Goal: Task Accomplishment & Management: Use online tool/utility

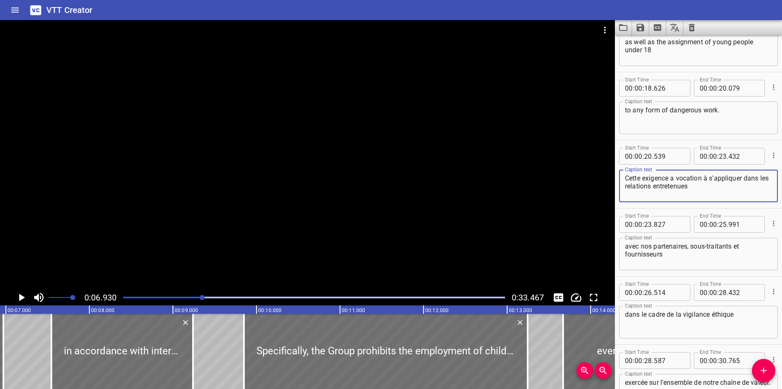
scroll to position [463, 0]
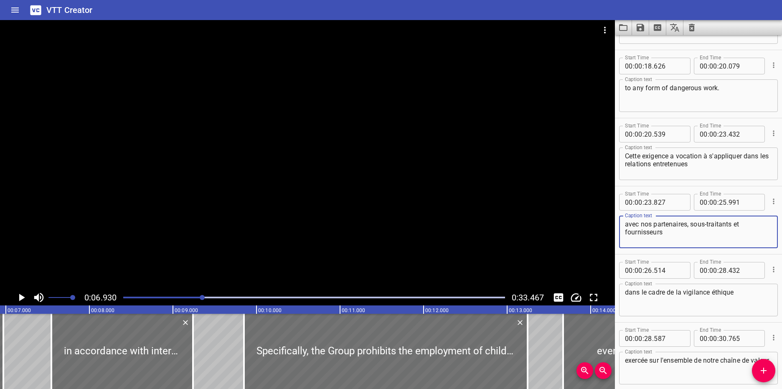
drag, startPoint x: 684, startPoint y: 236, endPoint x: 621, endPoint y: 223, distance: 64.4
click at [621, 223] on div "avec nos partenaires, sous-traitants et fournisseurs Caption text" at bounding box center [698, 231] width 159 height 33
click at [715, 162] on textarea "Cette exigence a vocation à s'appliquer dans les relations entretenues" at bounding box center [698, 164] width 147 height 24
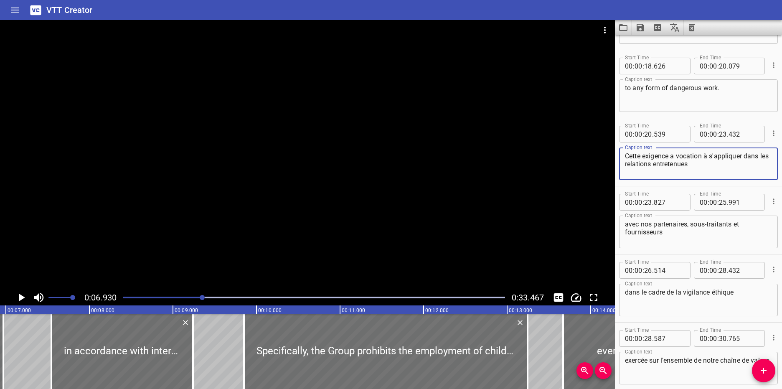
click at [715, 162] on textarea "Cette exigence a vocation à s'appliquer dans les relations entretenues" at bounding box center [698, 164] width 147 height 24
drag, startPoint x: 715, startPoint y: 162, endPoint x: 617, endPoint y: 157, distance: 98.7
click at [617, 157] on div "Start Time 00 : 00 : 20 . 539 Start Time End Time 00 : 00 : 23 . 432 End Time C…" at bounding box center [698, 152] width 167 height 68
paste textarea "This requirement is intended to apply in the relationships maintained"
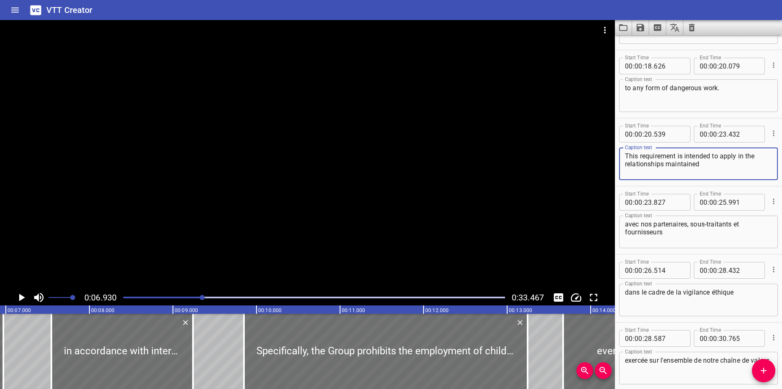
type textarea "This requirement is intended to apply in the relationships maintained"
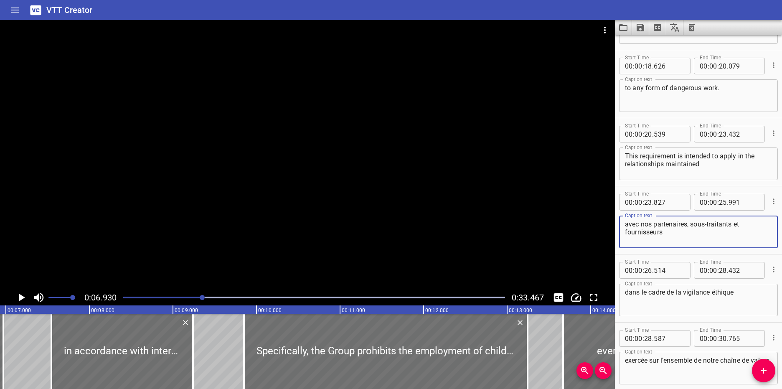
drag, startPoint x: 672, startPoint y: 233, endPoint x: 601, endPoint y: 224, distance: 71.6
click at [601, 224] on main "0:06.930 0:33.467 00:00.000 00:01.000 00:02.000 00:03.000 00:04.000 00:05.000 0…" at bounding box center [391, 204] width 782 height 369
paste textarea "with our partners, subcontractors and suppliers."
type textarea "with our partners, subcontractors and suppliers"
click at [676, 296] on textarea "dans le cadre de la vigilance éthique" at bounding box center [698, 300] width 147 height 24
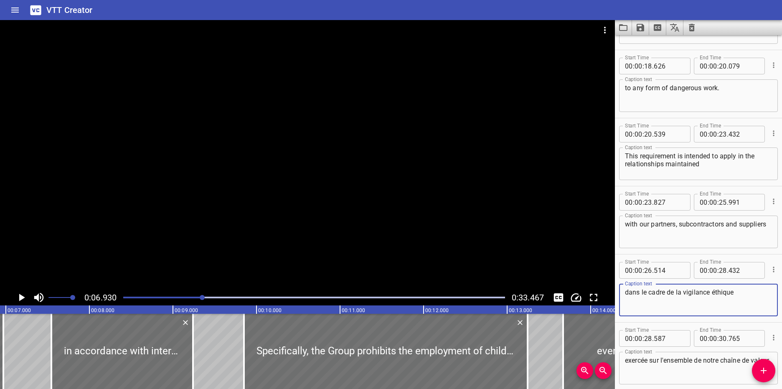
click at [676, 295] on textarea "dans le cadre de la vigilance éthique" at bounding box center [698, 300] width 147 height 24
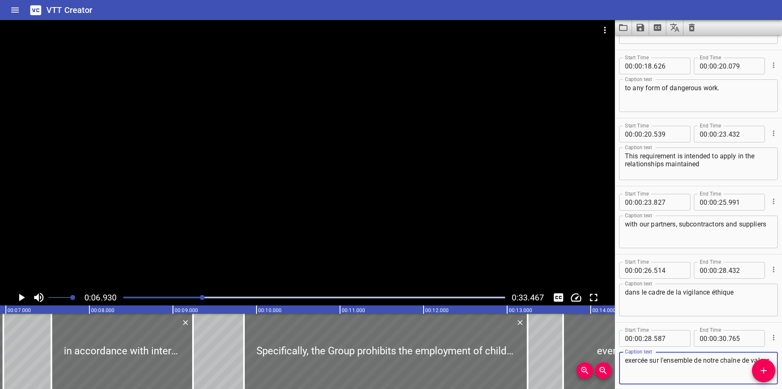
drag, startPoint x: 667, startPoint y: 375, endPoint x: 625, endPoint y: 358, distance: 45.2
click at [625, 358] on textarea "exercée sur l'ensemble de notre chaîne de valeur." at bounding box center [698, 368] width 147 height 24
click at [671, 302] on textarea "dans le cadre de la vigilance éthique" at bounding box center [698, 300] width 147 height 24
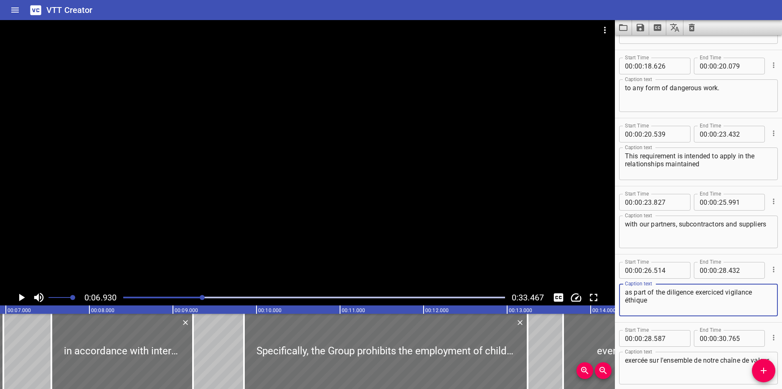
drag, startPoint x: 704, startPoint y: 294, endPoint x: 675, endPoint y: 302, distance: 30.2
click at [675, 302] on textarea "as part of the diligence exerciced vigilance éthique" at bounding box center [698, 300] width 147 height 24
click at [717, 293] on textarea "as part of the diligence exerciced vigilance éthique" at bounding box center [698, 300] width 147 height 24
click at [678, 372] on textarea "exercée sur l'ensemble de notre chaîne de valeur." at bounding box center [698, 368] width 147 height 24
click at [716, 305] on textarea "as part of the ethical diligence exercised across our entire value chain" at bounding box center [698, 300] width 147 height 24
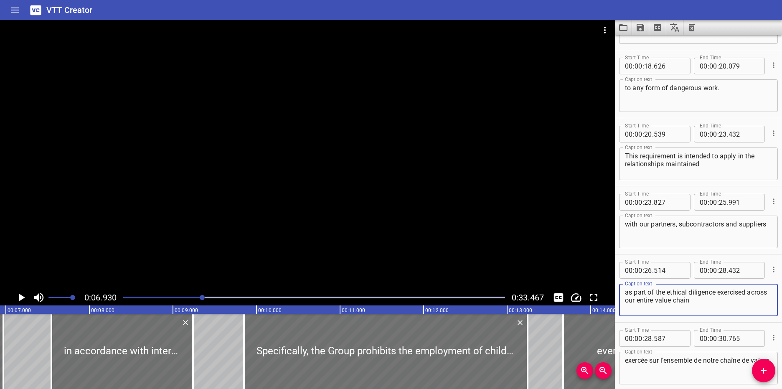
click at [718, 292] on textarea "as part of the ethical diligence exercised across our entire value chain" at bounding box center [698, 300] width 147 height 24
type textarea "as part of the ethical diligence"
click at [666, 369] on textarea "exercée sur l'ensemble de notre chaîne de valeur." at bounding box center [698, 368] width 147 height 24
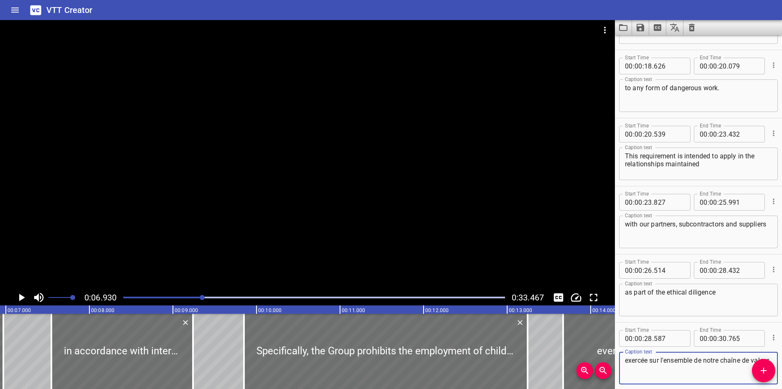
paste textarea "ised across our entire value chain"
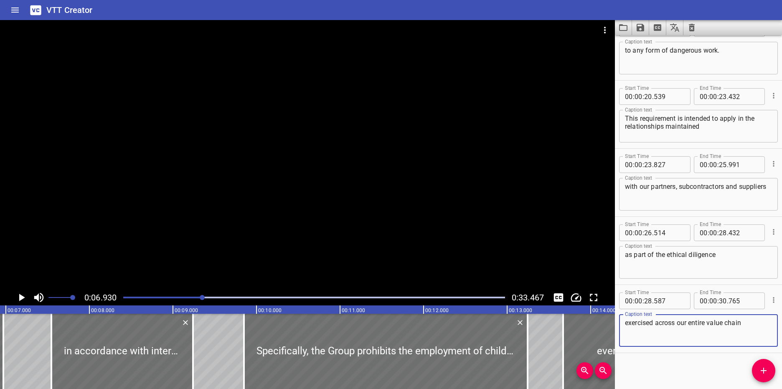
scroll to position [502, 0]
type textarea "exercised across our entire value chain."
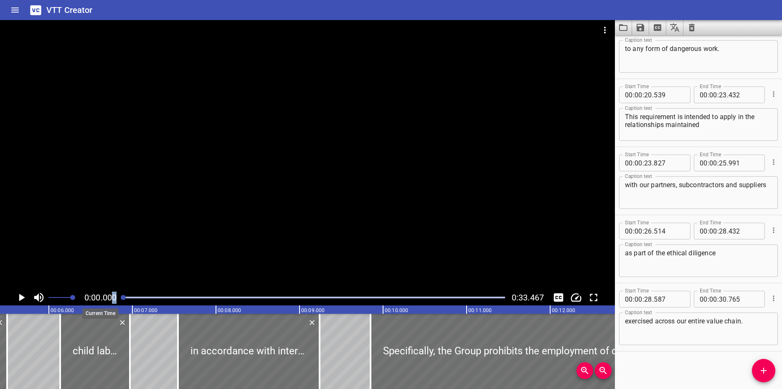
drag, startPoint x: 204, startPoint y: 297, endPoint x: 111, endPoint y: 301, distance: 93.2
click at [111, 301] on div "0:00.000 0:33.467" at bounding box center [307, 297] width 615 height 16
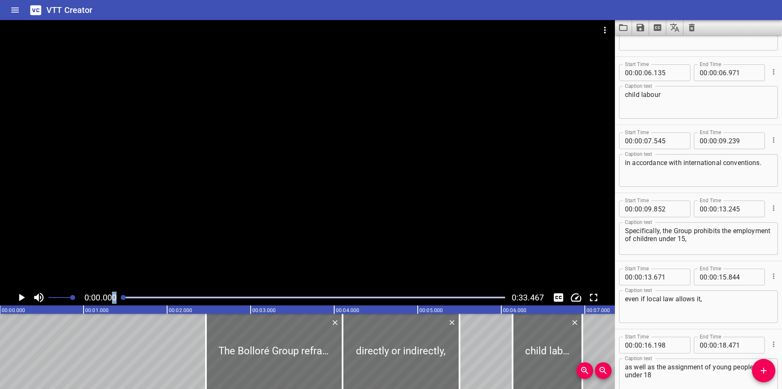
scroll to position [0, 0]
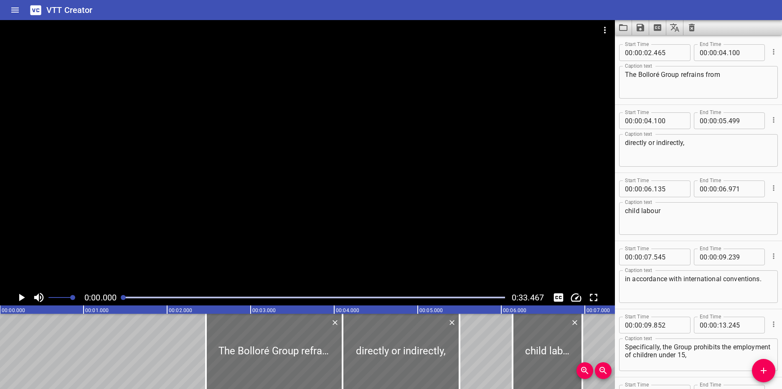
click at [308, 154] on div at bounding box center [307, 154] width 615 height 269
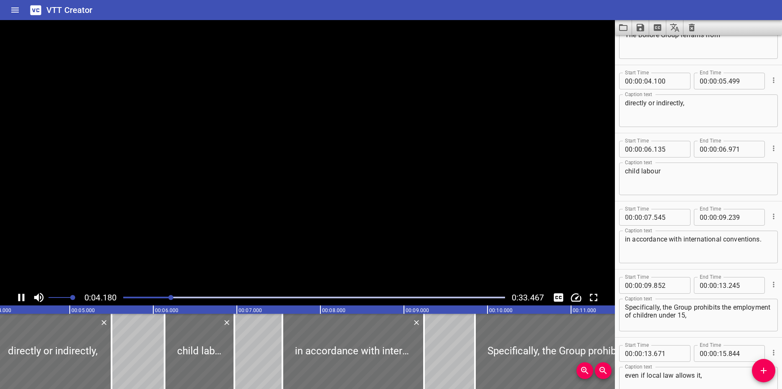
scroll to position [68, 0]
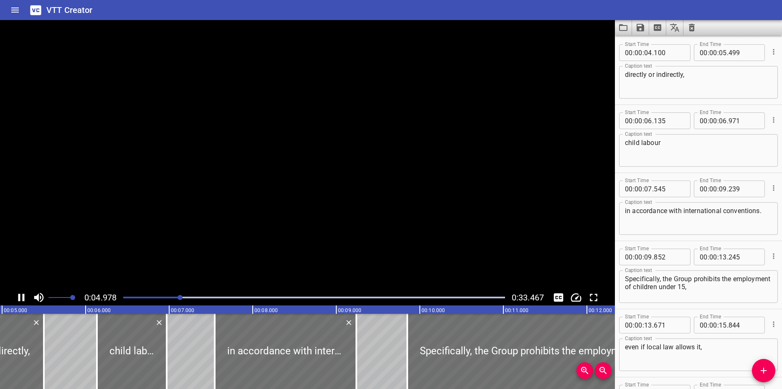
click at [308, 154] on video at bounding box center [307, 154] width 615 height 269
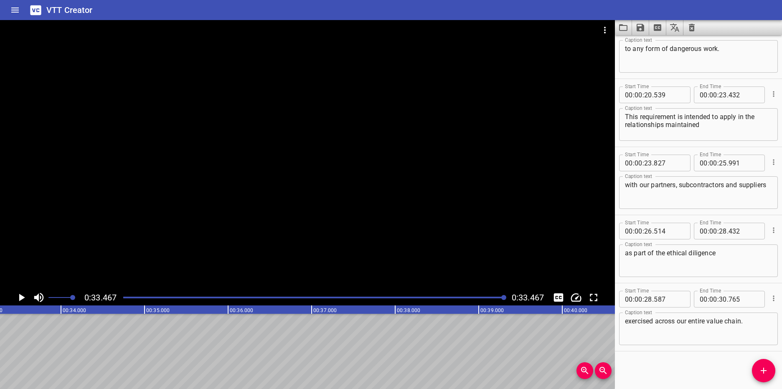
scroll to position [0, 2794]
click at [640, 29] on icon "Save captions to file" at bounding box center [640, 28] width 10 height 10
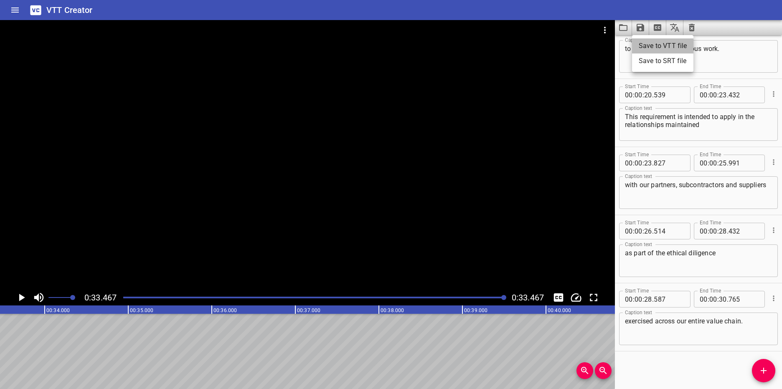
click at [647, 48] on li "Save to VTT file" at bounding box center [662, 45] width 61 height 15
click at [40, 177] on div at bounding box center [307, 154] width 615 height 269
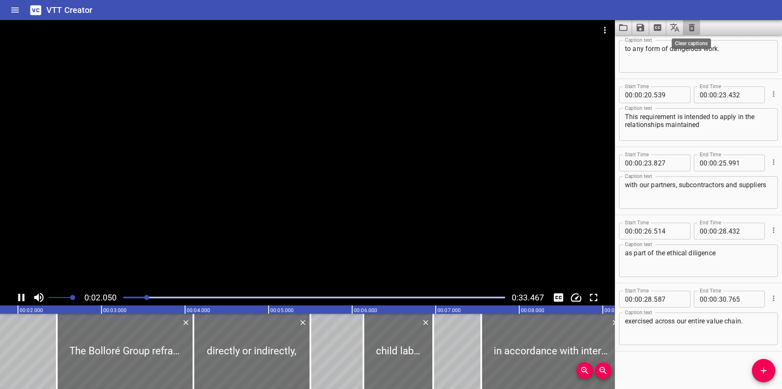
click at [692, 28] on icon "Clear captions" at bounding box center [691, 28] width 6 height 8
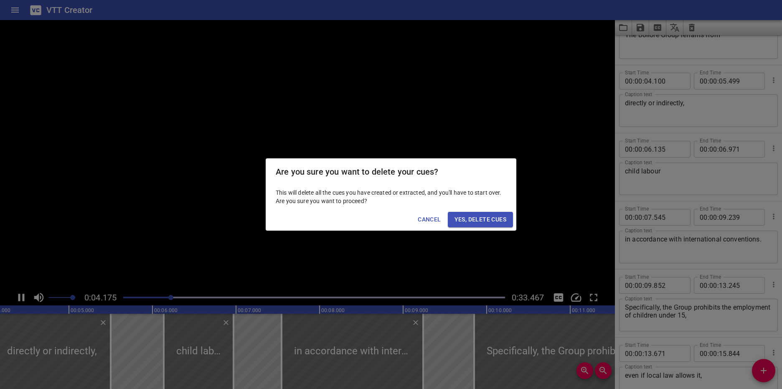
scroll to position [68, 0]
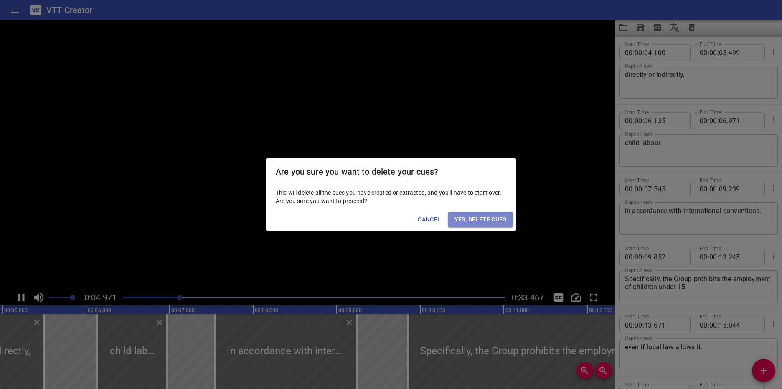
click at [474, 219] on span "Yes, Delete Cues" at bounding box center [480, 219] width 52 height 10
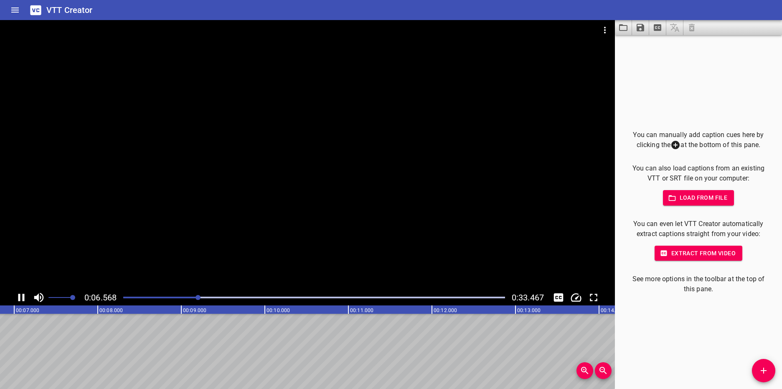
click at [324, 149] on div at bounding box center [307, 154] width 615 height 269
click at [14, 9] on icon "Home" at bounding box center [15, 10] width 10 height 10
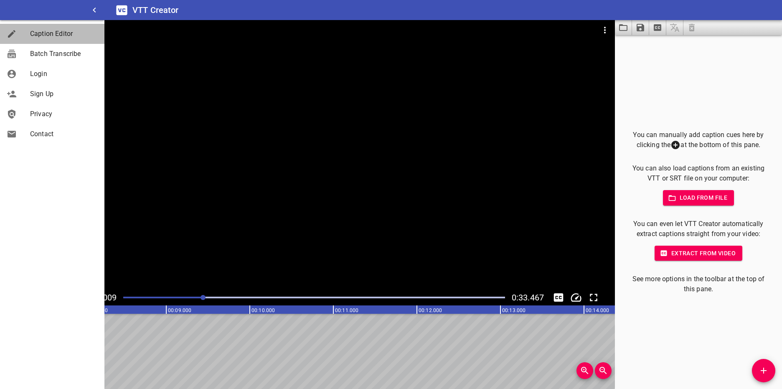
click at [40, 33] on span "Caption Editor" at bounding box center [64, 34] width 68 height 10
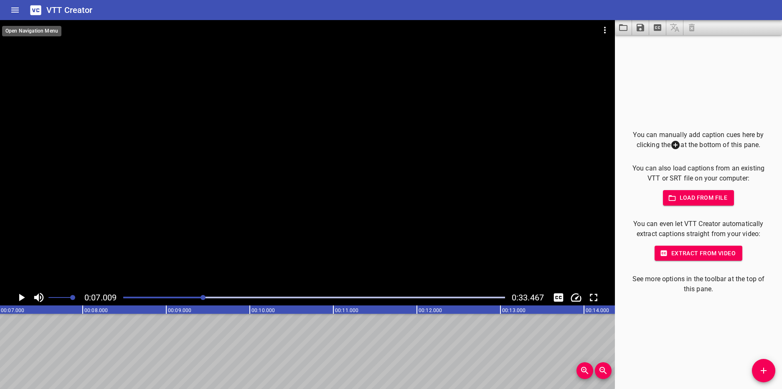
click at [16, 12] on icon "Home" at bounding box center [15, 10] width 8 height 5
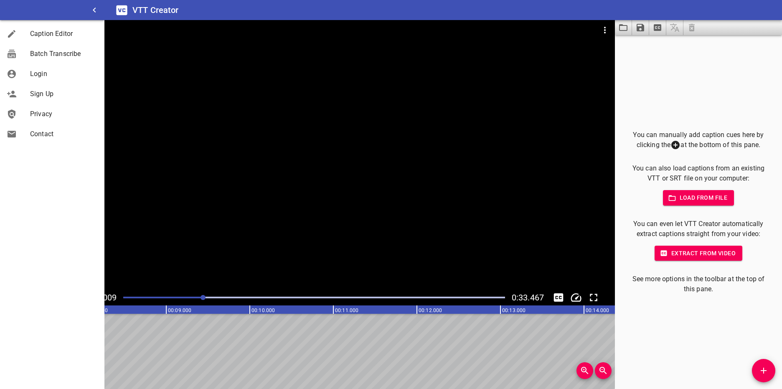
click at [149, 11] on h6 "VTT Creator" at bounding box center [155, 9] width 46 height 13
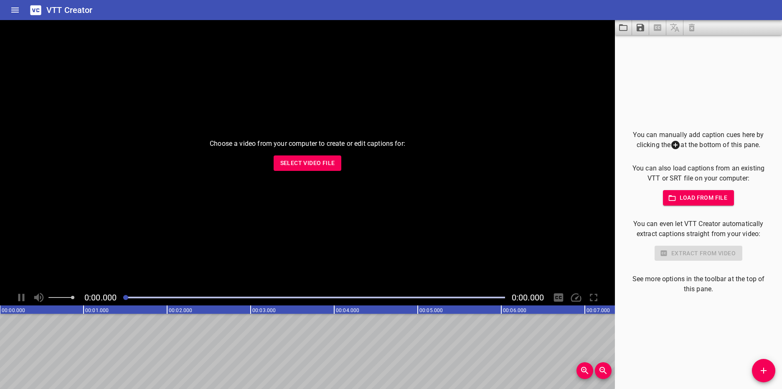
click at [309, 163] on span "Select Video File" at bounding box center [307, 163] width 55 height 10
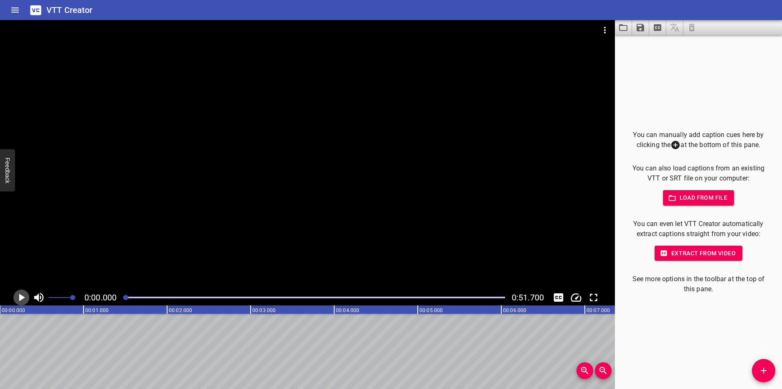
click at [22, 299] on icon "Play/Pause" at bounding box center [22, 298] width 6 height 8
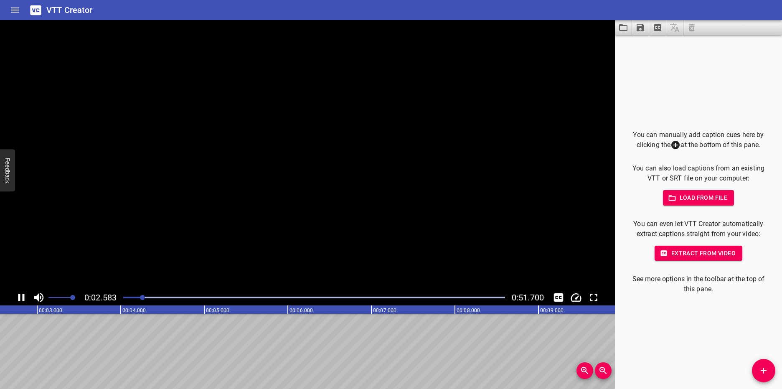
click at [22, 299] on icon "Play/Pause" at bounding box center [21, 297] width 13 height 13
click at [693, 197] on span "Load from file" at bounding box center [698, 197] width 58 height 10
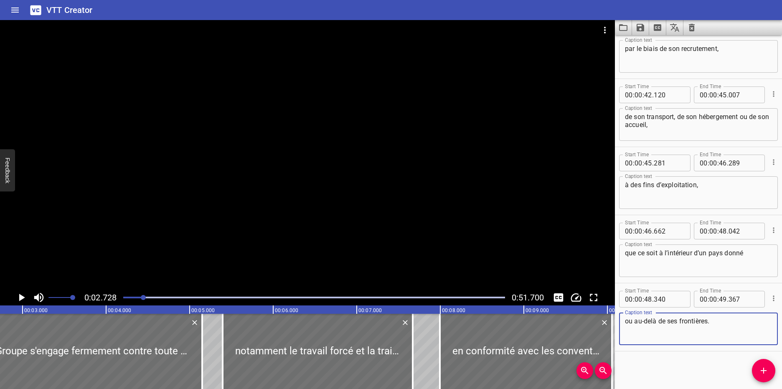
scroll to position [0, 0]
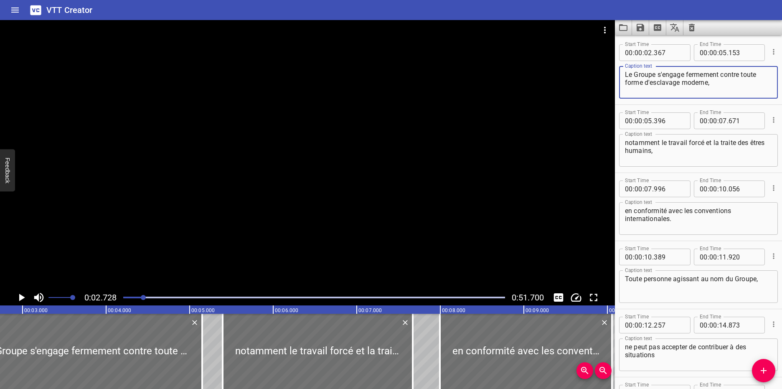
click at [734, 88] on textarea "Le Groupe s'engage fermement contre toute forme d'esclavage moderne," at bounding box center [698, 83] width 147 height 24
paste textarea "The Group is firmly committed to combating all forms of modern slavery"
type textarea "The Group is firmly committed to combating all forms of modern slavery,"
click at [682, 155] on textarea "notamment le travail forcé et la traite des êtres humains," at bounding box center [698, 151] width 147 height 24
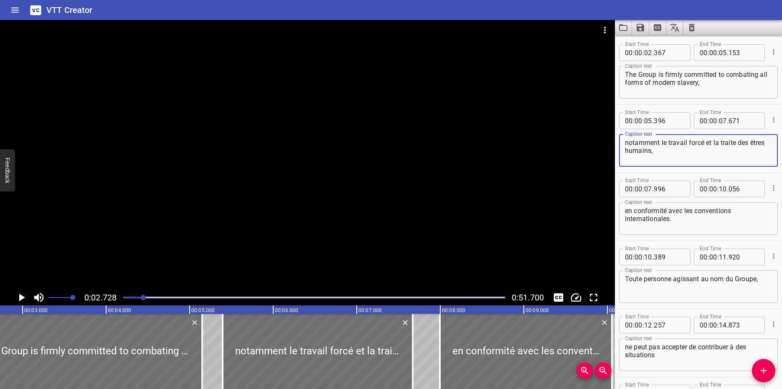
paste textarea "including forced labor and human trafficking"
type textarea "including forced labor and human trafficking"
click at [375, 187] on div at bounding box center [307, 154] width 615 height 269
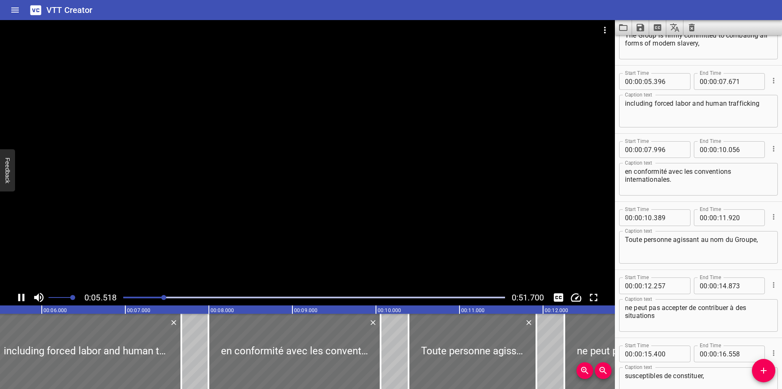
scroll to position [68, 0]
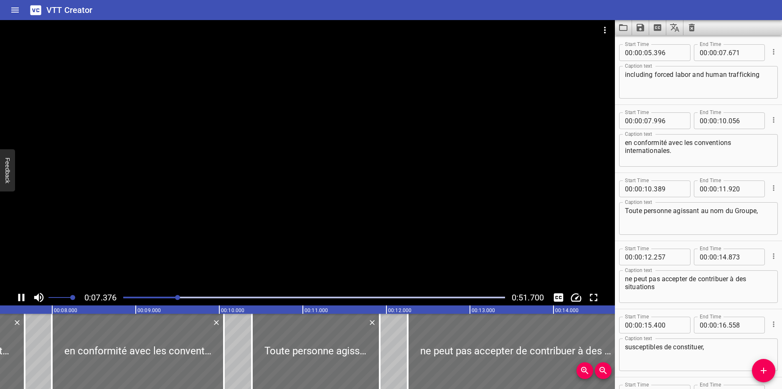
click at [329, 173] on div at bounding box center [307, 154] width 615 height 269
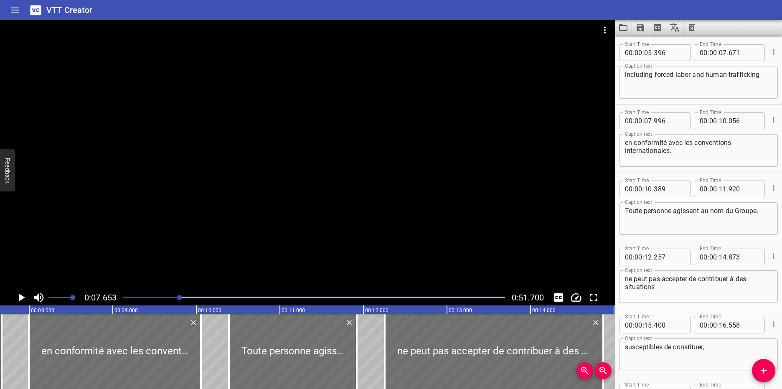
scroll to position [0, 639]
click at [301, 163] on div at bounding box center [307, 154] width 615 height 269
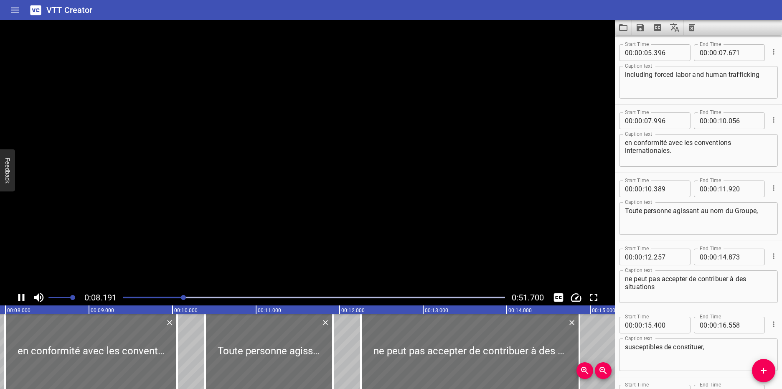
scroll to position [136, 0]
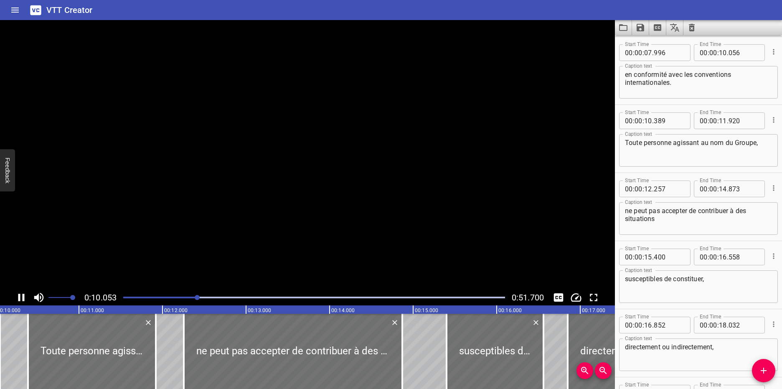
click at [301, 163] on video at bounding box center [307, 154] width 615 height 269
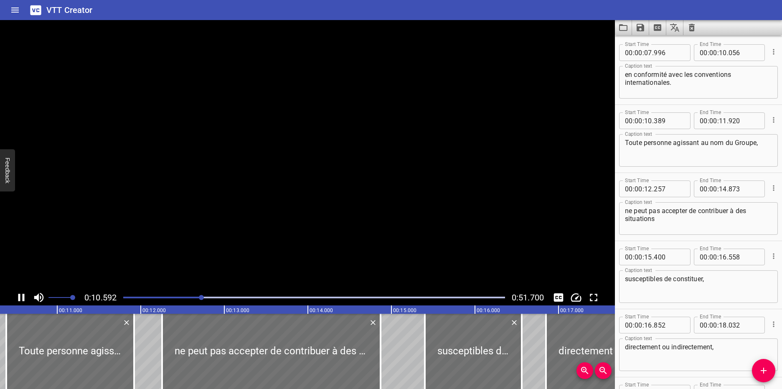
scroll to position [204, 0]
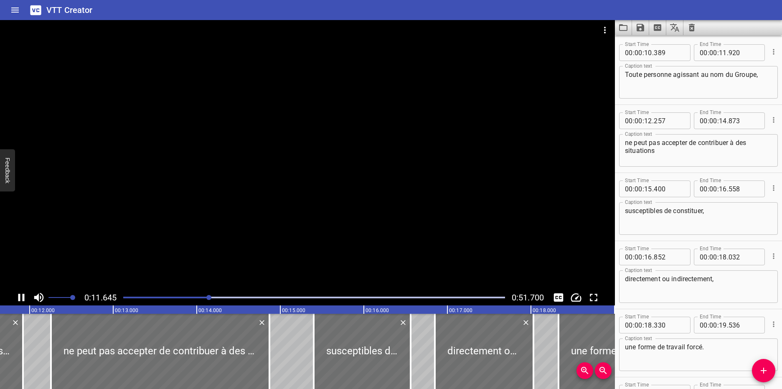
click at [363, 167] on div at bounding box center [307, 154] width 615 height 269
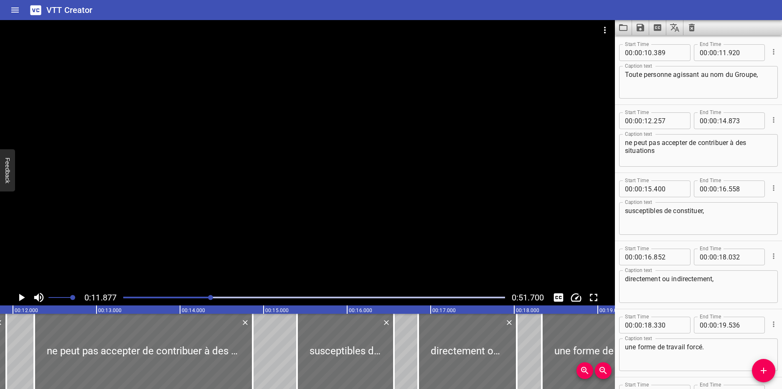
scroll to position [0, 992]
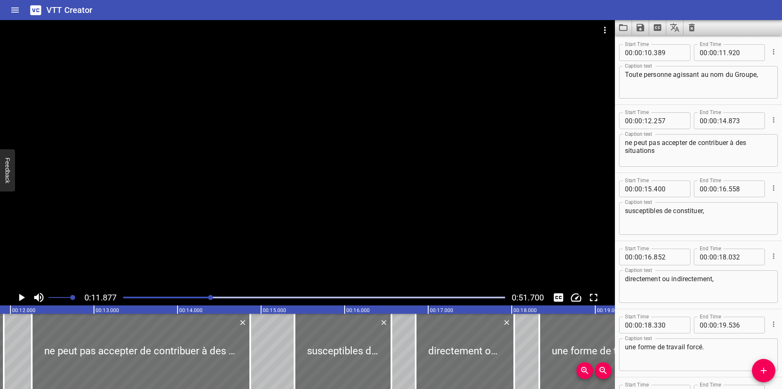
click at [207, 297] on div "Play progress" at bounding box center [20, 297] width 382 height 2
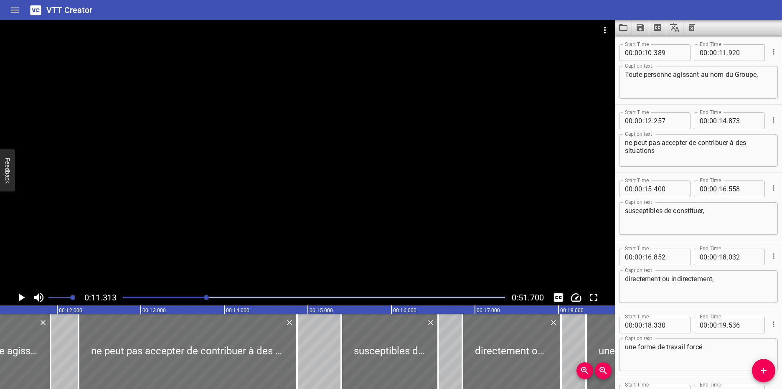
click at [202, 299] on div at bounding box center [314, 297] width 392 height 12
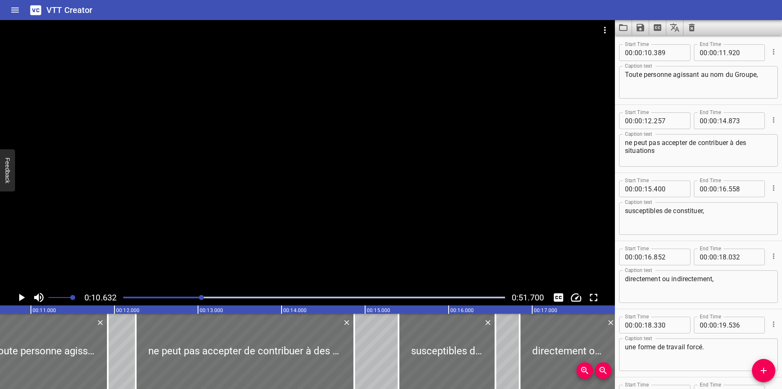
click at [197, 298] on div at bounding box center [314, 297] width 392 height 12
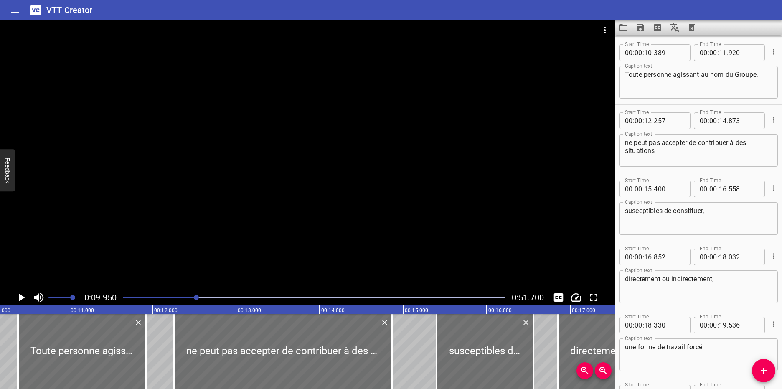
scroll to position [0, 831]
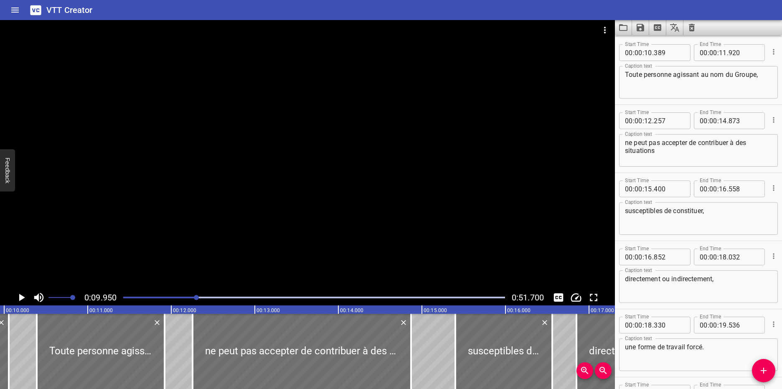
click at [190, 296] on div "Play progress" at bounding box center [6, 297] width 382 height 2
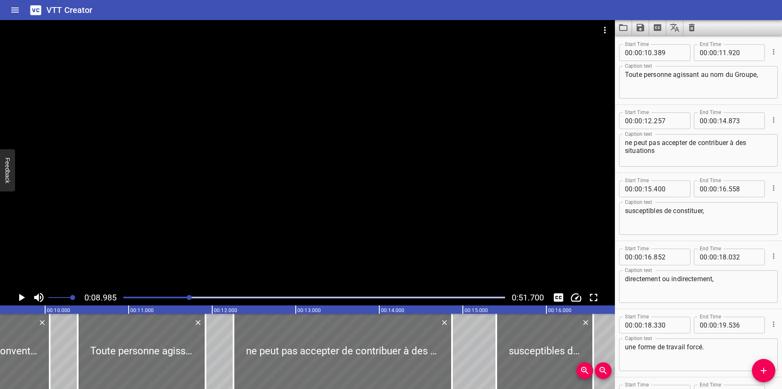
scroll to position [0, 750]
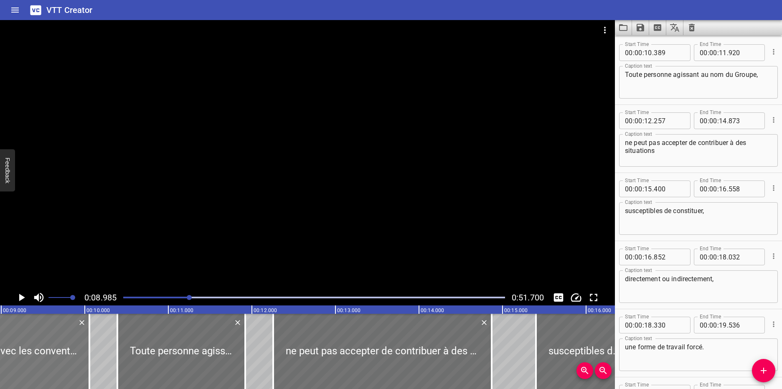
click at [30, 354] on div at bounding box center [3, 351] width 172 height 75
type input "08"
type input "001"
type input "061"
click at [400, 162] on div at bounding box center [307, 154] width 615 height 269
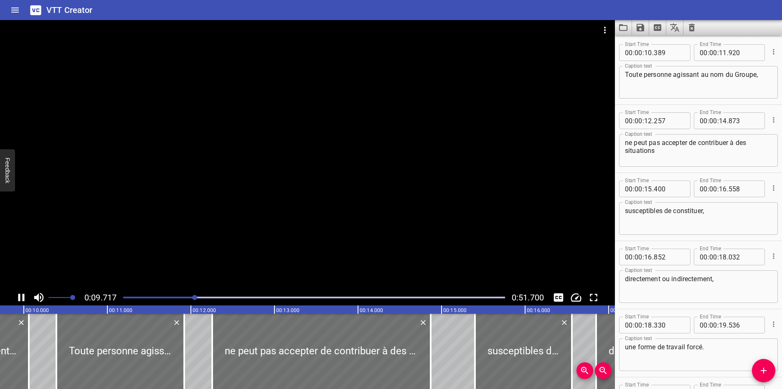
click at [355, 192] on div at bounding box center [307, 154] width 615 height 269
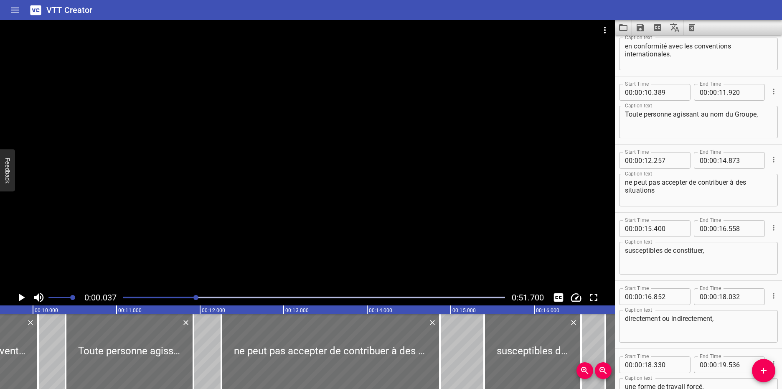
scroll to position [136, 0]
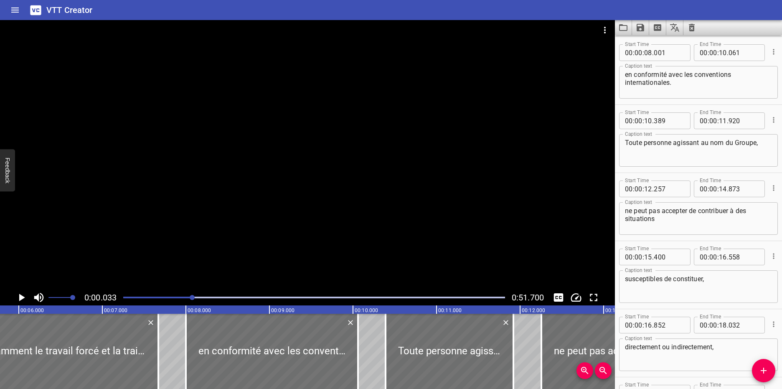
click at [193, 299] on div at bounding box center [192, 297] width 5 height 5
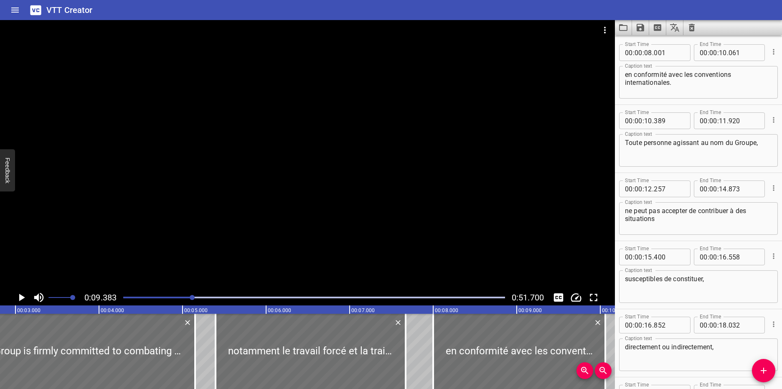
click at [296, 187] on div at bounding box center [307, 154] width 615 height 269
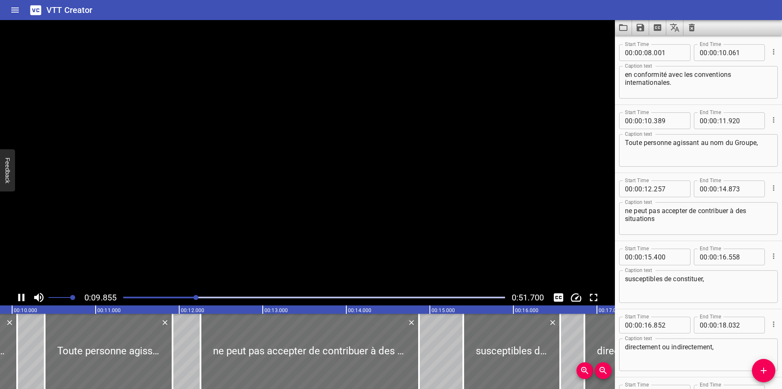
scroll to position [0, 845]
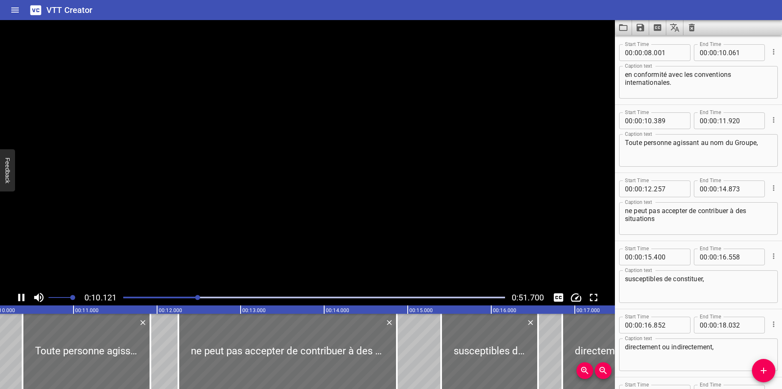
click at [296, 187] on video at bounding box center [307, 154] width 615 height 269
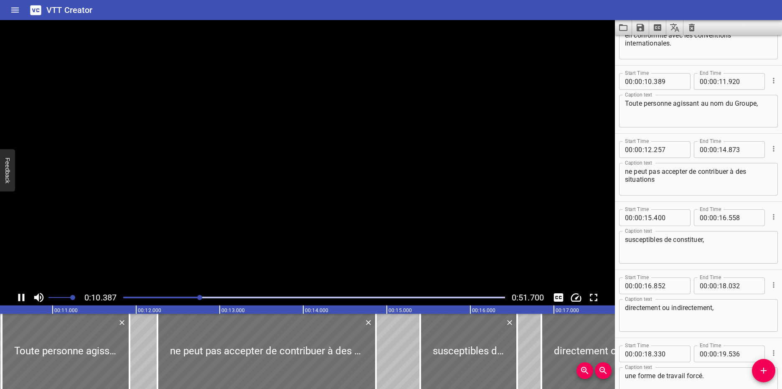
scroll to position [204, 0]
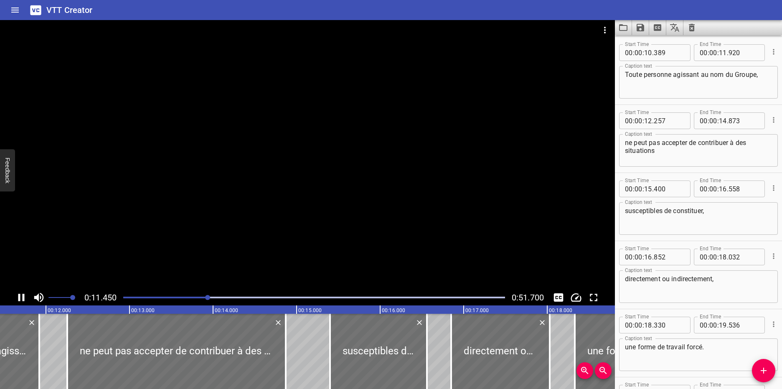
click at [161, 297] on div "Play progress" at bounding box center [17, 297] width 382 height 2
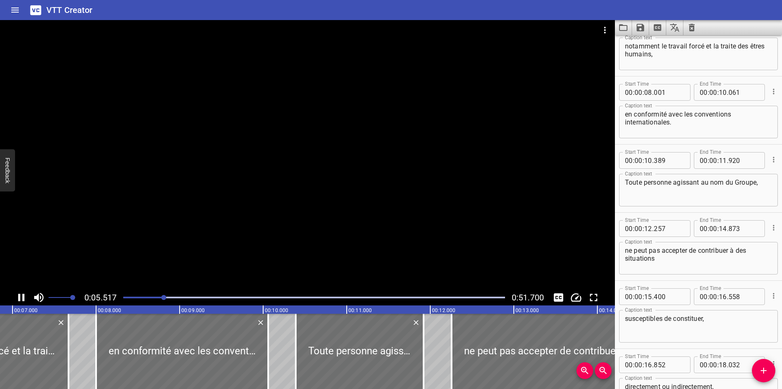
scroll to position [68, 0]
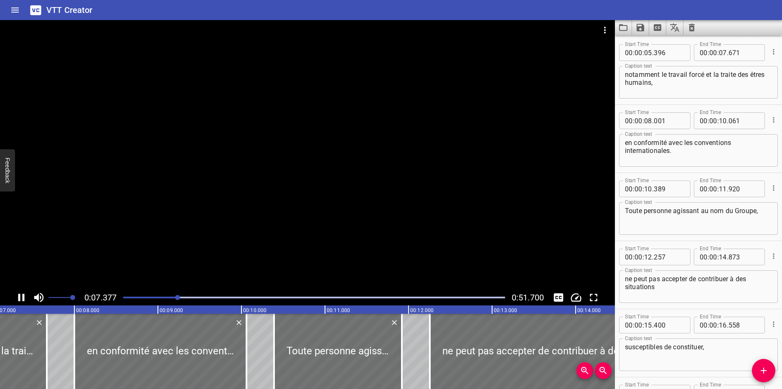
click at [137, 299] on div at bounding box center [314, 297] width 392 height 12
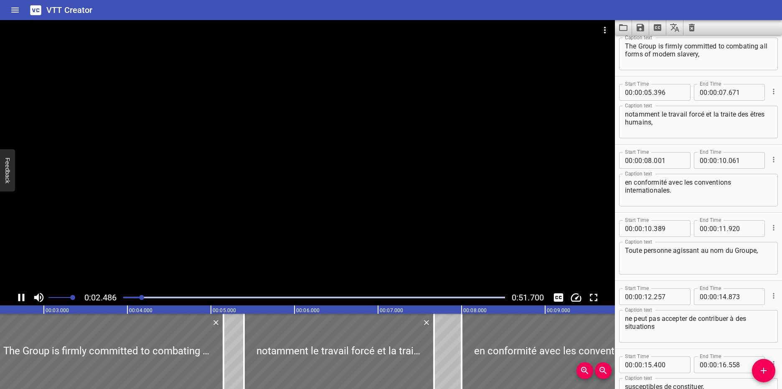
scroll to position [0, 0]
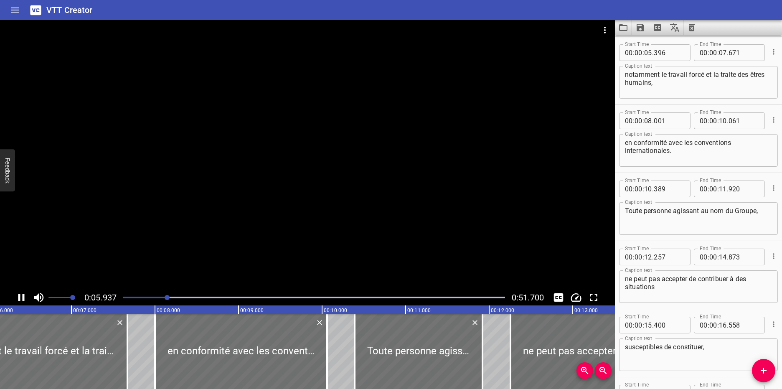
click at [431, 161] on div at bounding box center [307, 154] width 615 height 269
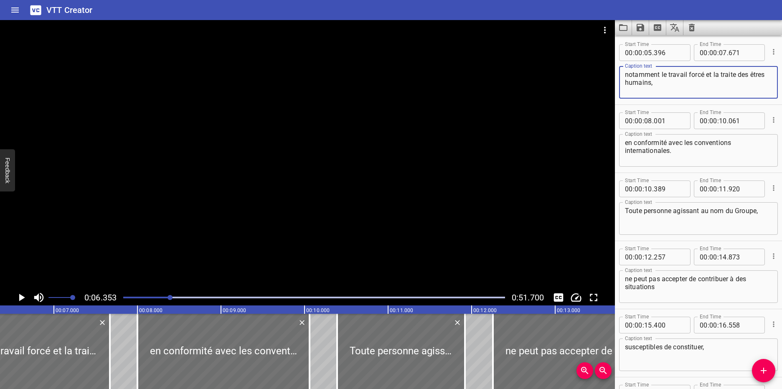
click at [681, 88] on textarea "notamment le travail forcé et la traite des êtres humains," at bounding box center [698, 83] width 147 height 24
paste textarea "including forced labor and human trafficking"
type textarea "including forced labor and human trafficking"
click at [692, 157] on textarea "en conformité avec les conventions internationales." at bounding box center [698, 151] width 147 height 24
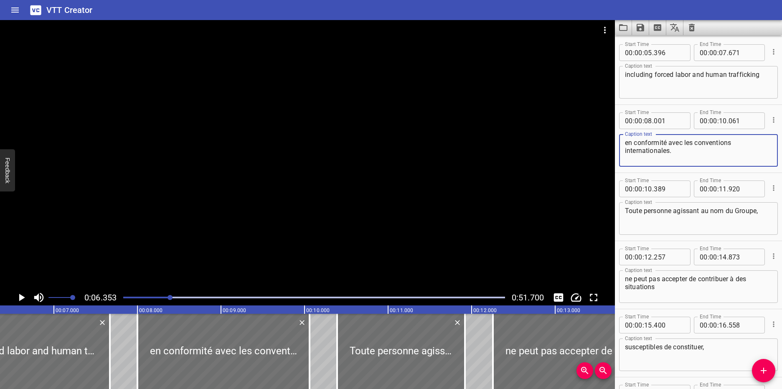
paste textarea "in accordance with international convention"
type textarea "in accordance with international conventions."
click at [759, 77] on textarea "including forced labor and human trafficking" at bounding box center [698, 83] width 147 height 24
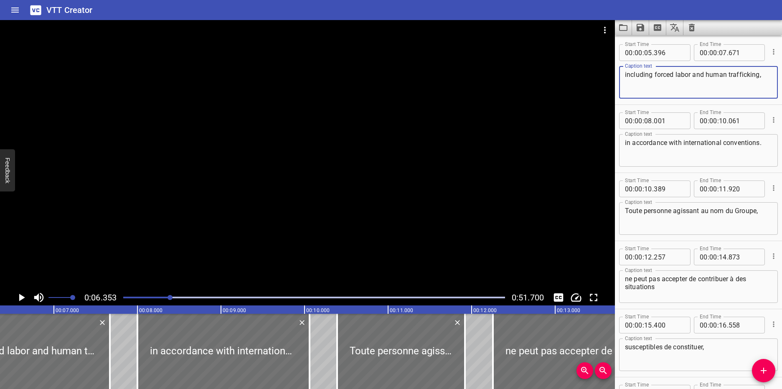
type textarea "including forced labor and human trafficking,"
click at [674, 212] on textarea "Toute personne agissant au nom du Groupe," at bounding box center [698, 219] width 147 height 24
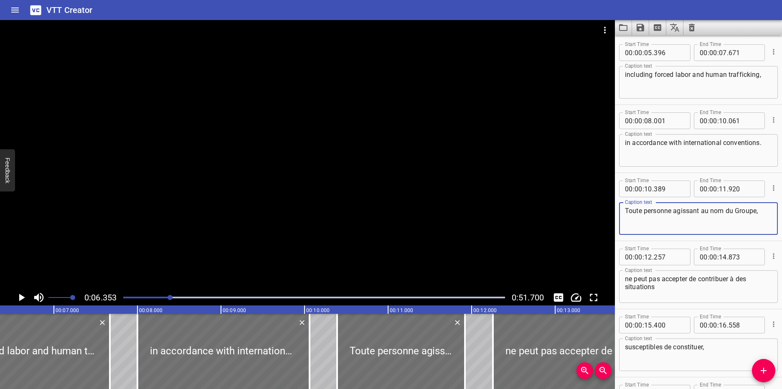
click at [674, 212] on textarea "Toute personne agissant au nom du Groupe," at bounding box center [698, 219] width 147 height 24
paste textarea "Anyone acting on behalf of the Group"
type textarea "Anyone acting on behalf of the Group"
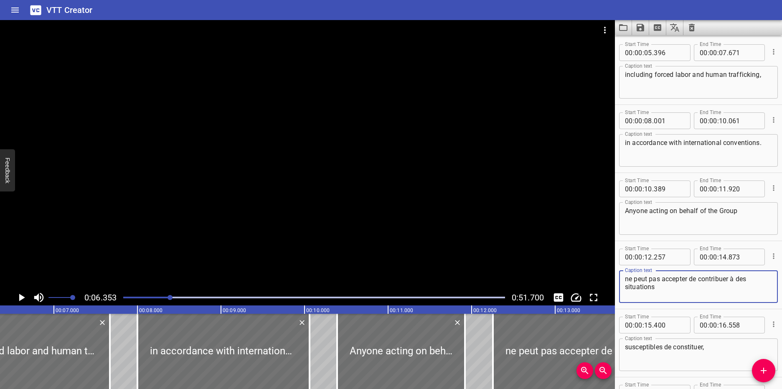
click at [668, 292] on textarea "ne peut pas accepter de contribuer à des situations" at bounding box center [698, 287] width 147 height 24
paste textarea "must refrain from participating in or contributing"
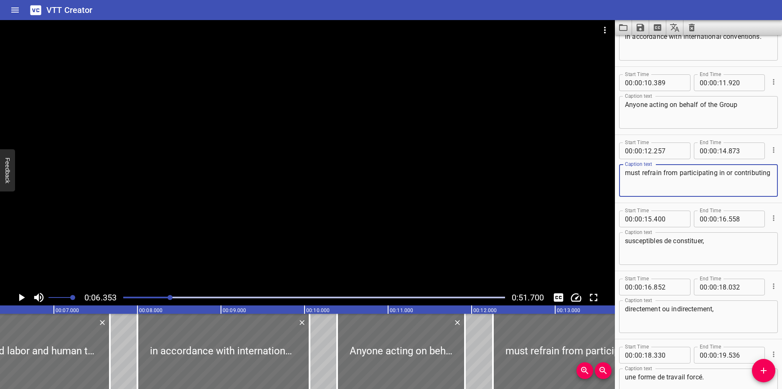
scroll to position [169, 0]
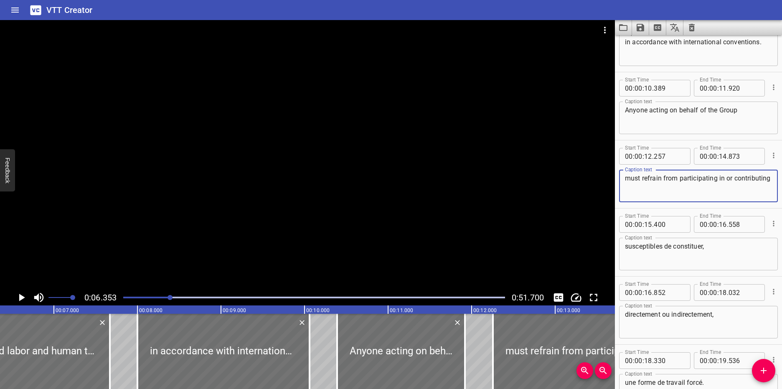
type textarea "must refrain from participating in or contributing"
click at [722, 249] on textarea "susceptibles de constituer," at bounding box center [698, 254] width 147 height 24
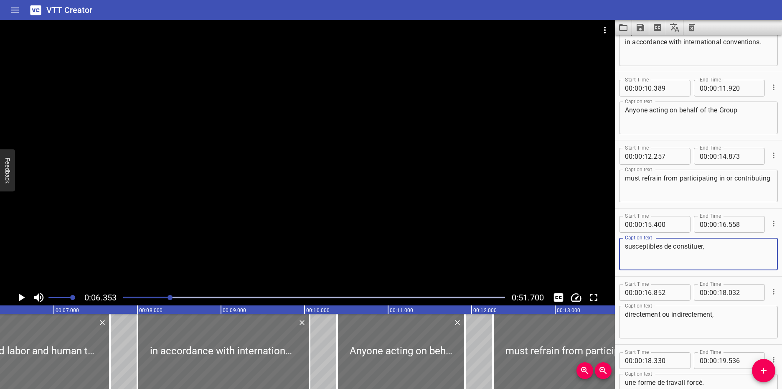
click at [733, 250] on textarea "susceptibles de constituer," at bounding box center [698, 254] width 147 height 24
click at [640, 249] on textarea "susceptibles de constituer," at bounding box center [698, 254] width 147 height 24
paste textarea "directly or indirectly"
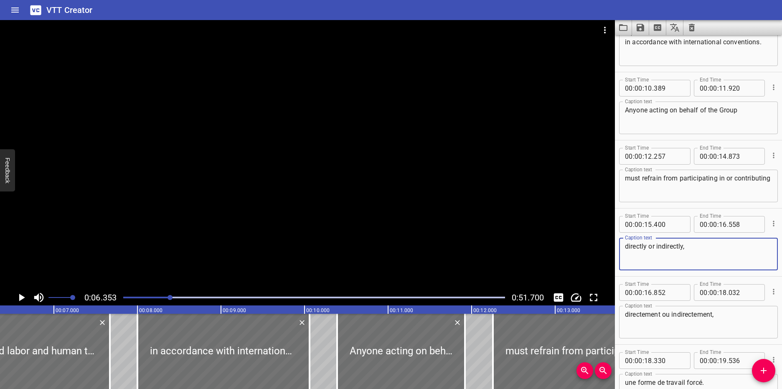
type textarea "directly or indirectly,"
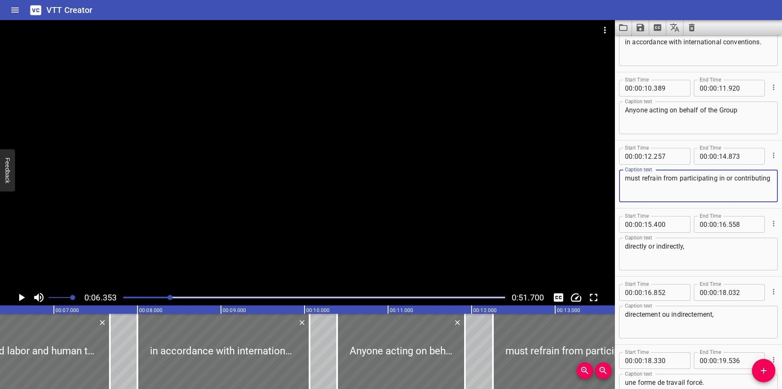
click at [674, 190] on textarea "must refrain from participating in or contributing" at bounding box center [698, 186] width 147 height 24
type textarea "must refrain from participating in or contributing,"
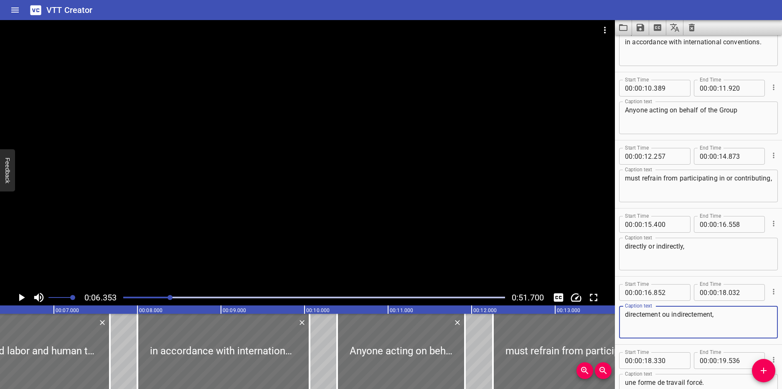
click at [727, 320] on textarea "directement ou indirectement," at bounding box center [698, 322] width 147 height 24
paste textarea "to situations of"
type textarea "to situations of"
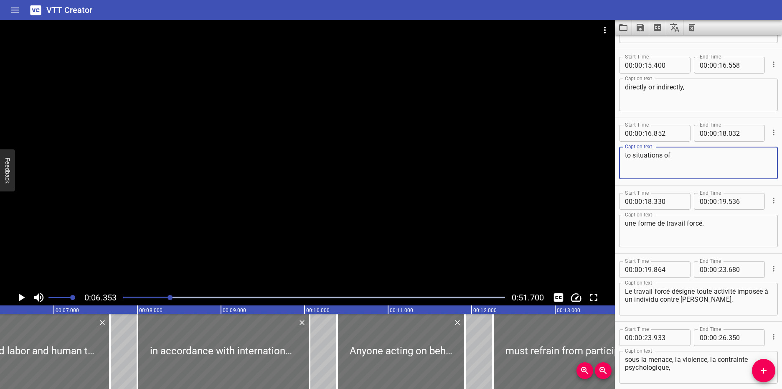
scroll to position [383, 0]
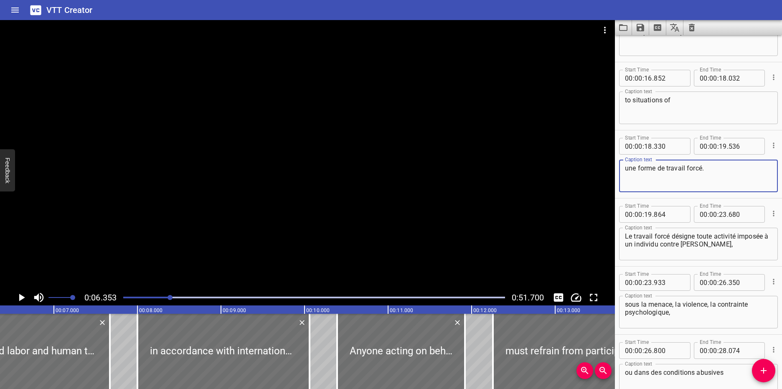
click at [739, 168] on textarea "une forme de travail forcé." at bounding box center [698, 176] width 147 height 24
paste textarea "forced labor"
type textarea "forced labor."
click at [737, 248] on textarea "Le travail forcé désigne toute activité imposée à un individu contre [PERSON_NA…" at bounding box center [698, 244] width 147 height 24
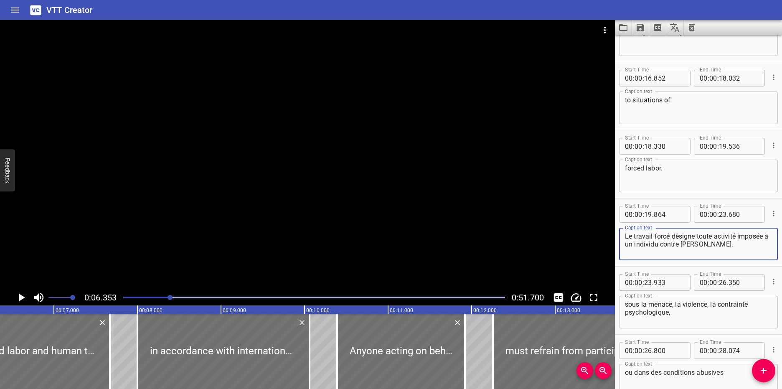
paste textarea "Forced labor means any work performed against one's will"
type textarea "Forced labor means any work performed against one's will"
click at [649, 304] on textarea "sous la menace, la violence, la contrainte psychologique," at bounding box center [698, 312] width 147 height 24
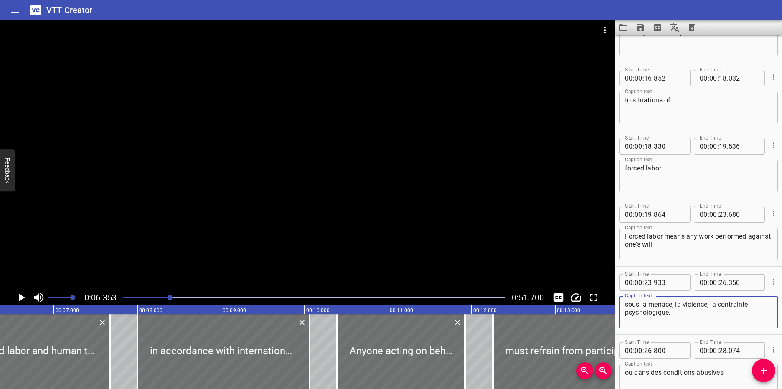
paste textarea "and under the threat"
click at [703, 313] on textarea "and under the threat, violence, la contrainte psychologique," at bounding box center [698, 312] width 147 height 24
paste textarea "psychological constraint"
type textarea "and under the threat, violence, la psychological constraint,"
click at [646, 374] on textarea "ou dans des conditions abusives" at bounding box center [698, 380] width 147 height 24
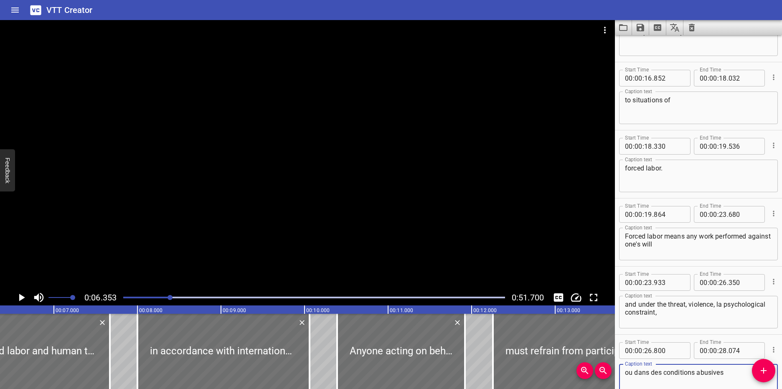
click at [646, 374] on textarea "ou dans des conditions abusives" at bounding box center [698, 380] width 147 height 24
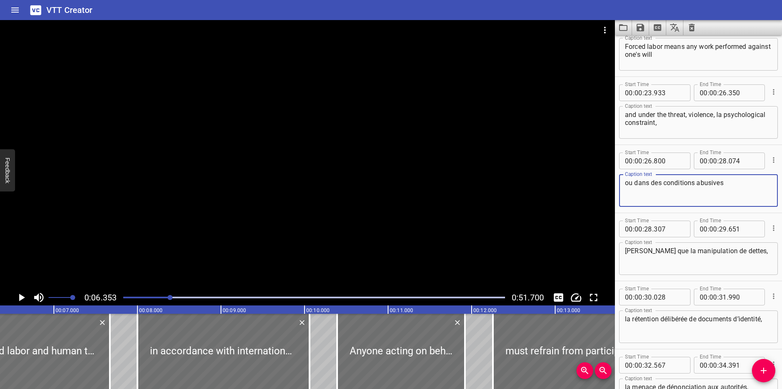
scroll to position [578, 0]
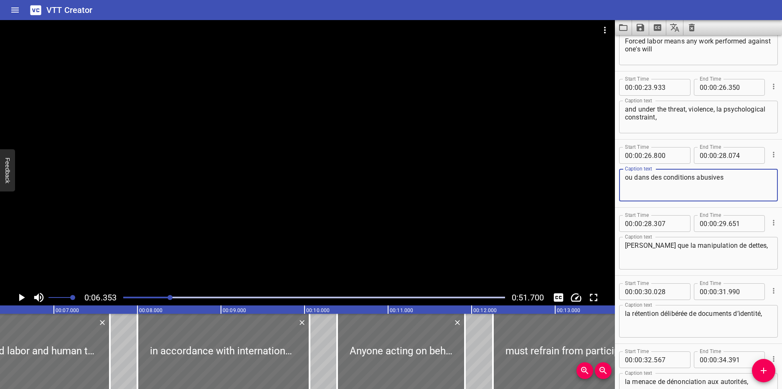
click at [752, 182] on textarea "ou dans des conditions abusives" at bounding box center [698, 185] width 147 height 24
paste textarea "r in abusive condition"
type textarea "or in abusive conditions"
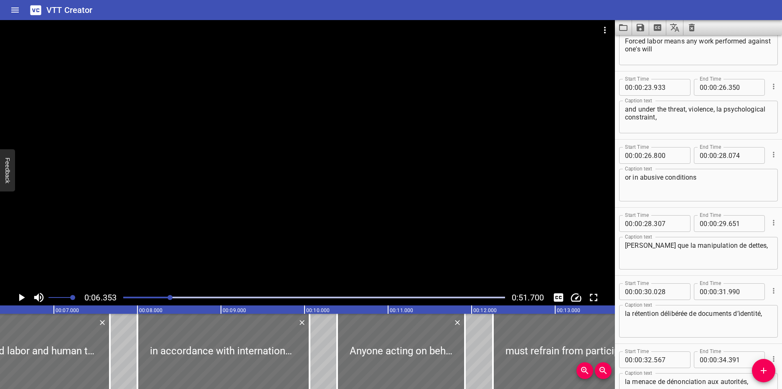
click at [650, 244] on textarea "[PERSON_NAME] que la manipulation de dettes," at bounding box center [698, 253] width 147 height 24
click at [723, 257] on textarea "such as debt la manipulation de dettes," at bounding box center [698, 253] width 147 height 24
paste textarea "manipulation of debt"
type textarea "such as manipulation of debts,"
click at [633, 316] on textarea "la rétention délibérée de documents d’identité," at bounding box center [698, 321] width 147 height 24
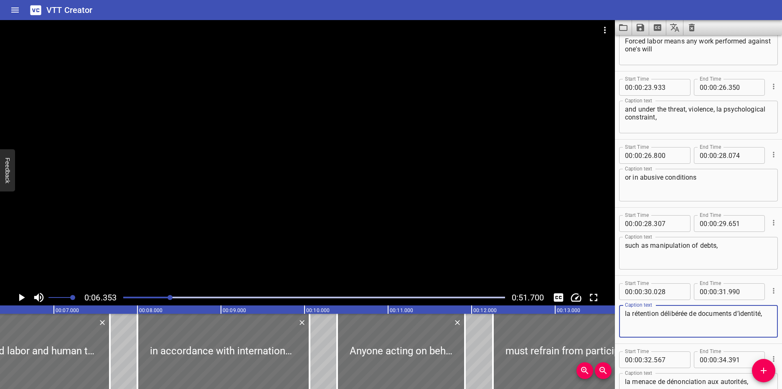
click at [633, 316] on textarea "la rétention délibérée de documents d’identité," at bounding box center [698, 321] width 147 height 24
click at [686, 315] on textarea "la rétention délibérée de documents d’identité," at bounding box center [698, 321] width 147 height 24
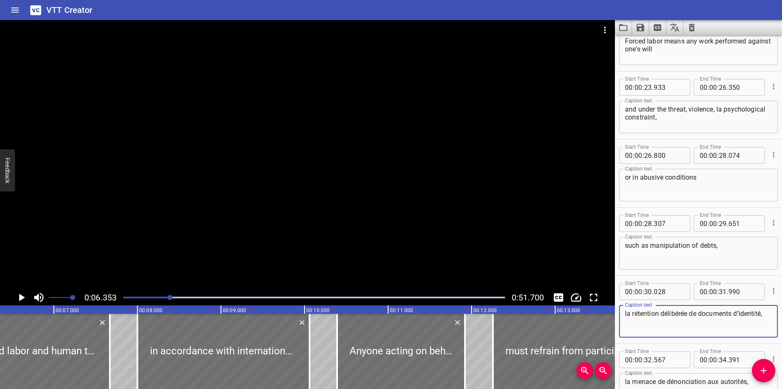
paste textarea "deliberate retention of identity documents"
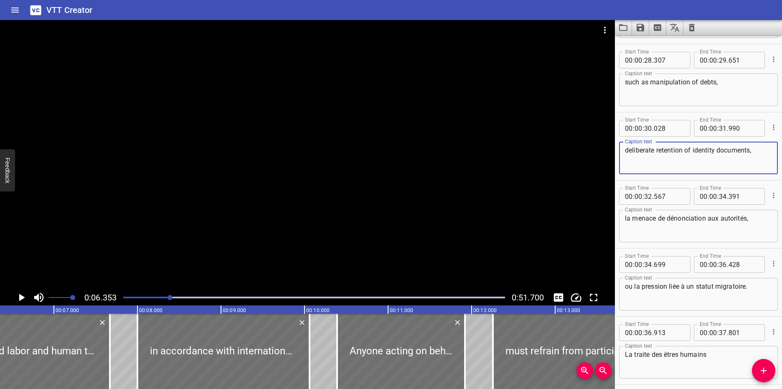
scroll to position [746, 0]
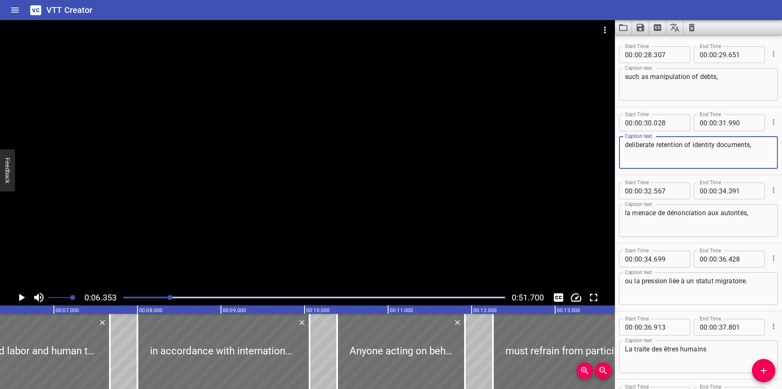
type textarea "deliberate retention of identity documents,"
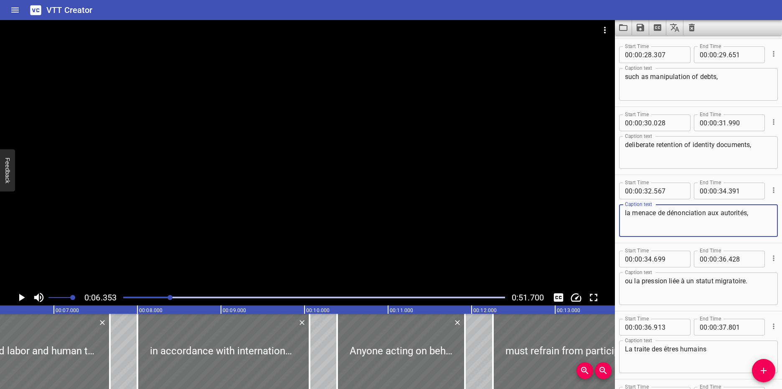
drag, startPoint x: 754, startPoint y: 215, endPoint x: 634, endPoint y: 217, distance: 119.8
click at [634, 217] on textarea "la menace de dénonciation aux autorités," at bounding box center [698, 221] width 147 height 24
click at [669, 219] on textarea "la menace de dénonciation aux autorités," at bounding box center [698, 221] width 147 height 24
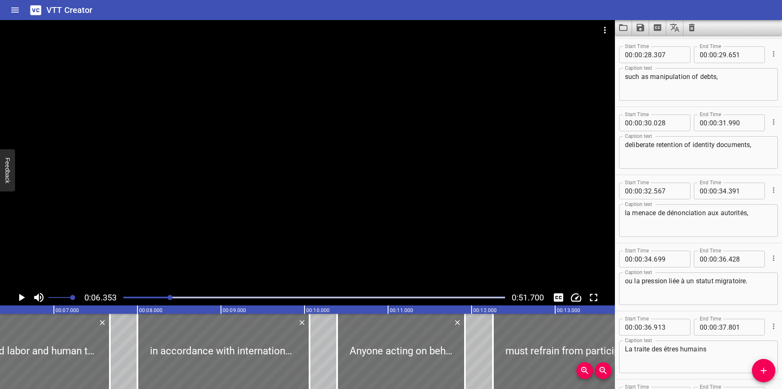
click at [752, 214] on textarea "la menace de dénonciation aux autorités," at bounding box center [698, 221] width 147 height 24
paste textarea "e threat of reporting individuals to the migration authorities"
type textarea "threat of reporting to authorities"
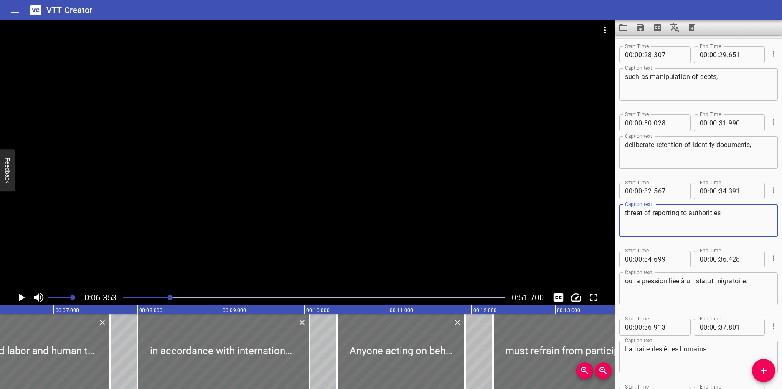
click at [755, 285] on textarea "ou la pression liée à un statut migratoire." at bounding box center [698, 289] width 147 height 24
click at [756, 286] on textarea "ou la pression liée à un statut migratoire." at bounding box center [698, 289] width 147 height 24
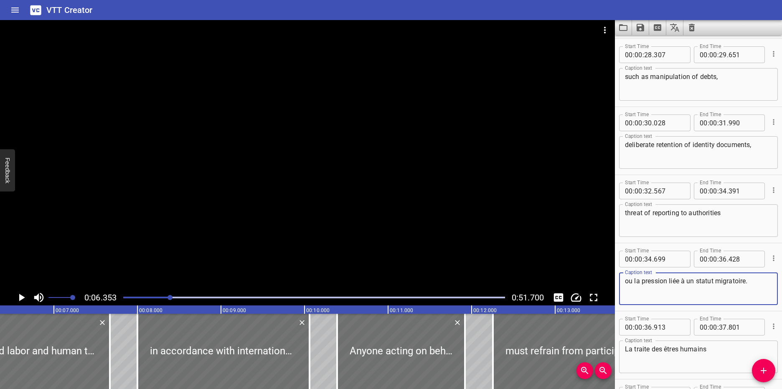
paste textarea "r pressure linked to migratory status"
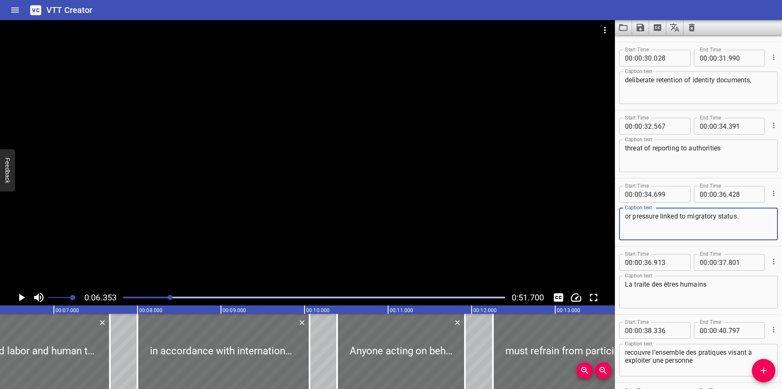
scroll to position [826, 0]
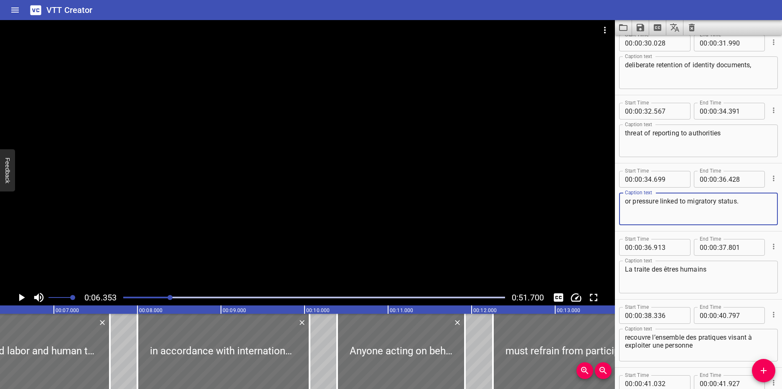
type textarea "or pressure linked to migratory status."
click at [724, 269] on textarea "La traite des êtres humains" at bounding box center [698, 277] width 147 height 24
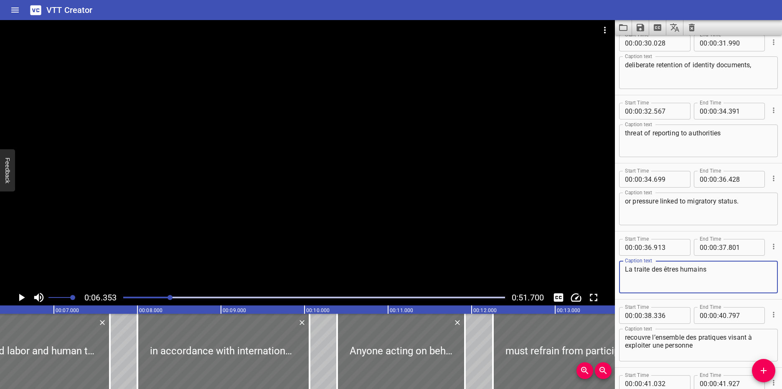
click at [724, 269] on textarea "La traite des êtres humains" at bounding box center [698, 277] width 147 height 24
click at [719, 270] on textarea "La traite des êtres humains" at bounding box center [698, 277] width 147 height 24
click at [718, 270] on textarea "La traite des êtres humains" at bounding box center [698, 277] width 147 height 24
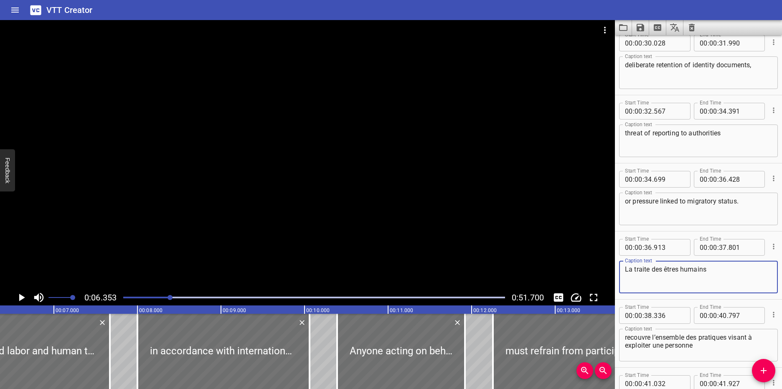
paste textarea "Human trafficking"
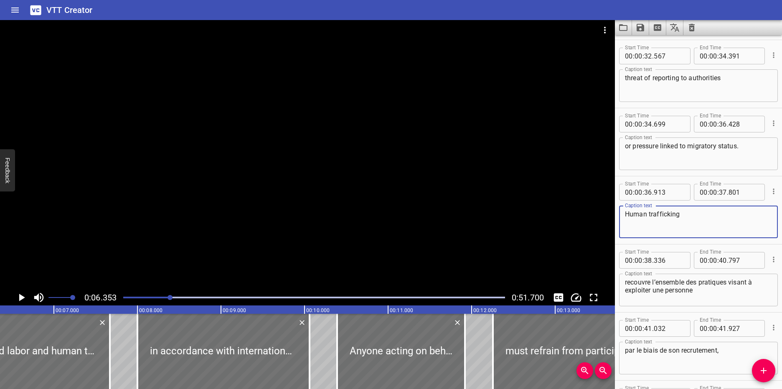
scroll to position [887, 0]
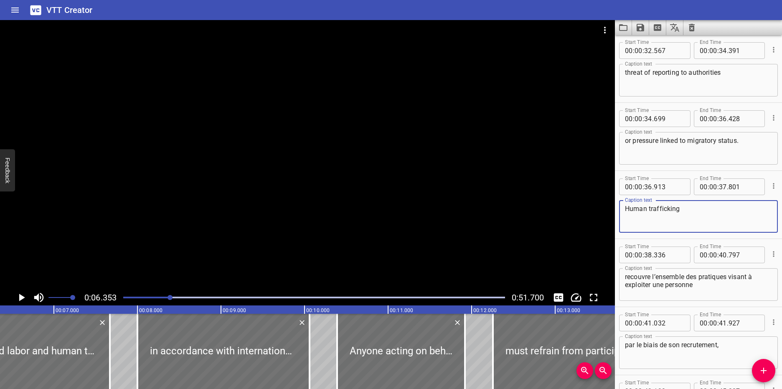
type textarea "Human trafficking"
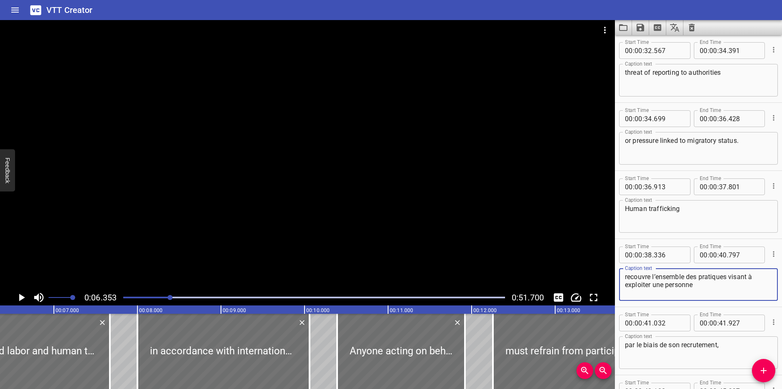
click at [704, 286] on textarea "recouvre l’ensemble des pratiques visant à exploiter une personne" at bounding box center [698, 285] width 147 height 24
click at [731, 287] on textarea "recouvre l’ensemble des pratiques visant à exploiter une personne" at bounding box center [698, 285] width 147 height 24
click at [660, 350] on textarea "par le biais de son recrutement," at bounding box center [698, 353] width 147 height 24
click at [701, 286] on textarea "recouvre l’ensemble des pratiques visant à exploiter une personne" at bounding box center [698, 285] width 147 height 24
paste textarea "is the exploitation of individuals"
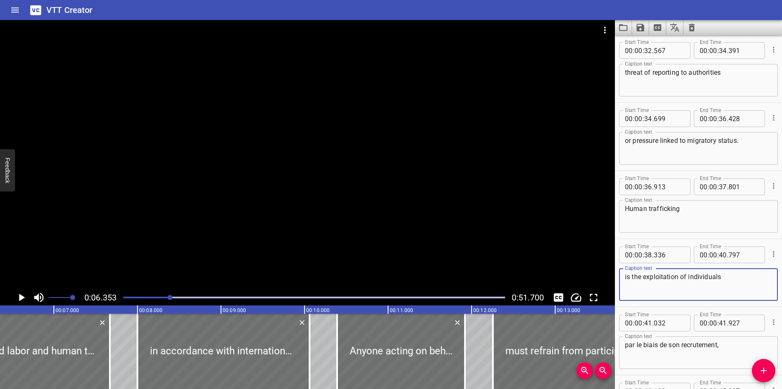
type textarea "is the exploitation of individuals"
click at [733, 346] on textarea "par le biais de son recrutement," at bounding box center [698, 353] width 147 height 24
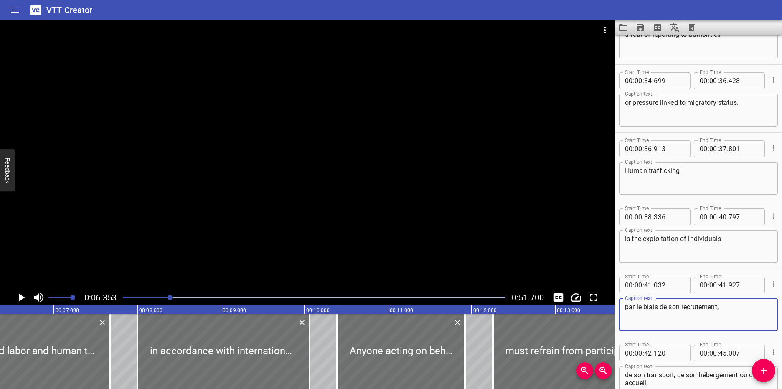
scroll to position [969, 0]
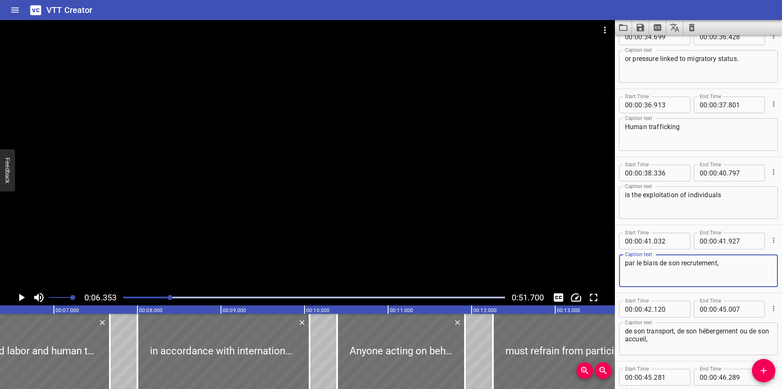
drag, startPoint x: 725, startPoint y: 263, endPoint x: 624, endPoint y: 265, distance: 100.6
click at [624, 265] on div "par le biais de son recrutement, Caption text" at bounding box center [698, 270] width 159 height 33
click at [738, 268] on textarea "par le biais de son recrutement," at bounding box center [698, 271] width 147 height 24
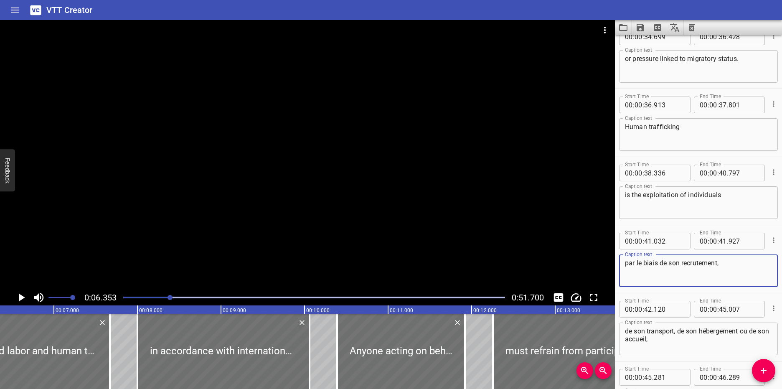
paste textarea "through its recruit"
click at [660, 264] on textarea "through its recruitment," at bounding box center [698, 271] width 147 height 24
type textarea "through their recruitment,"
click at [652, 329] on textarea "de son transport, de son hébergement ou de son accueil," at bounding box center [698, 339] width 147 height 24
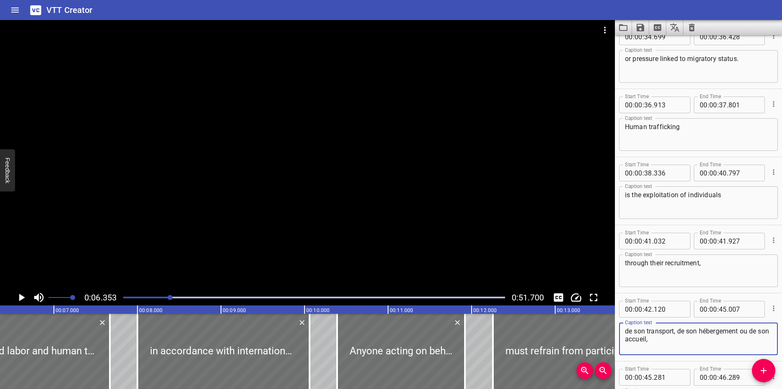
click at [680, 344] on textarea "de son transport, de son hébergement ou de son accueil," at bounding box center [698, 339] width 147 height 24
paste textarea "transportation, accommodation or reception"
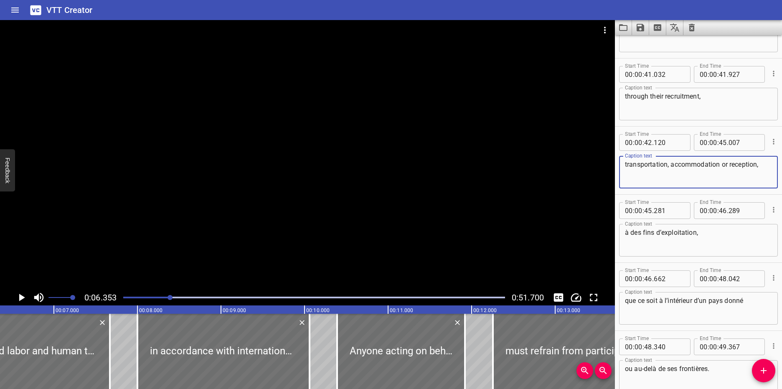
scroll to position [1158, 0]
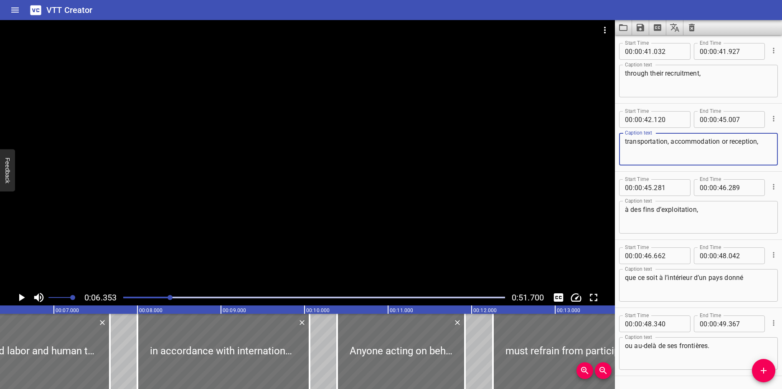
type textarea "transportation, accommodation or reception,"
click at [731, 218] on textarea "à des fins d’exploitation," at bounding box center [698, 217] width 147 height 24
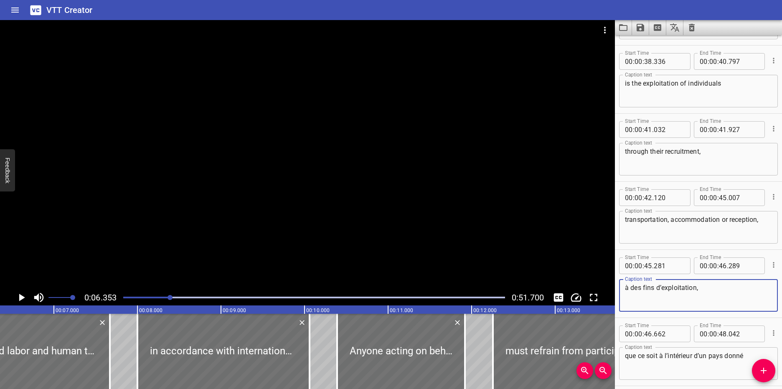
scroll to position [1082, 0]
click at [707, 288] on textarea "à des fins d’exploitation," at bounding box center [698, 293] width 147 height 24
click at [705, 288] on textarea "à des fins d’exploitation," at bounding box center [698, 293] width 147 height 24
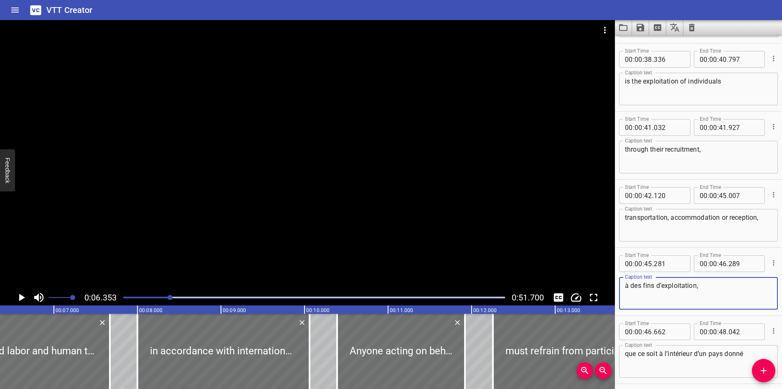
click at [705, 288] on textarea "à des fins d’exploitation," at bounding box center [698, 293] width 147 height 24
paste textarea "for exploitation purposes"
type textarea "for exploitation purposes,"
click at [273, 204] on div at bounding box center [307, 154] width 615 height 269
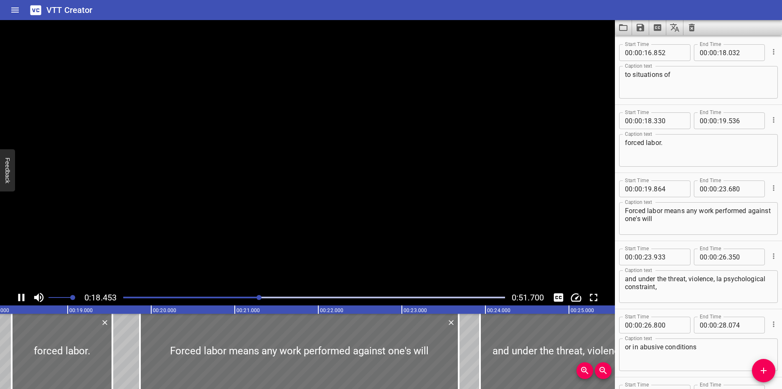
scroll to position [0, 1539]
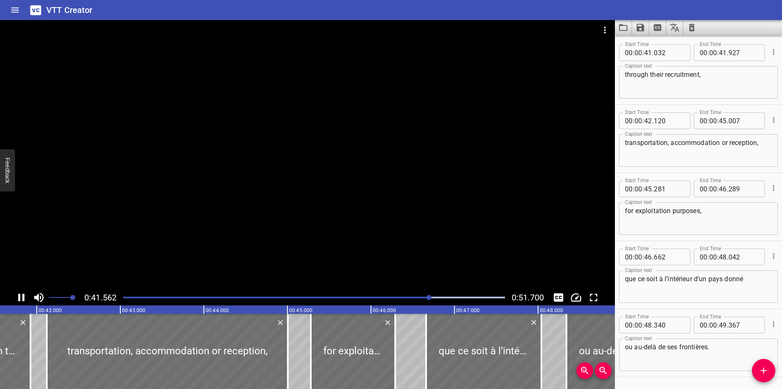
click at [355, 191] on div at bounding box center [307, 154] width 615 height 269
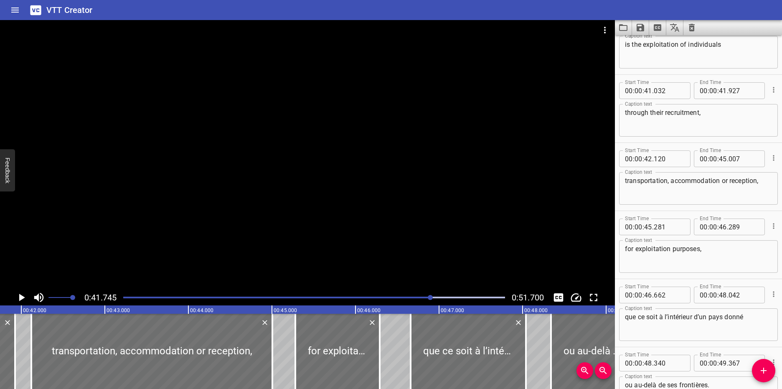
click at [418, 297] on div "Play progress" at bounding box center [241, 297] width 382 height 2
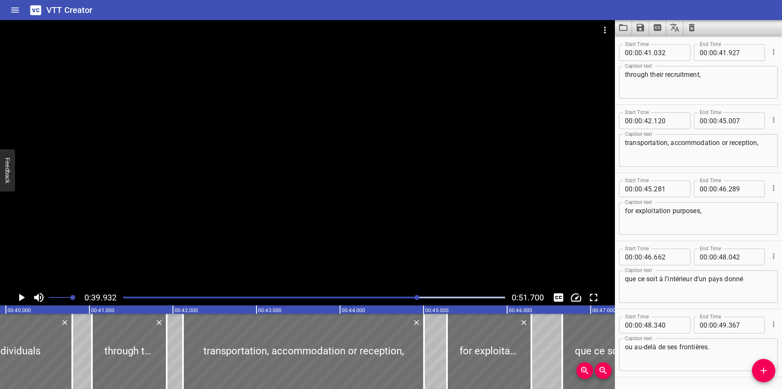
click at [407, 299] on div at bounding box center [314, 297] width 392 height 12
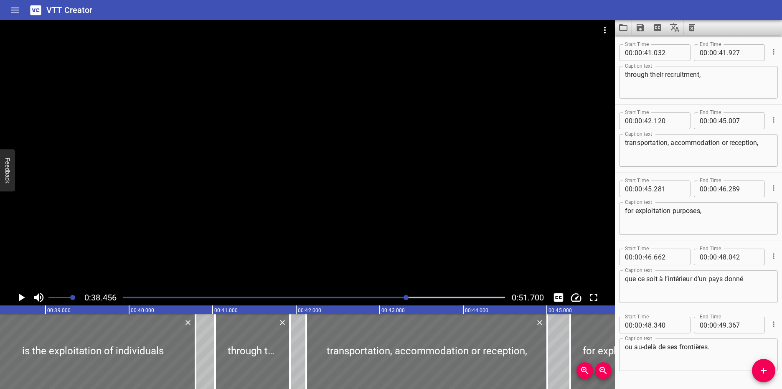
click at [327, 235] on div at bounding box center [307, 154] width 615 height 269
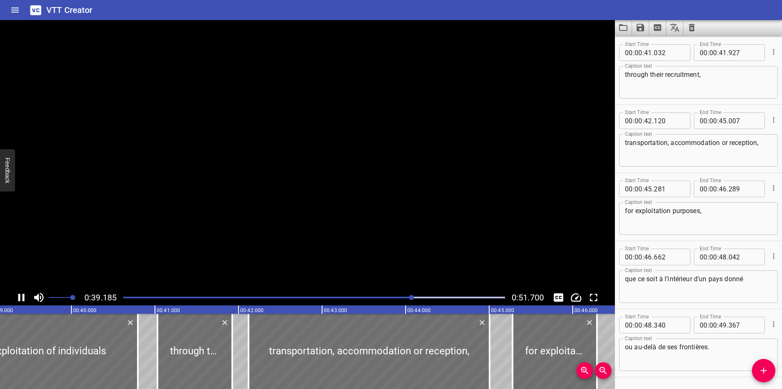
click at [327, 235] on video at bounding box center [307, 154] width 615 height 269
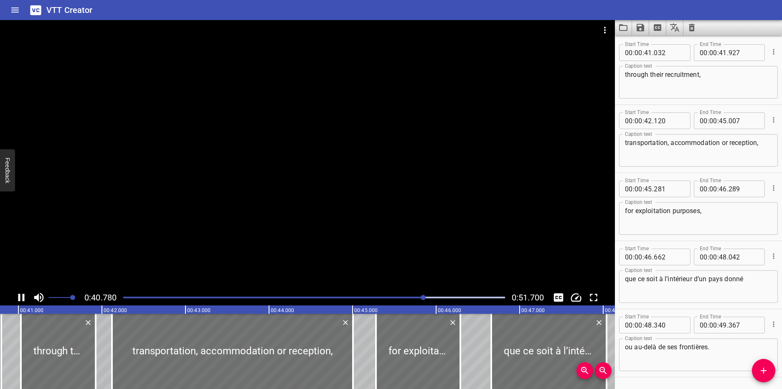
click at [392, 299] on div at bounding box center [314, 297] width 392 height 12
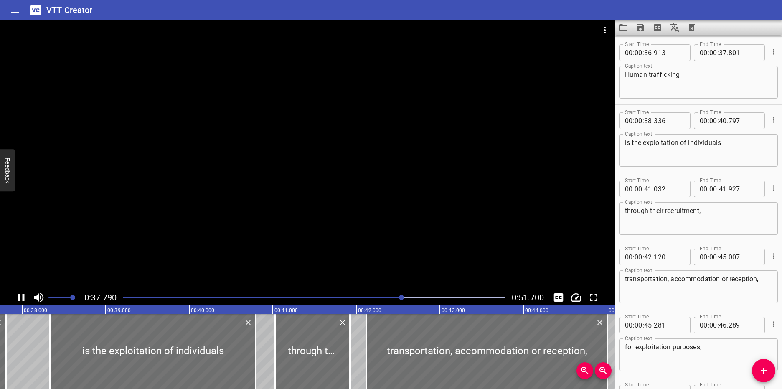
click at [366, 298] on div at bounding box center [314, 297] width 392 height 12
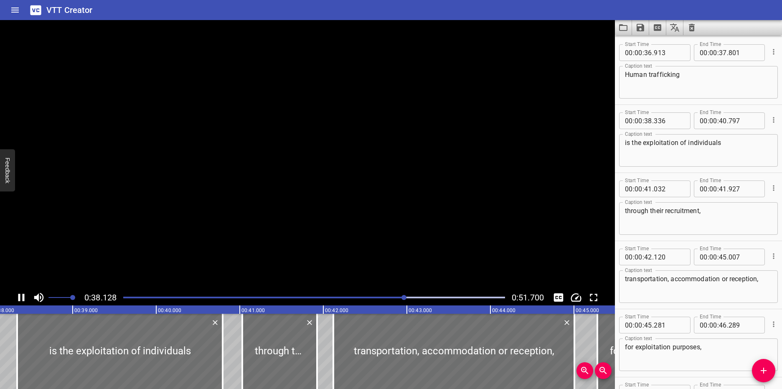
click at [290, 182] on video at bounding box center [307, 154] width 615 height 269
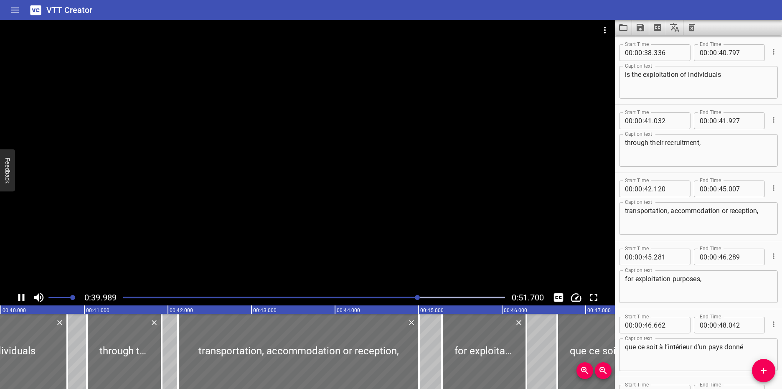
click at [26, 299] on icon "Play/Pause" at bounding box center [21, 297] width 13 height 13
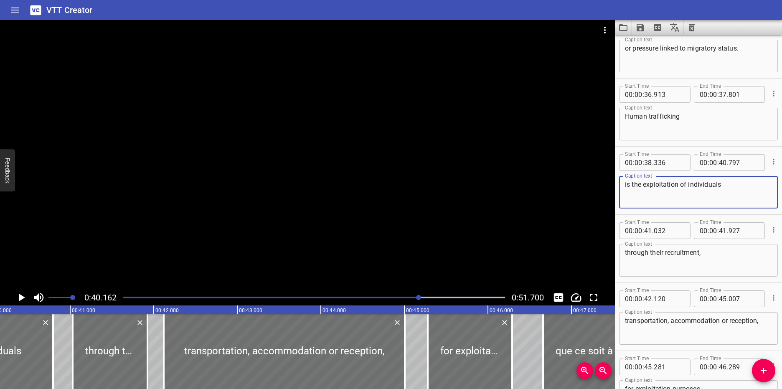
click at [639, 185] on textarea "is the exploitation of individuals" at bounding box center [698, 192] width 147 height 24
type textarea "relates to all practices aiming at exploiting individuals"
click at [367, 159] on div at bounding box center [307, 154] width 615 height 269
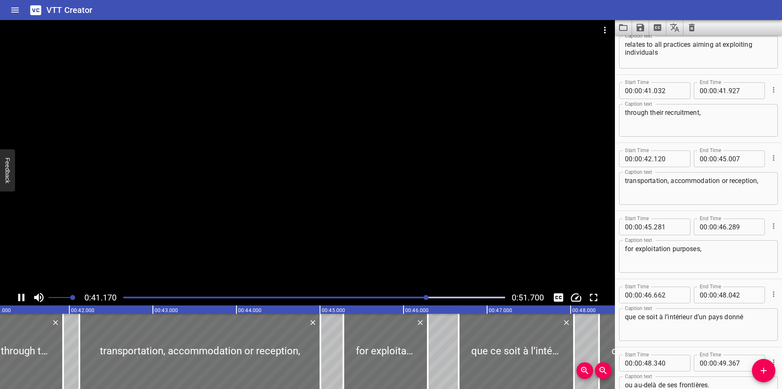
scroll to position [1157, 0]
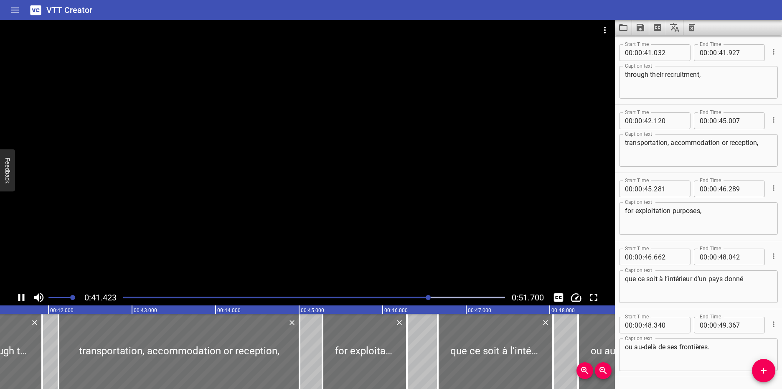
click at [389, 147] on div at bounding box center [307, 154] width 615 height 269
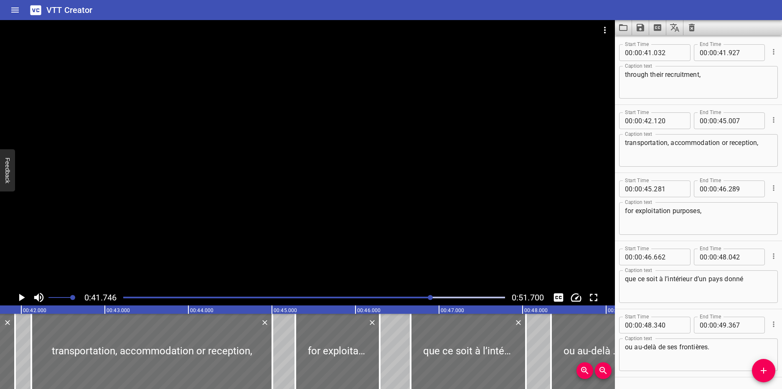
click at [342, 188] on div at bounding box center [307, 154] width 615 height 269
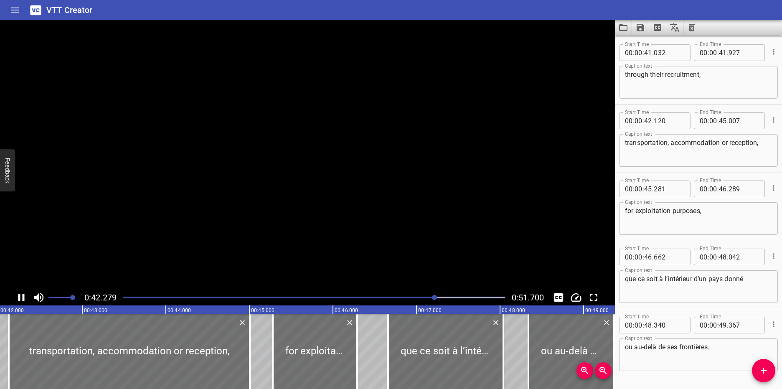
scroll to position [1183, 0]
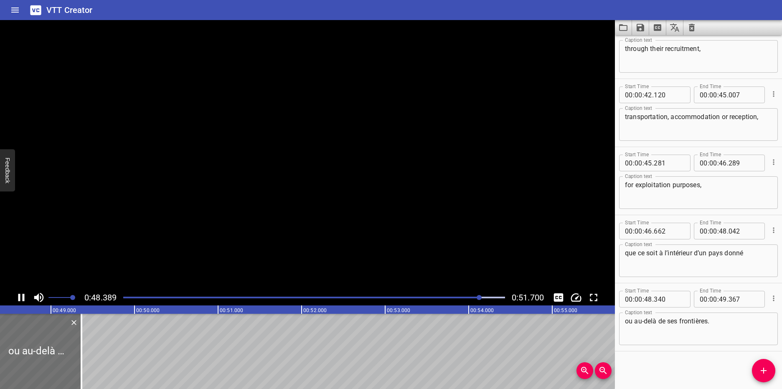
click at [369, 185] on video at bounding box center [307, 154] width 615 height 269
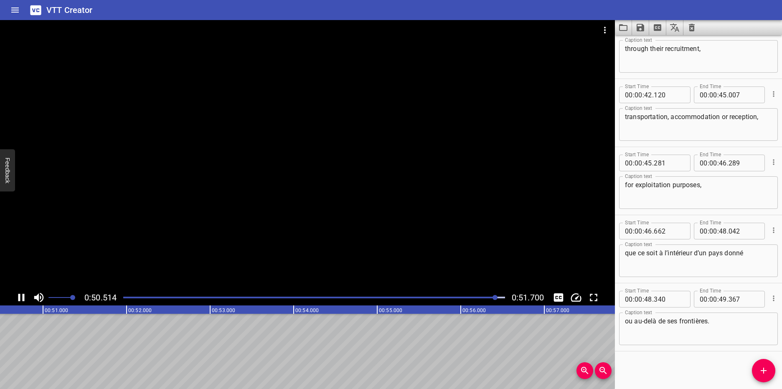
click at [171, 162] on div at bounding box center [307, 154] width 615 height 269
click at [753, 256] on textarea "que ce soit à l’intérieur d’un pays donné" at bounding box center [698, 261] width 147 height 24
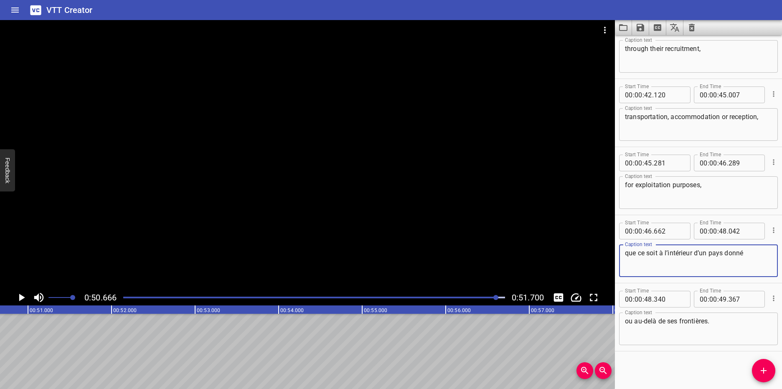
click at [753, 256] on textarea "que ce soit à l’intérieur d’un pays donné" at bounding box center [698, 261] width 147 height 24
click at [718, 326] on textarea "ou au-delà de ses frontières." at bounding box center [698, 329] width 147 height 24
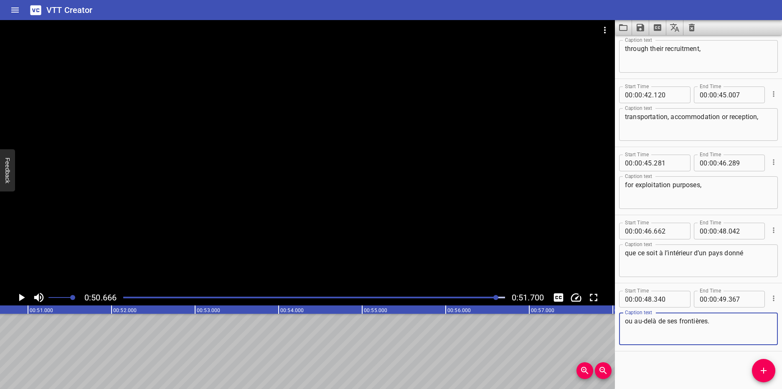
click at [718, 326] on textarea "ou au-delà de ses frontières." at bounding box center [698, 329] width 147 height 24
click at [736, 323] on textarea "ou au-delà de ses frontières." at bounding box center [698, 329] width 147 height 24
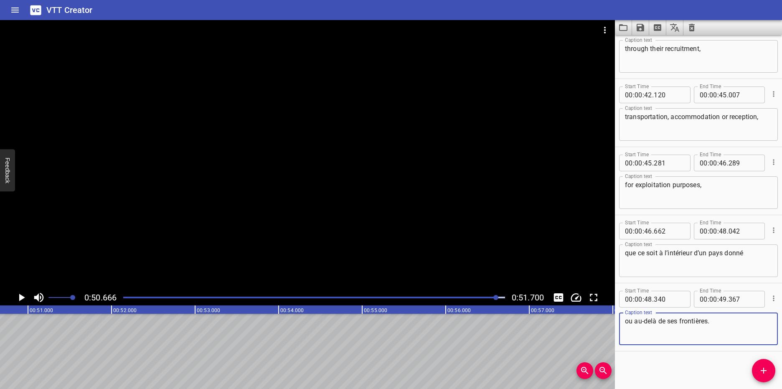
click at [720, 261] on textarea "que ce soit à l’intérieur d’un pays donné" at bounding box center [698, 261] width 147 height 24
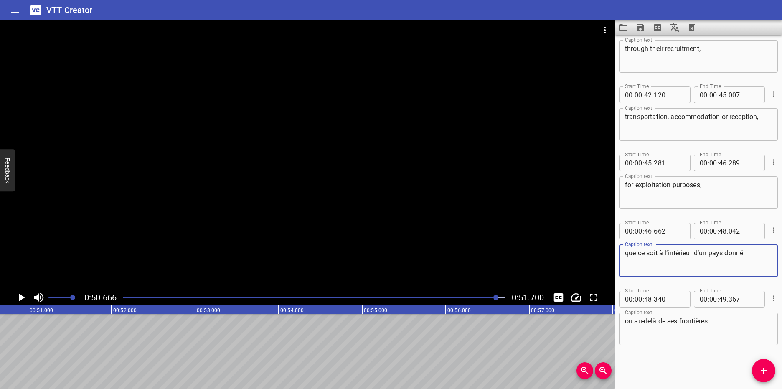
click at [720, 261] on textarea "que ce soit à l’intérieur d’un pays donné" at bounding box center [698, 261] width 147 height 24
paste textarea "whether within a given country or beyond its borders."
click at [689, 256] on textarea "whether within a given country or beyond its borders." at bounding box center [698, 261] width 147 height 24
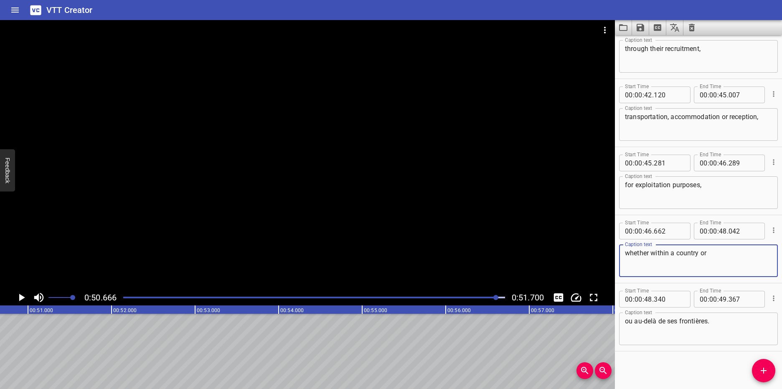
type textarea "whether within a country or"
click at [711, 325] on textarea "ou au-delà de ses frontières." at bounding box center [698, 329] width 147 height 24
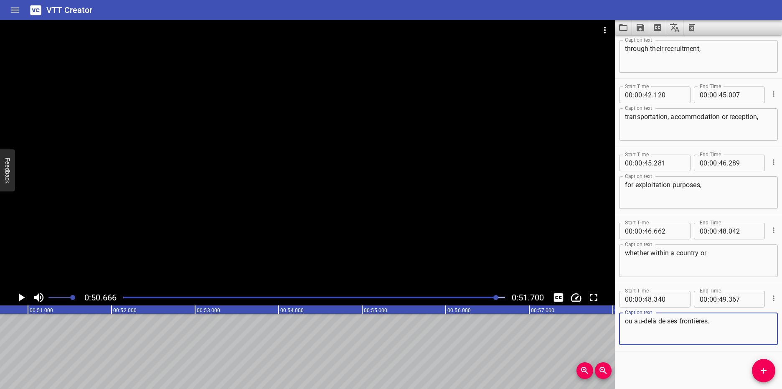
click at [711, 325] on textarea "ou au-delà de ses frontières." at bounding box center [698, 329] width 147 height 24
paste textarea "beyond its border"
type textarea "beyond its borders."
click at [639, 28] on icon "Save captions to file" at bounding box center [640, 28] width 8 height 8
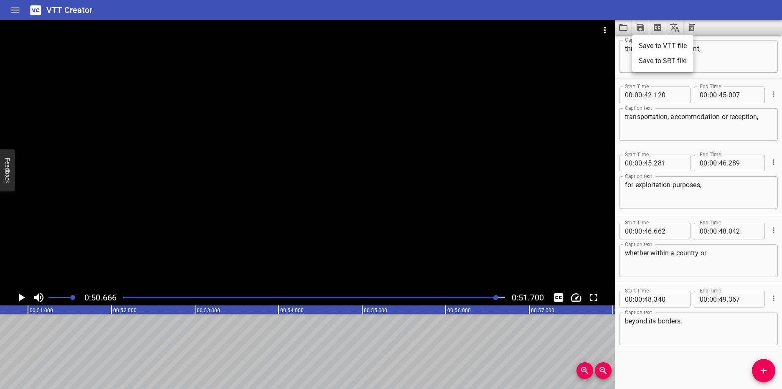
click at [664, 45] on li "Save to VTT file" at bounding box center [662, 45] width 61 height 15
click at [577, 101] on div at bounding box center [307, 154] width 615 height 269
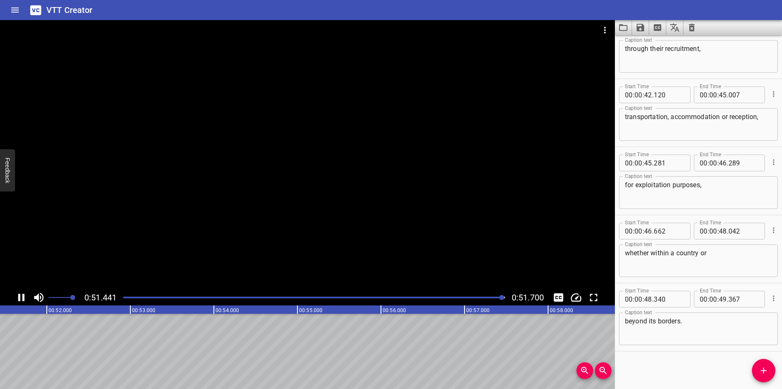
click at [462, 106] on div at bounding box center [307, 154] width 615 height 269
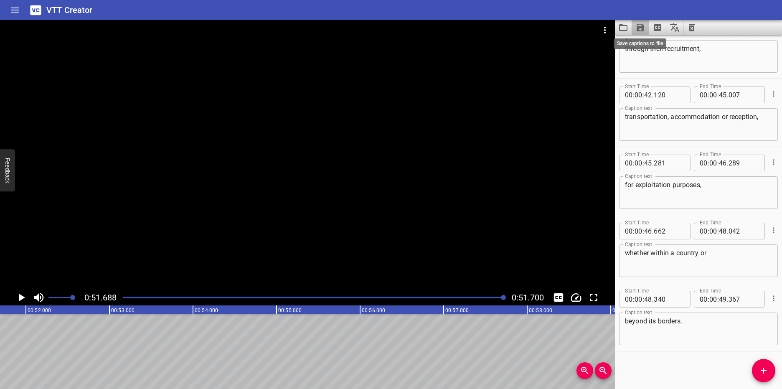
click at [643, 29] on icon "Save captions to file" at bounding box center [640, 28] width 8 height 8
click at [661, 46] on li "Save to VTT file" at bounding box center [662, 45] width 61 height 15
click at [15, 13] on icon "Home" at bounding box center [15, 10] width 10 height 10
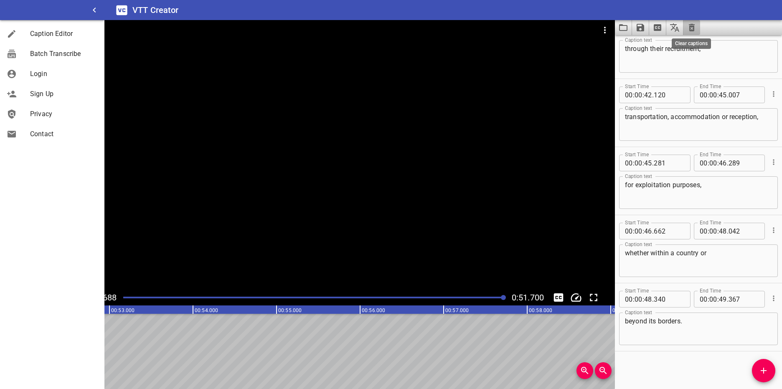
click at [692, 28] on icon "Clear captions" at bounding box center [691, 28] width 10 height 10
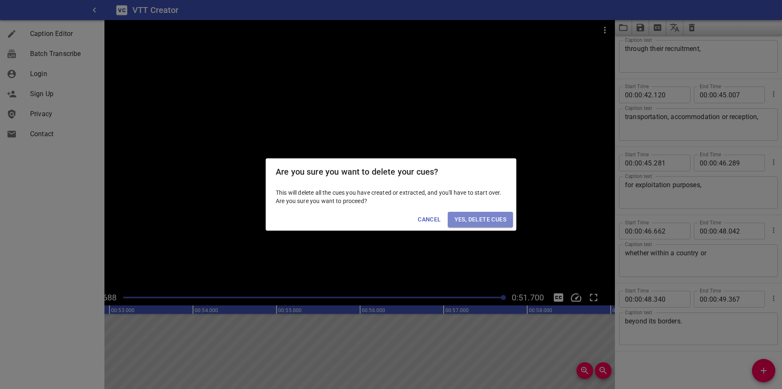
click at [459, 220] on span "Yes, Delete Cues" at bounding box center [480, 219] width 52 height 10
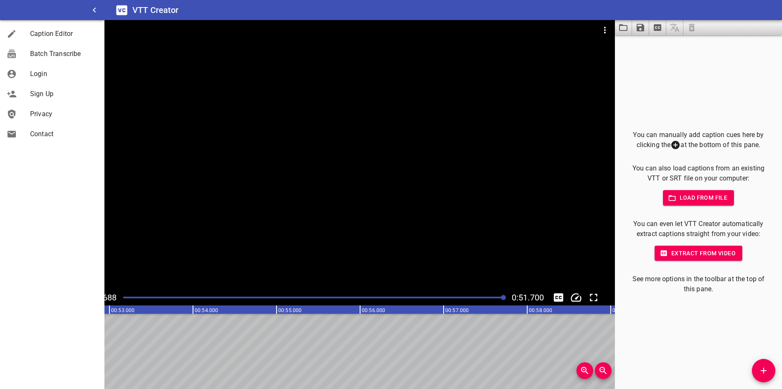
click at [58, 42] on link "Caption Editor" at bounding box center [52, 34] width 104 height 20
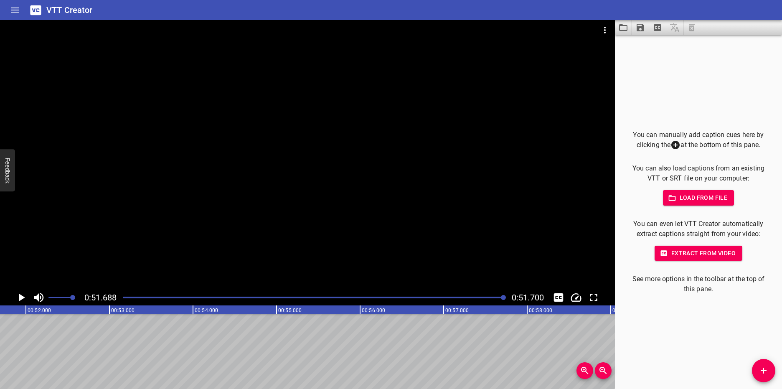
click at [73, 12] on h6 "VTT Creator" at bounding box center [69, 9] width 46 height 13
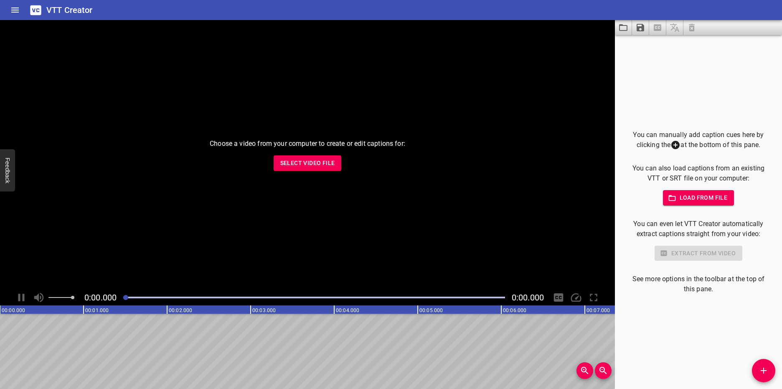
click at [299, 163] on span "Select Video File" at bounding box center [307, 163] width 55 height 10
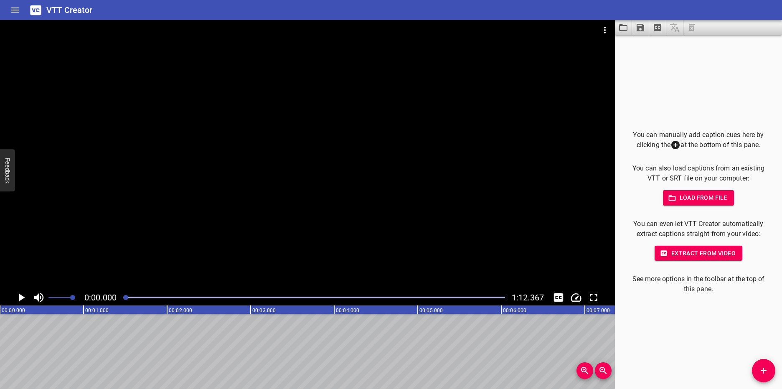
click at [698, 198] on span "Load from file" at bounding box center [698, 197] width 58 height 10
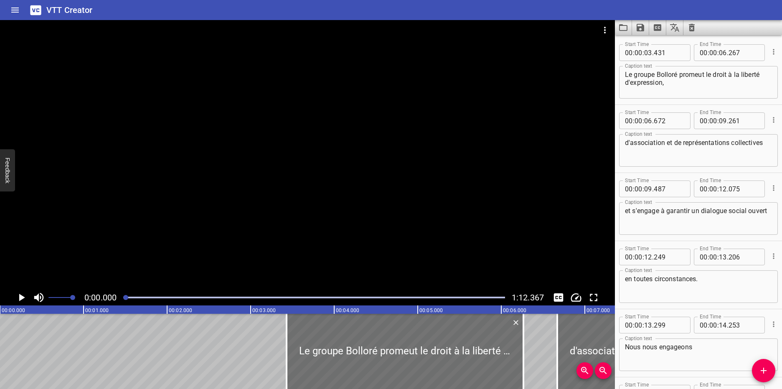
click at [686, 86] on textarea "Le groupe Bolloré promeut le droit à la liberté d'expression," at bounding box center [698, 83] width 147 height 24
click at [666, 83] on textarea "Le groupe Bolloré promeut le droit à la liberté d'expression," at bounding box center [698, 83] width 147 height 24
paste textarea "The Bolloré Group promotes the right to freedom of expression"
type textarea "The Bolloré Group promotes the right to freedom of expression,"
click at [650, 144] on textarea "d'association et de représentations collectives" at bounding box center [698, 151] width 147 height 24
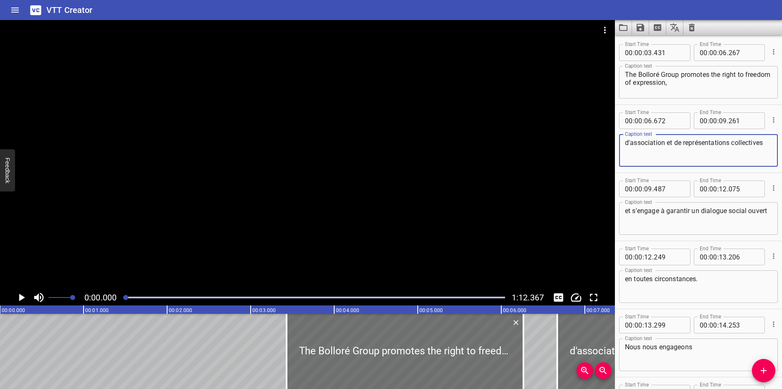
click at [650, 144] on textarea "d'association et de représentations collectives" at bounding box center [698, 151] width 147 height 24
paste textarea "association and collective representation"
type textarea "association and collective representation,"
click at [694, 220] on textarea "et s'engage à garantir un dialogue social ouvert" at bounding box center [698, 219] width 147 height 24
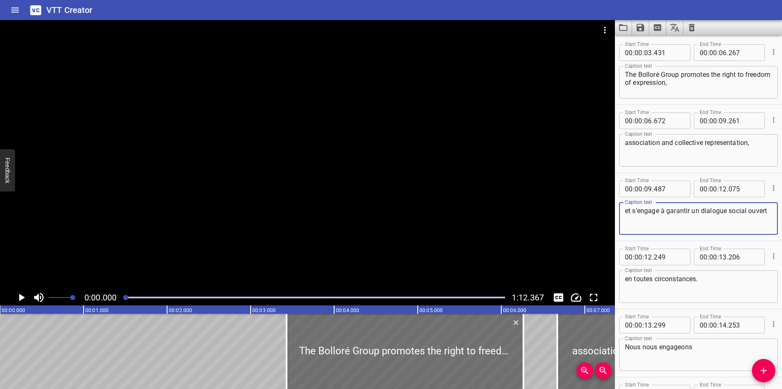
click at [653, 217] on textarea "et s'engage à garantir un dialogue social ouvert" at bounding box center [698, 219] width 147 height 24
drag, startPoint x: 653, startPoint y: 219, endPoint x: 620, endPoint y: 210, distance: 34.1
click at [620, 210] on div "et s'engage à garantir un dialogue social ouvert Caption text" at bounding box center [698, 218] width 159 height 33
paste textarea "and is committed to ensuring open social dialogue"
type textarea "and is committed to ensuring open social dialogue"
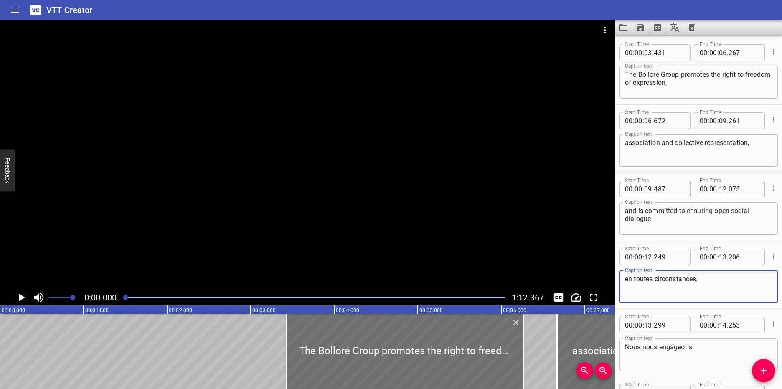
click at [712, 278] on textarea "en toutes circonstances." at bounding box center [698, 287] width 147 height 24
click at [713, 278] on textarea "en toutes circonstances." at bounding box center [698, 287] width 147 height 24
click at [708, 286] on textarea "en toutes circonstances." at bounding box center [698, 287] width 147 height 24
click at [709, 286] on textarea "en toutes circonstances." at bounding box center [698, 287] width 147 height 24
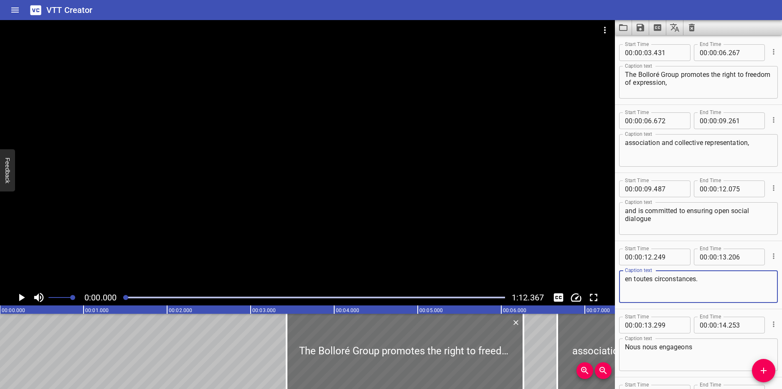
click at [709, 286] on textarea "en toutes circonstances." at bounding box center [698, 287] width 147 height 24
click at [708, 286] on textarea "en toutes circonstances." at bounding box center [698, 287] width 147 height 24
paste textarea "under all circum"
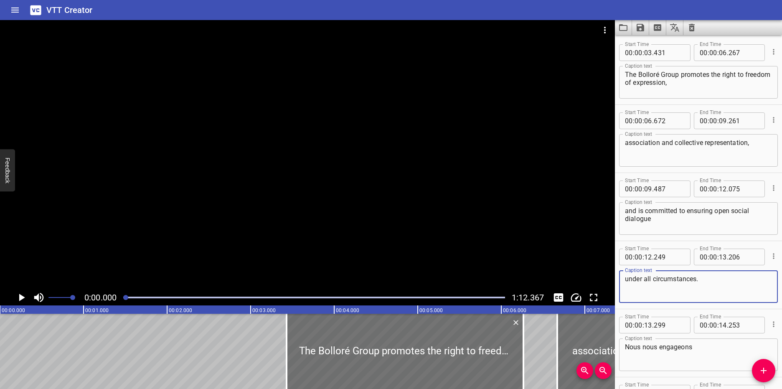
type textarea "under all circumstances."
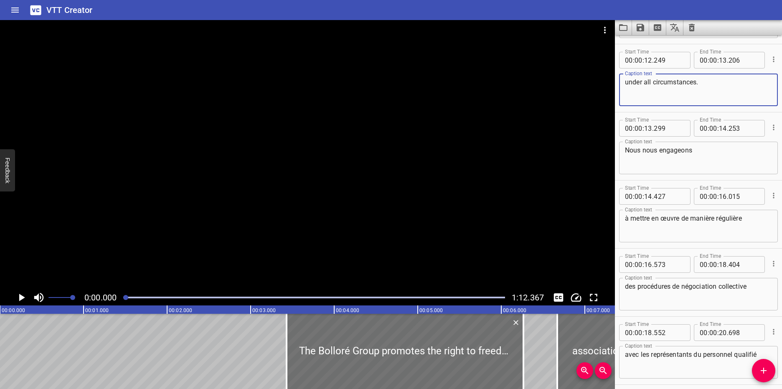
scroll to position [238, 0]
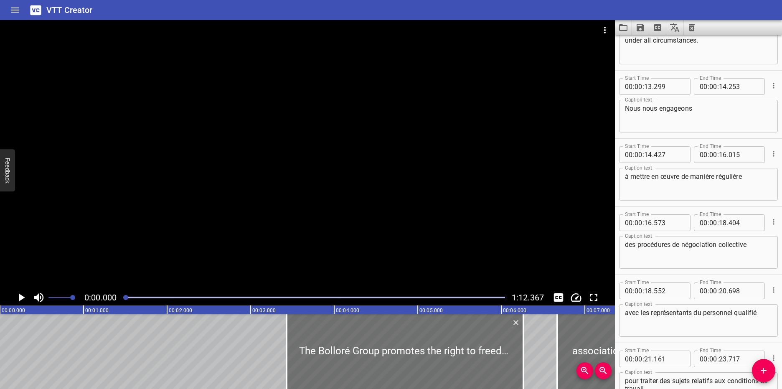
click at [706, 110] on textarea "Nous nous engageons" at bounding box center [698, 116] width 147 height 24
type textarea "We commit"
click at [672, 184] on textarea "à mettre en œuvre de manière régulière" at bounding box center [698, 184] width 147 height 24
paste textarea "regular collective bargaining"
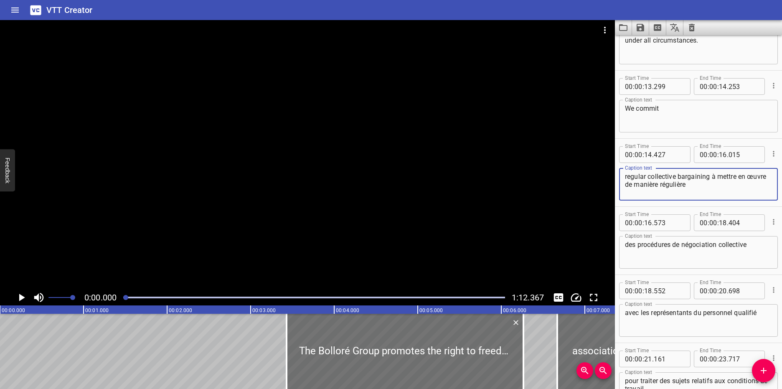
type textarea "regular collective bargaining à mettre en œuvre de manière régulière"
click at [666, 107] on textarea "We commit" at bounding box center [698, 116] width 147 height 24
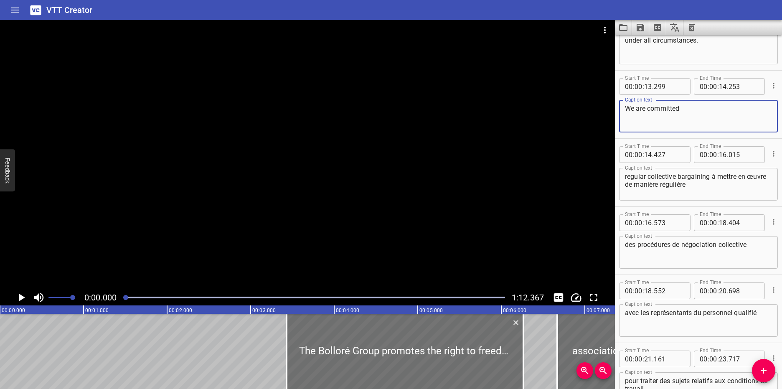
type textarea "We are committed"
click at [624, 174] on div "regular collective bargaining à mettre en œuvre de manière régulière Caption te…" at bounding box center [698, 184] width 159 height 33
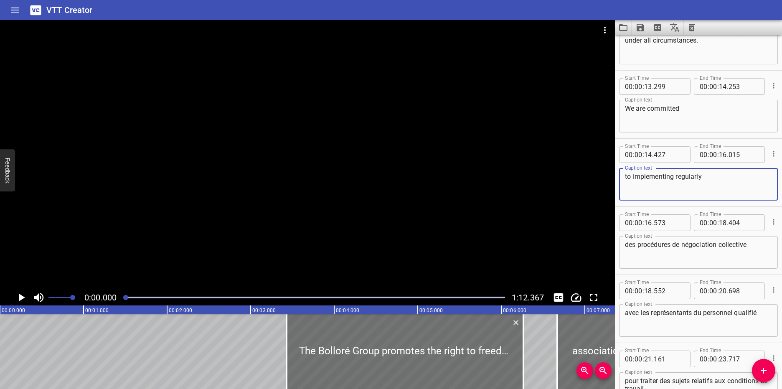
type textarea "to implementing regularly"
click at [761, 250] on textarea "des procédures de négociation collective" at bounding box center [698, 252] width 147 height 24
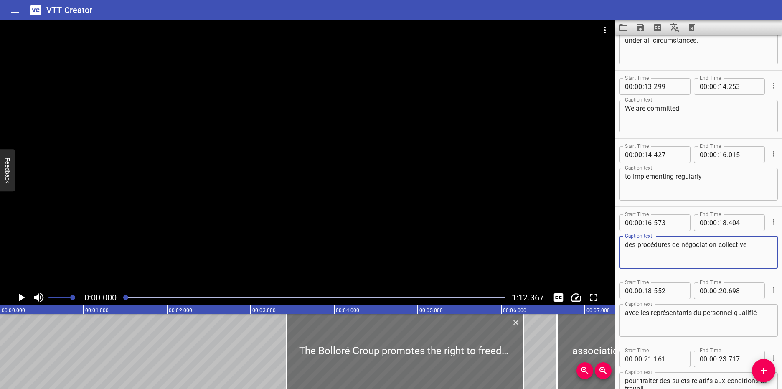
click at [761, 250] on textarea "des procédures de négociation collective" at bounding box center [698, 252] width 147 height 24
paste textarea "collective bargaining procedures"
type textarea "collective bargaining procedures"
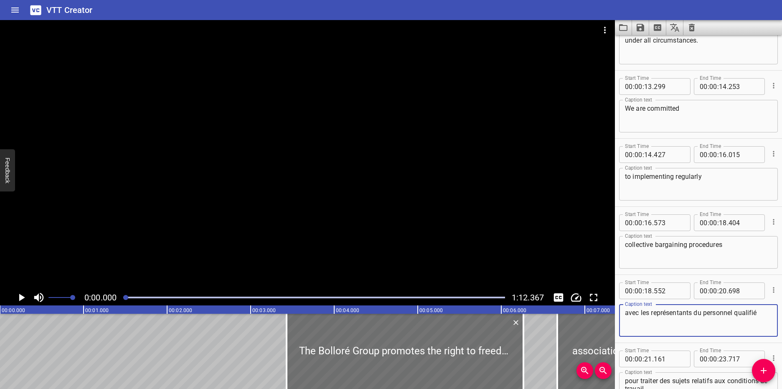
click at [673, 316] on textarea "avec les représentants du personnel qualifié" at bounding box center [698, 321] width 147 height 24
paste textarea "with employee representatives"
type textarea "with employee representatives"
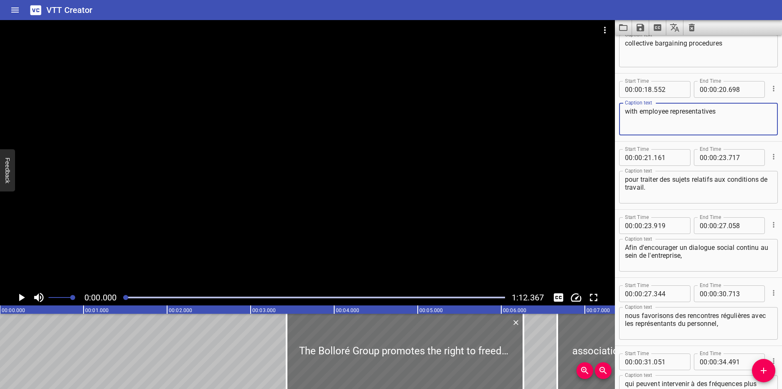
scroll to position [442, 0]
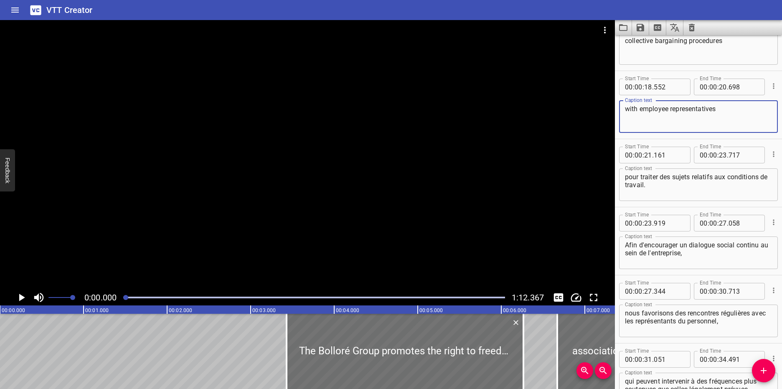
click at [726, 184] on textarea "pour traiter des sujets relatifs aux conditions de travail." at bounding box center [698, 185] width 147 height 24
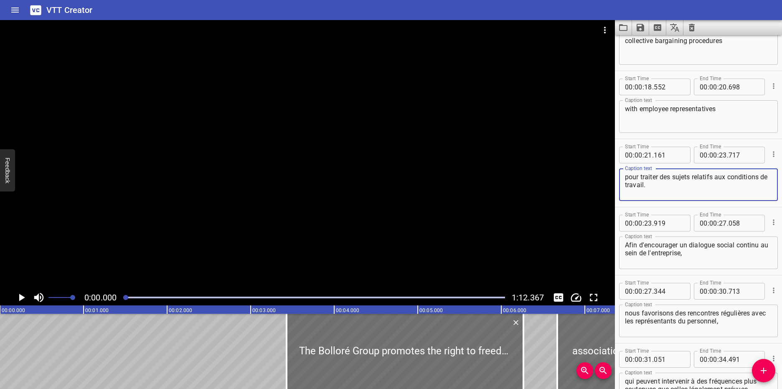
paste textarea "qualified to deal with issues relating to working conditions"
type textarea "qualified to deal with issues relating to working conditions."
click at [663, 252] on textarea "Afin d'encourager un dialogue social continu au sein de l'entreprise," at bounding box center [698, 253] width 147 height 24
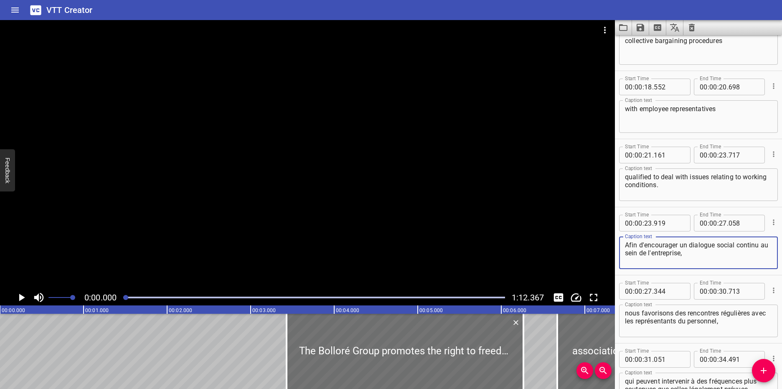
click at [663, 252] on textarea "Afin d'encourager un dialogue social continu au sein de l'entreprise," at bounding box center [698, 253] width 147 height 24
click at [714, 258] on textarea "Afin d'encourager un dialogue social continu au sein de l'entreprise," at bounding box center [698, 253] width 147 height 24
paste textarea "In order to encourage continuous social dialogue within the company"
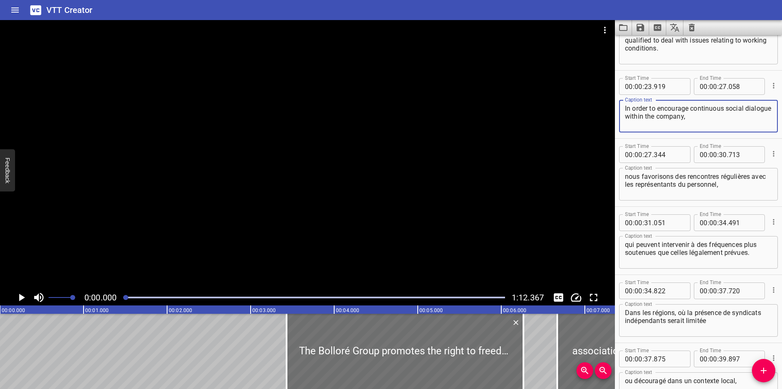
scroll to position [588, 0]
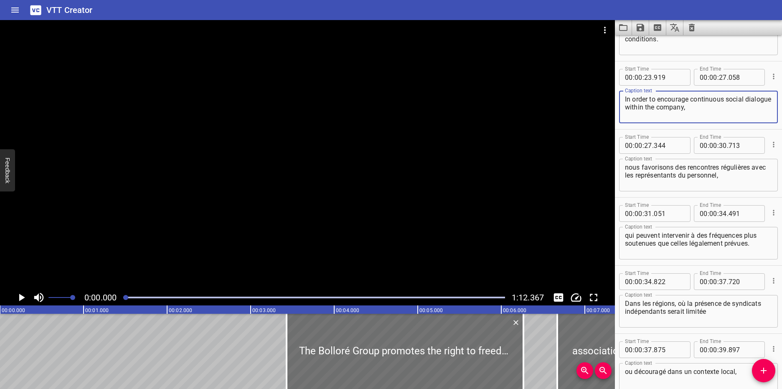
type textarea "In order to encourage continuous social dialogue within the company,"
click at [745, 178] on textarea "nous favorisons des rencontres régulières avec les représentants du personnel," at bounding box center [698, 175] width 147 height 24
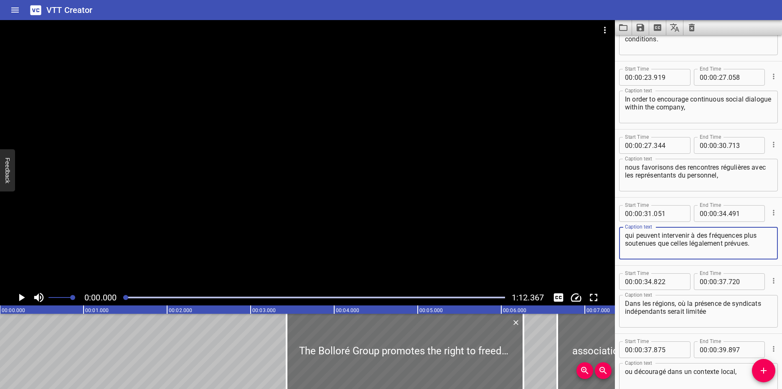
click at [680, 243] on textarea "qui peuvent intervenir à des fréquences plus soutenues que celles légalement pr…" at bounding box center [698, 243] width 147 height 24
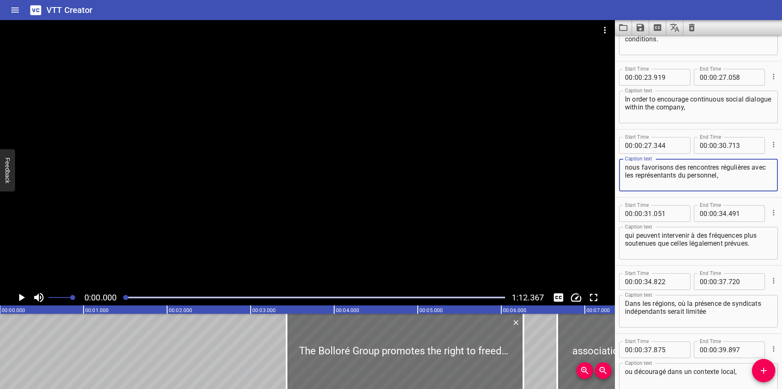
click at [762, 175] on textarea "nous favorisons des rencontres régulières avec les représentants du personnel," at bounding box center [698, 175] width 147 height 24
paste textarea "we encourage regular meetings with staff representatives"
type textarea "we encourage regular meetings with staff representatives,"
click at [672, 243] on textarea "qui peuvent intervenir à des fréquences plus soutenues que celles légalement pr…" at bounding box center [698, 243] width 147 height 24
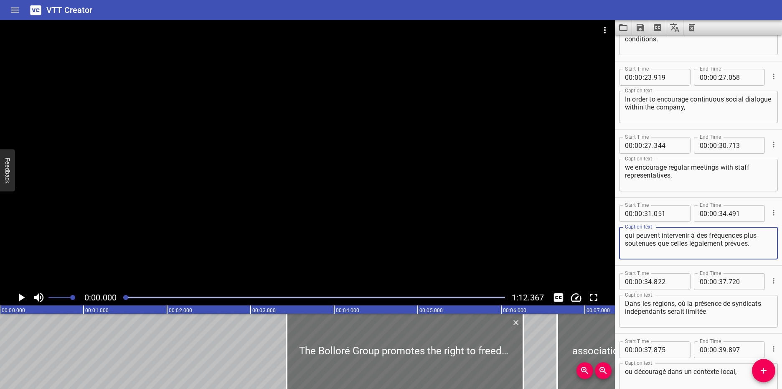
click at [672, 243] on textarea "qui peuvent intervenir à des fréquences plus soutenues que celles légalement pr…" at bounding box center [698, 243] width 147 height 24
click at [757, 244] on textarea "qui peuvent intervenir à des fréquences plus soutenues que celles légalement pr…" at bounding box center [698, 243] width 147 height 24
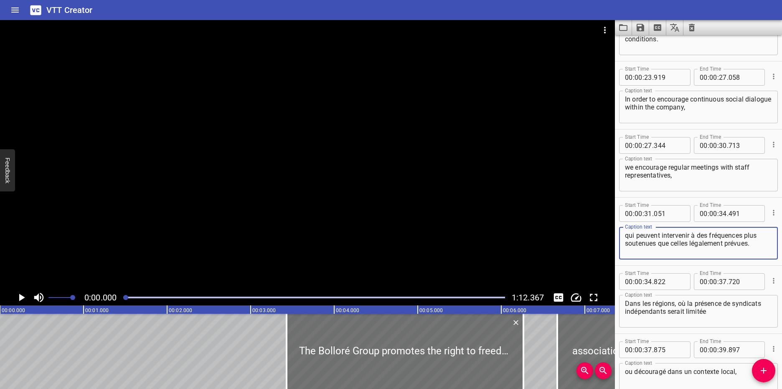
paste textarea "which may occur at higher frequencies than those legally provided for"
type textarea "which may occur at higher frequencies than those legally provided for."
click at [711, 312] on textarea "Dans les régions, où la présence de syndicats indépendants serait limitée" at bounding box center [698, 311] width 147 height 24
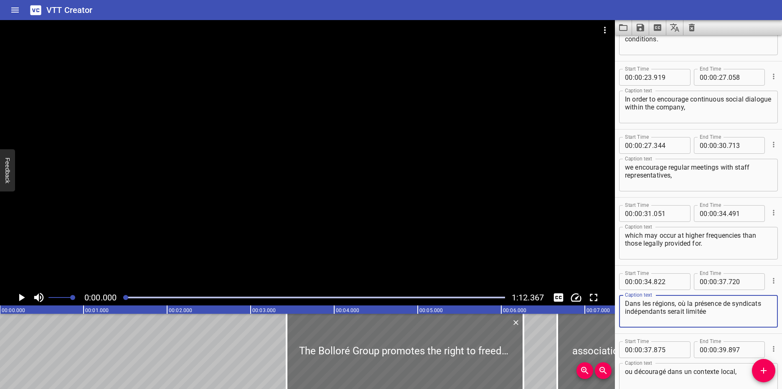
click at [711, 312] on textarea "Dans les régions, où la présence de syndicats indépendants serait limitée" at bounding box center [698, 311] width 147 height 24
click at [734, 317] on textarea "Dans les régions, où la présence de syndicats indépendants serait limitée" at bounding box center [698, 311] width 147 height 24
paste textarea "In regions where the presence of independent unions would be limited"
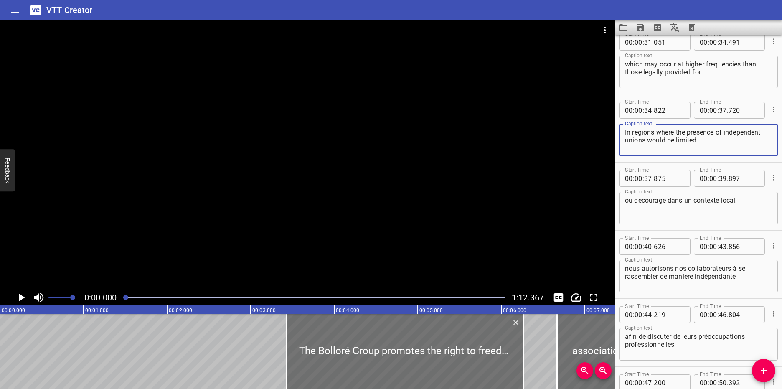
scroll to position [775, 0]
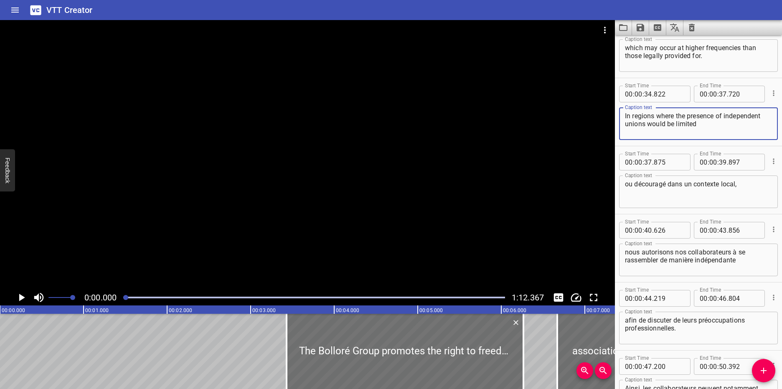
type textarea "In regions where the presence of independent unions would be limited"
click at [740, 186] on textarea "ou découragé dans un contexte local," at bounding box center [698, 192] width 147 height 24
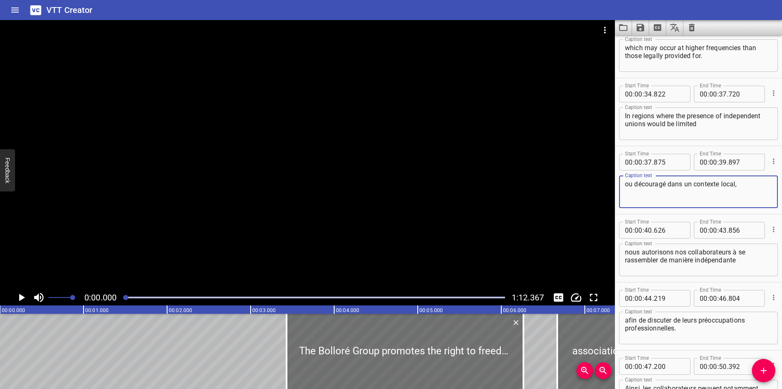
click at [740, 186] on textarea "ou découragé dans un contexte local," at bounding box center [698, 192] width 147 height 24
click at [762, 178] on div "ou découragé dans un contexte local, Caption text" at bounding box center [698, 191] width 159 height 33
click at [756, 183] on textarea "ou découragé dans un contexte local," at bounding box center [698, 192] width 147 height 24
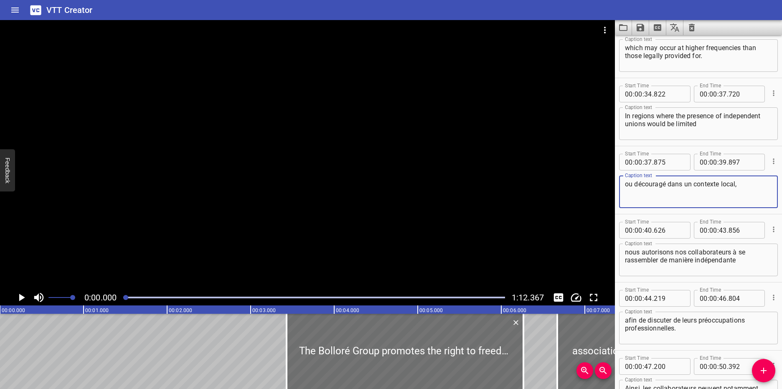
click at [756, 183] on textarea "ou découragé dans un contexte local," at bounding box center [698, 192] width 147 height 24
paste textarea "or discouraged in a local context"
type textarea "or discouraged in a local context,"
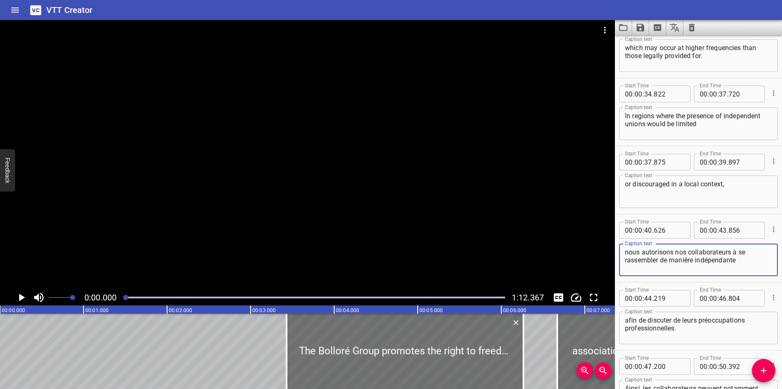
click at [757, 261] on textarea "nous autorisons nos collaborateurs à se rassembler de manière indépendante" at bounding box center [698, 260] width 147 height 24
click at [749, 262] on textarea "nous autorisons nos collaborateurs à se rassembler de manière indépendante" at bounding box center [698, 260] width 147 height 24
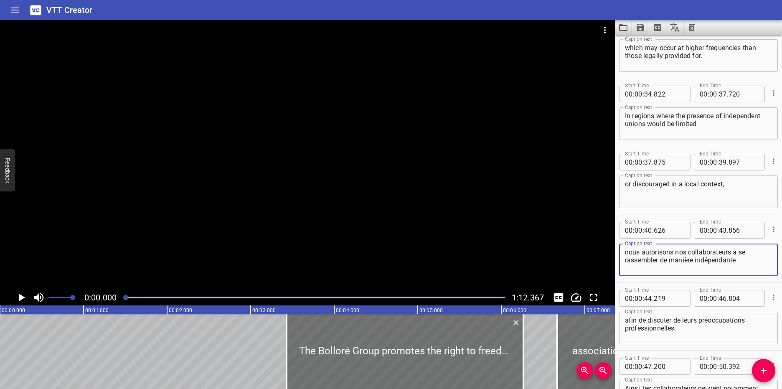
paste textarea "We allow our employees to gather independently"
type textarea "We allow our employees to gather independently"
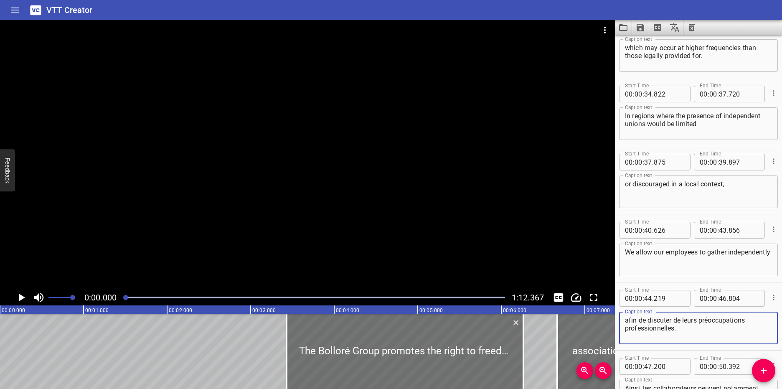
drag, startPoint x: 720, startPoint y: 333, endPoint x: 624, endPoint y: 319, distance: 97.1
click at [624, 319] on div "afin de discuter de leurs préoccupations professionnelles. Caption text" at bounding box center [698, 327] width 159 height 33
click at [691, 325] on textarea "afin de discuter de leurs préoccupations professionnelles." at bounding box center [698, 328] width 147 height 24
paste textarea "to discuss their professional concern"
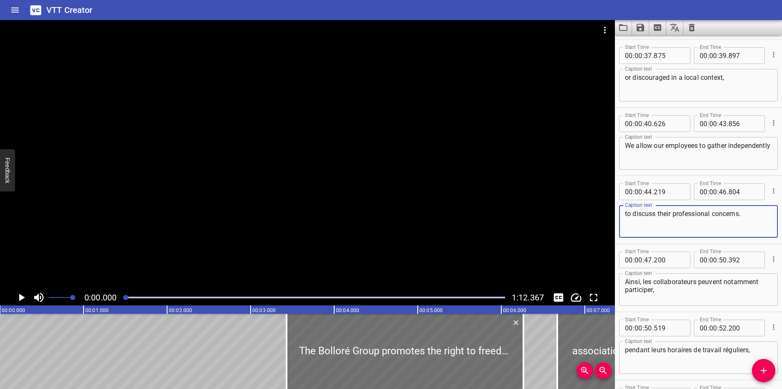
scroll to position [951, 0]
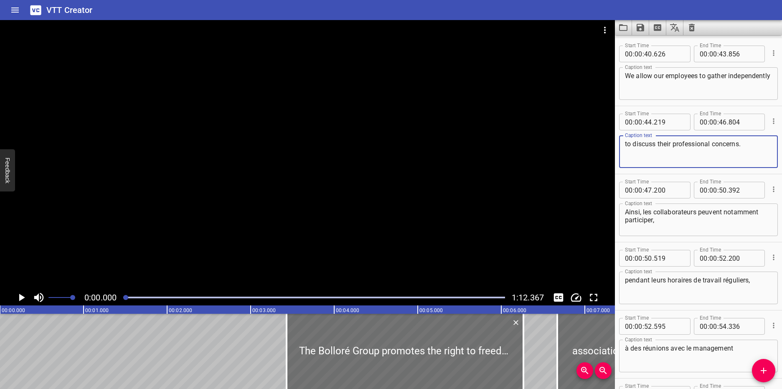
type textarea "to discuss their professional concerns."
click at [704, 233] on div "Ainsi, les collaborateurs peuvent notamment participer, Caption text" at bounding box center [698, 219] width 159 height 33
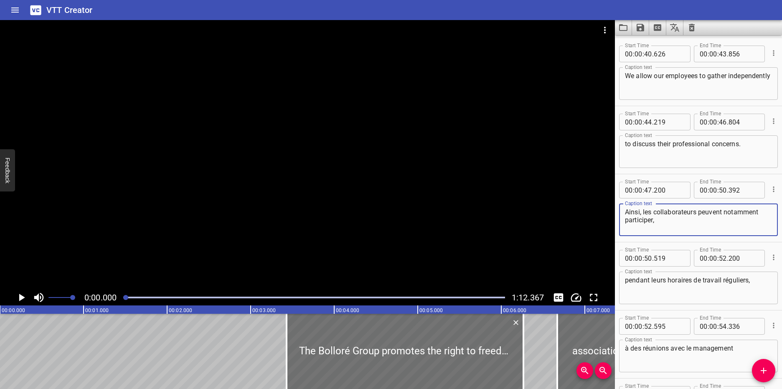
click at [691, 227] on textarea "Ainsi, les collaborateurs peuvent notamment participer," at bounding box center [698, 220] width 147 height 24
paste textarea "In this way, employees can participate in particula"
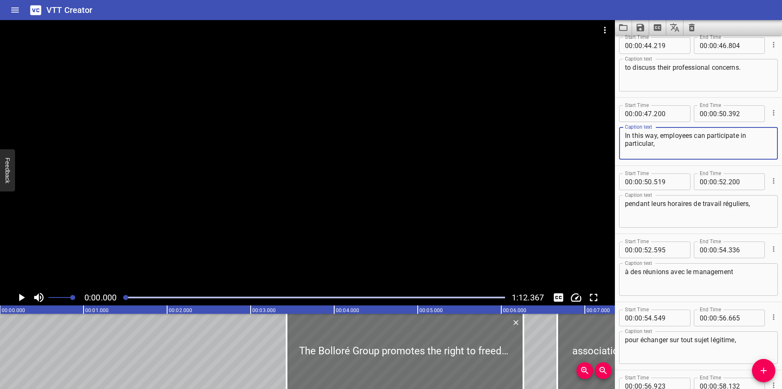
scroll to position [1090, 0]
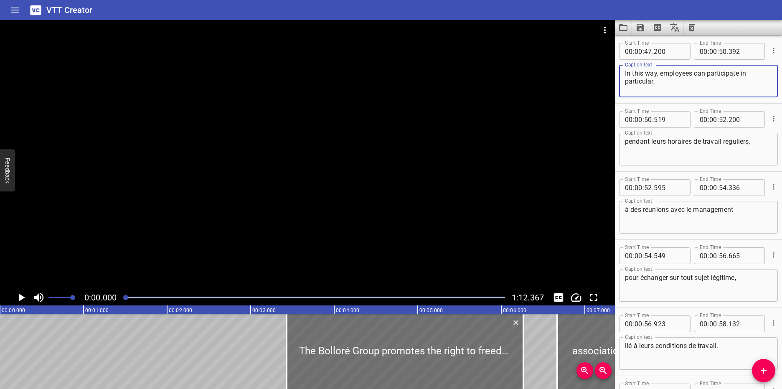
type textarea "In this way, employees can participate in particular,"
click at [665, 146] on textarea "pendant leurs horaires de travail réguliers," at bounding box center [698, 149] width 147 height 24
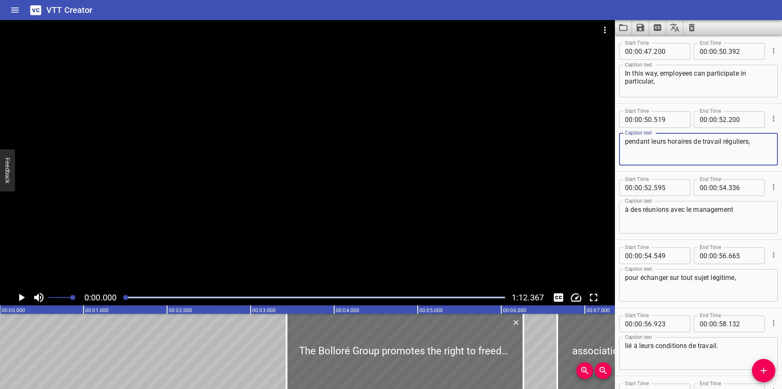
click at [665, 146] on textarea "pendant leurs horaires de travail réguliers," at bounding box center [698, 149] width 147 height 24
click at [760, 144] on textarea "pendant leurs horaires de travail réguliers," at bounding box center [698, 149] width 147 height 24
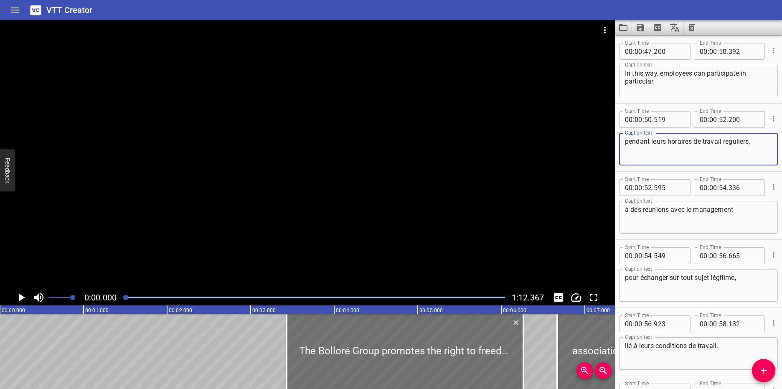
paste textarea "during their regular working hou"
type textarea "during their regular working hours,"
click at [737, 214] on textarea "à des réunions avec le management" at bounding box center [698, 217] width 147 height 24
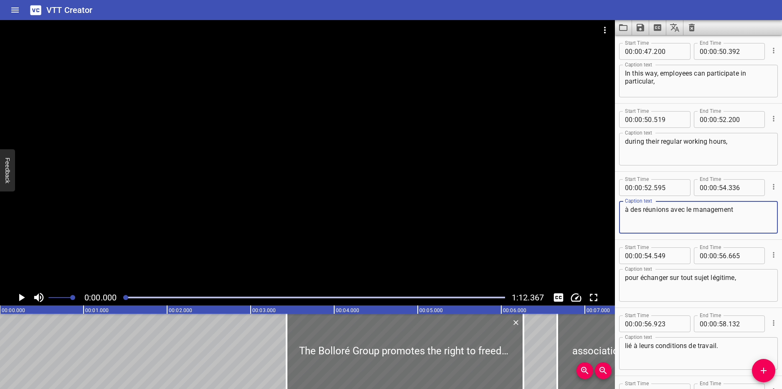
click at [737, 214] on textarea "à des réunions avec le management" at bounding box center [698, 217] width 147 height 24
click at [666, 219] on textarea "à des réunions avec le management" at bounding box center [698, 217] width 147 height 24
click at [666, 217] on textarea "à des réunions avec le management" at bounding box center [698, 217] width 147 height 24
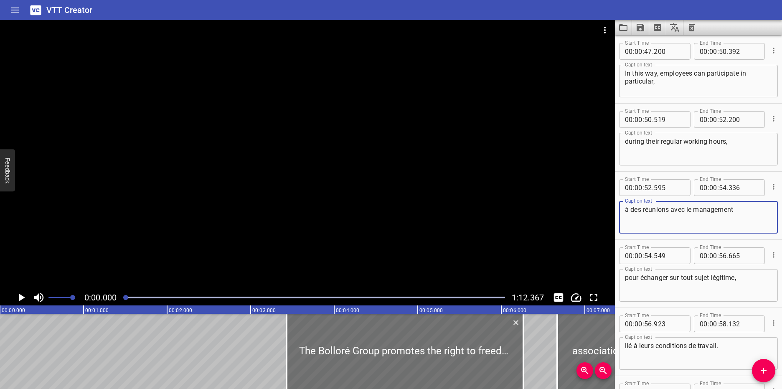
click at [670, 212] on textarea "à des réunions avec le management" at bounding box center [698, 217] width 147 height 24
paste textarea "to meetings with"
type textarea "to meetings with management"
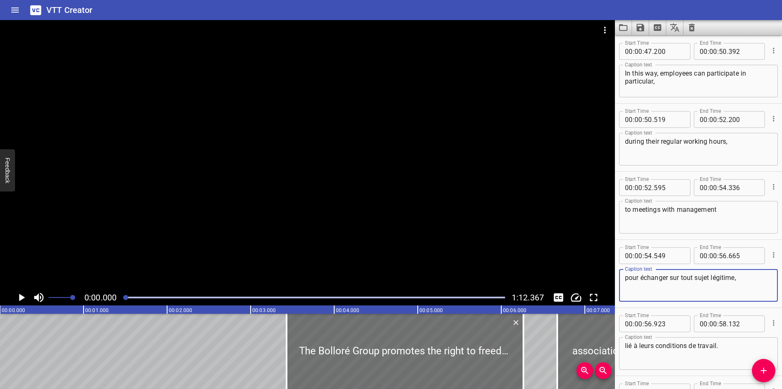
click at [662, 276] on textarea "pour échanger sur tout sujet légitime," at bounding box center [698, 285] width 147 height 24
click at [647, 279] on textarea "pour échanger sur tout sujet légitime," at bounding box center [698, 285] width 147 height 24
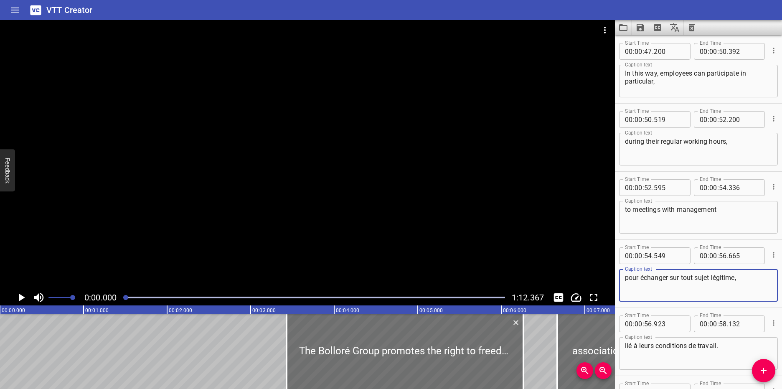
click at [647, 279] on textarea "pour échanger sur tout sujet légitime," at bounding box center [698, 285] width 147 height 24
click at [697, 281] on textarea "pour échanger sur tout sujet légitime," at bounding box center [698, 285] width 147 height 24
paste textarea "to exchange on any legitimate subject"
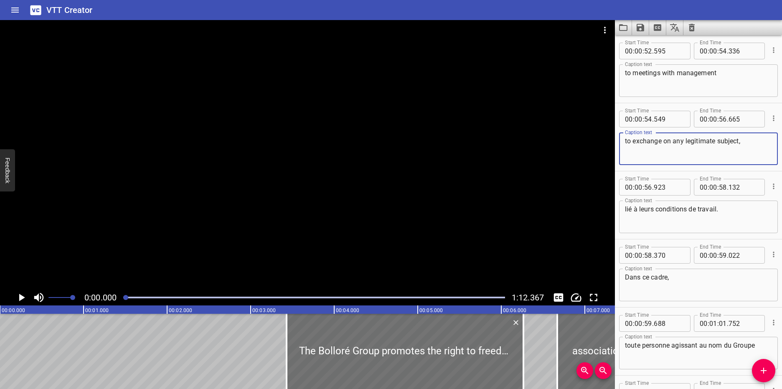
scroll to position [1234, 0]
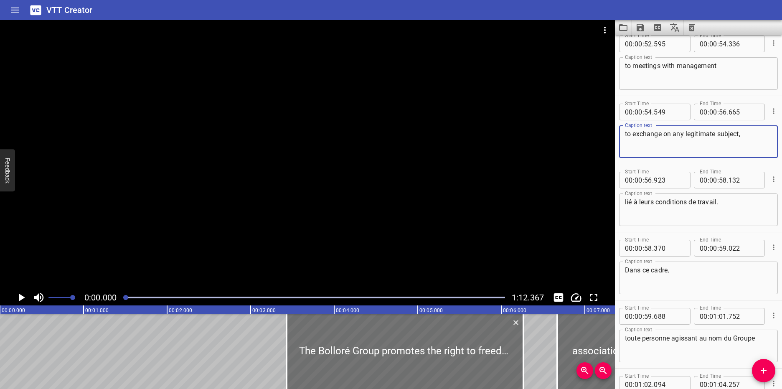
type textarea "to exchange on any legitimate subject,"
click at [721, 201] on textarea "lié à leurs conditions de travail." at bounding box center [698, 210] width 147 height 24
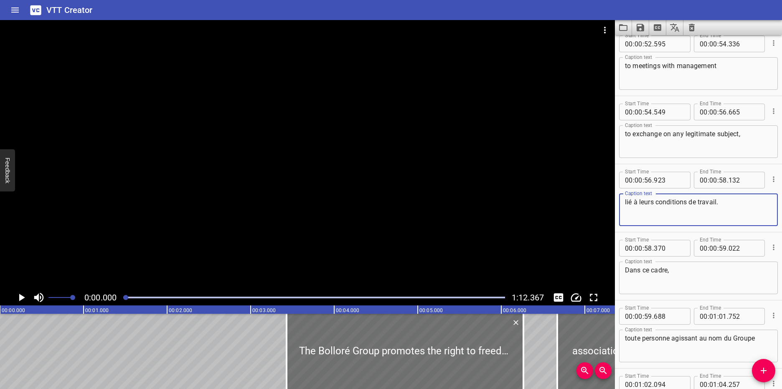
click at [721, 201] on textarea "lié à leurs conditions de travail." at bounding box center [698, 210] width 147 height 24
click at [732, 209] on textarea "lié à leurs conditions de travail." at bounding box center [698, 210] width 147 height 24
click at [732, 208] on textarea "lié à leurs conditions de travail." at bounding box center [698, 210] width 147 height 24
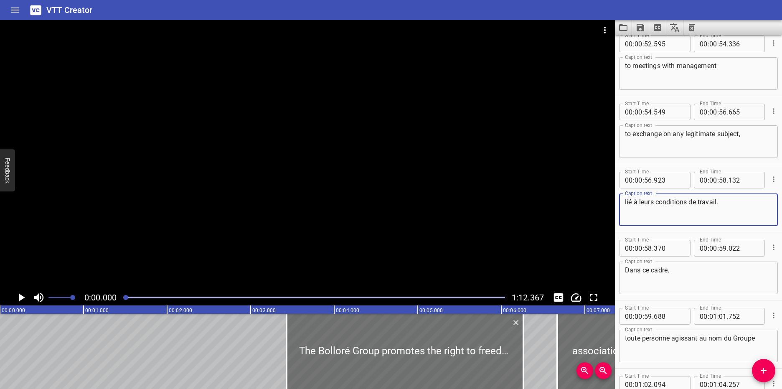
paste textarea "nked to their working conditions"
type textarea "related to their working conditions."
click at [685, 272] on textarea "Dans ce cadre," at bounding box center [698, 278] width 147 height 24
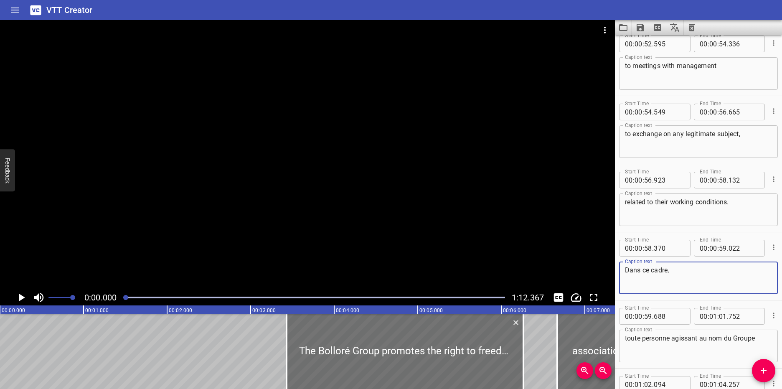
click at [685, 272] on textarea "Dans ce cadre," at bounding box center [698, 278] width 147 height 24
click at [693, 267] on textarea "Dans ce cadre," at bounding box center [698, 278] width 147 height 24
click at [689, 271] on textarea "Dans ce cadre," at bounding box center [698, 278] width 147 height 24
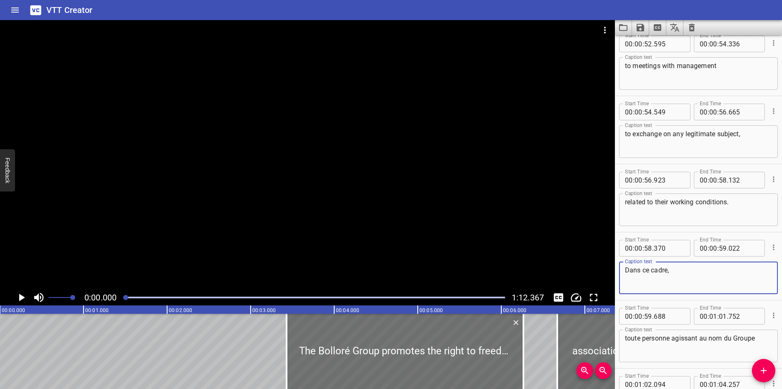
click at [689, 271] on textarea "Dans ce cadre," at bounding box center [698, 278] width 147 height 24
click at [638, 272] on textarea "Dans ce cadre," at bounding box center [698, 278] width 147 height 24
paste textarea "In this context"
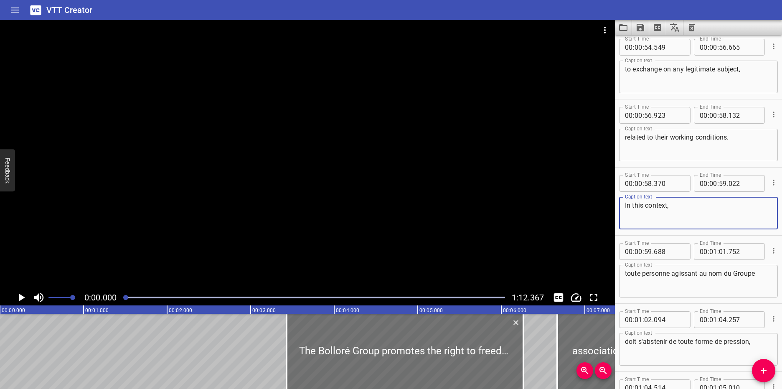
scroll to position [1343, 0]
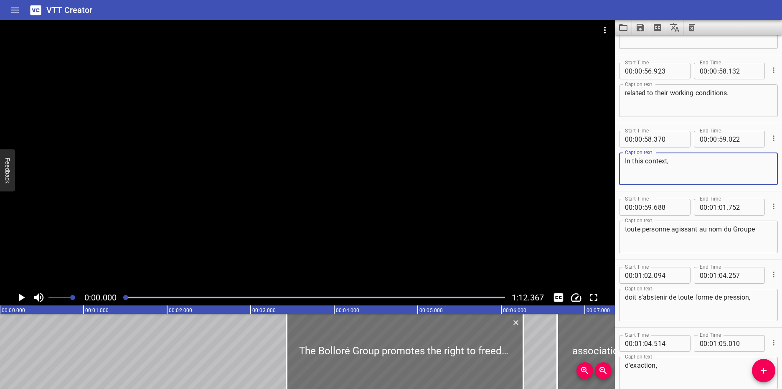
type textarea "In this context,"
click at [643, 236] on textarea "toute personne agissant au nom du Groupe" at bounding box center [698, 237] width 147 height 24
click at [662, 234] on textarea "toute personne agissant au nom du Groupe" at bounding box center [698, 237] width 147 height 24
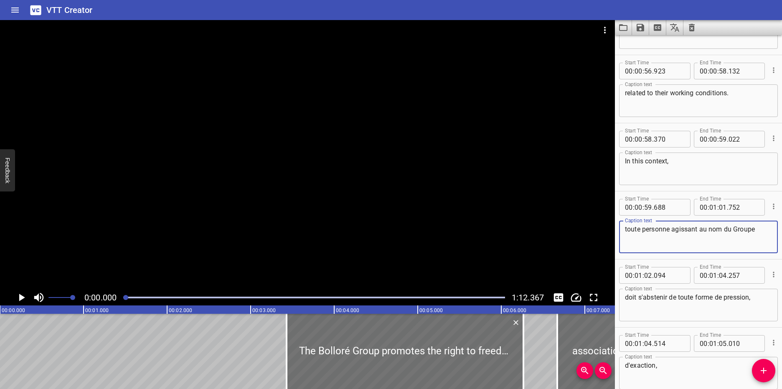
click at [658, 242] on textarea "toute personne agissant au nom du Groupe" at bounding box center [698, 237] width 147 height 24
paste textarea "any person acting on behalf of the Group"
type textarea "any person acting on behalf of the Group"
click at [658, 309] on textarea "doit s'abstenir de toute forme de pression," at bounding box center [698, 305] width 147 height 24
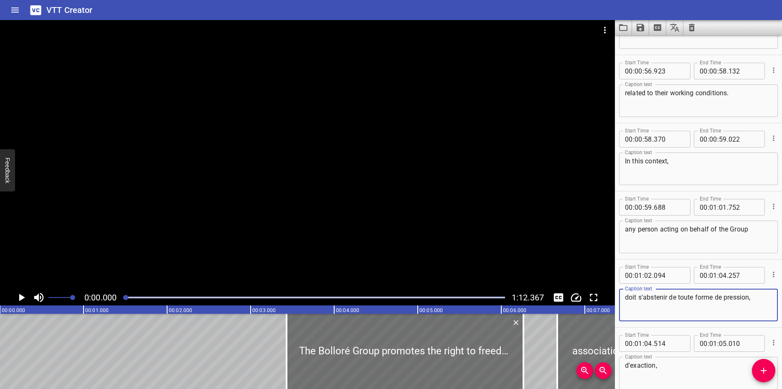
click at [658, 309] on textarea "doit s'abstenir de toute forme de pression," at bounding box center [698, 305] width 147 height 24
click at [707, 302] on textarea "doit s'abstenir de toute forme de pression," at bounding box center [698, 305] width 147 height 24
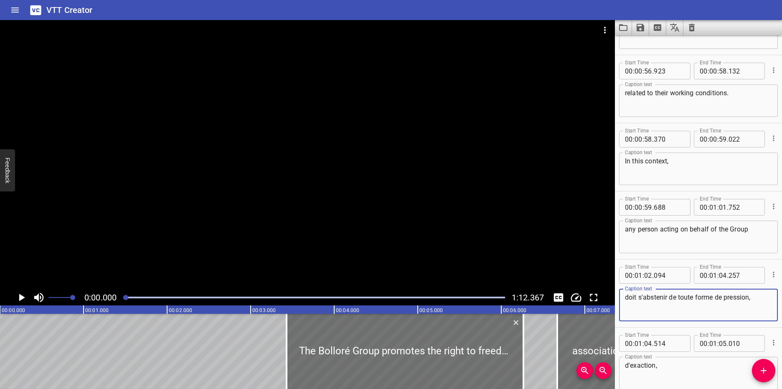
paste textarea "must refrain from any form of pressure"
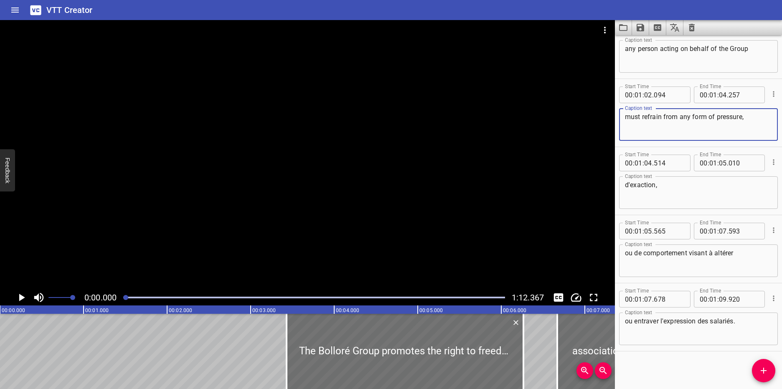
type textarea "must refrain from any form of pressure,"
click at [663, 185] on textarea "d'exaction," at bounding box center [698, 193] width 147 height 24
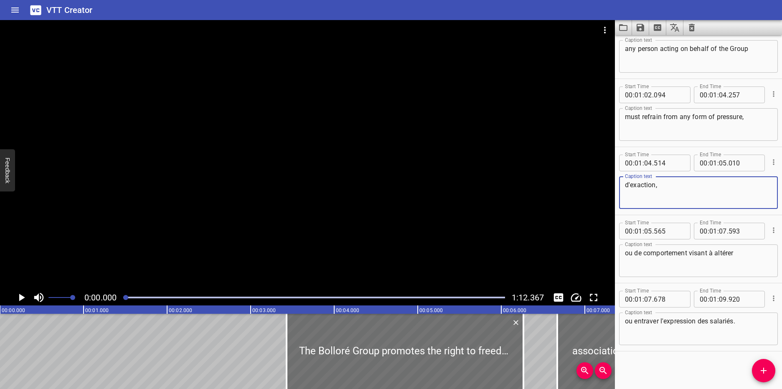
click at [663, 185] on textarea "d'exaction," at bounding box center [698, 193] width 147 height 24
click at [678, 184] on textarea "d'exaction," at bounding box center [698, 193] width 147 height 24
paste textarea
type textarea "exaction,"
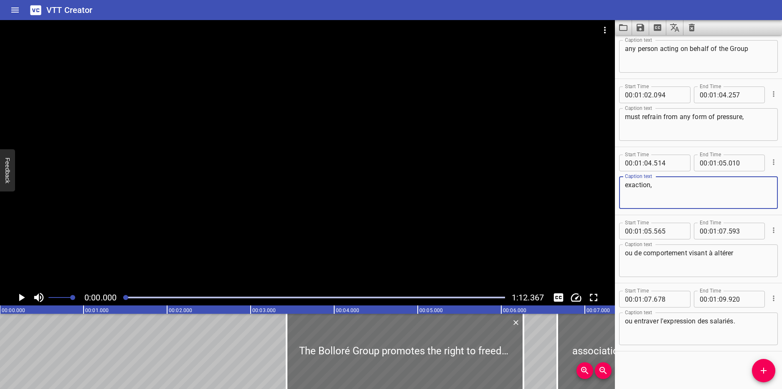
click at [684, 252] on textarea "ou de comportement visant à altérer" at bounding box center [698, 261] width 147 height 24
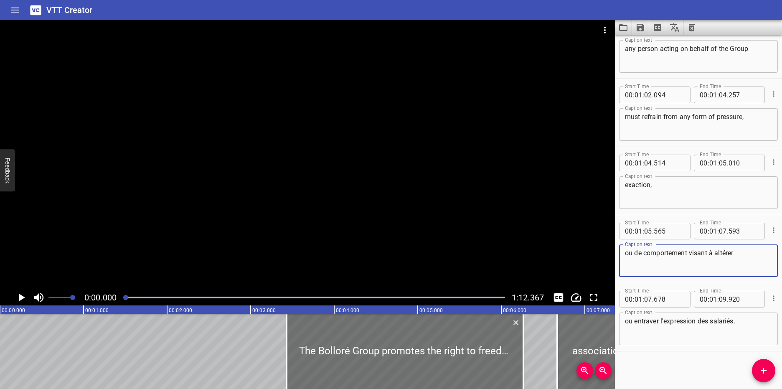
click at [684, 252] on textarea "ou de comportement visant à altérer" at bounding box center [698, 261] width 147 height 24
click at [653, 263] on textarea "ou de comportement visant à altérer" at bounding box center [698, 261] width 147 height 24
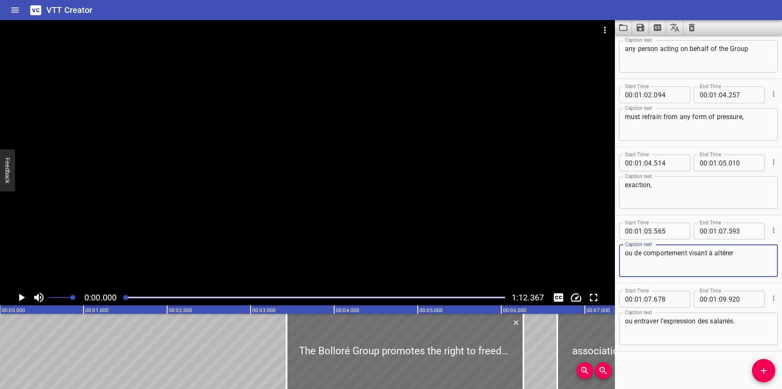
paste textarea "r behavior aimed at altering"
type textarea "or behavior aimed at altering"
click at [652, 320] on textarea "ou entraver l'expression des salariés." at bounding box center [698, 329] width 147 height 24
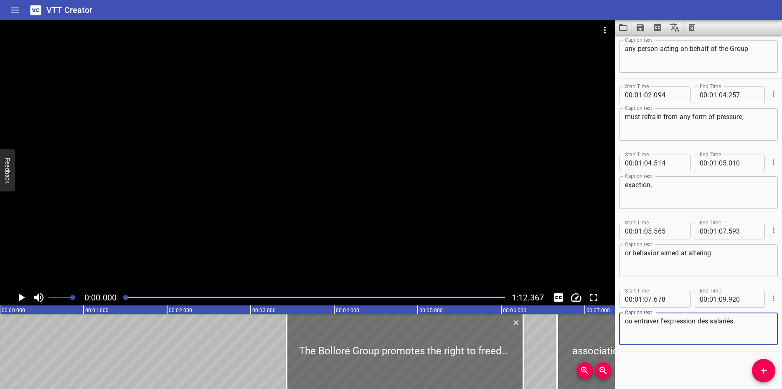
click at [652, 320] on textarea "ou entraver l'expression des salariés." at bounding box center [698, 329] width 147 height 24
click at [668, 329] on textarea "ou entraver l'expression des salariés." at bounding box center [698, 329] width 147 height 24
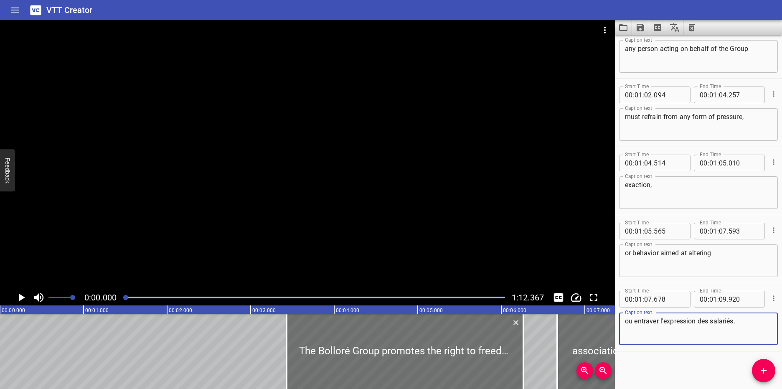
paste textarea "r hinder the expression of employee"
type textarea "or hinder the expression of employees."
click at [23, 296] on icon "Play/Pause" at bounding box center [21, 297] width 13 height 13
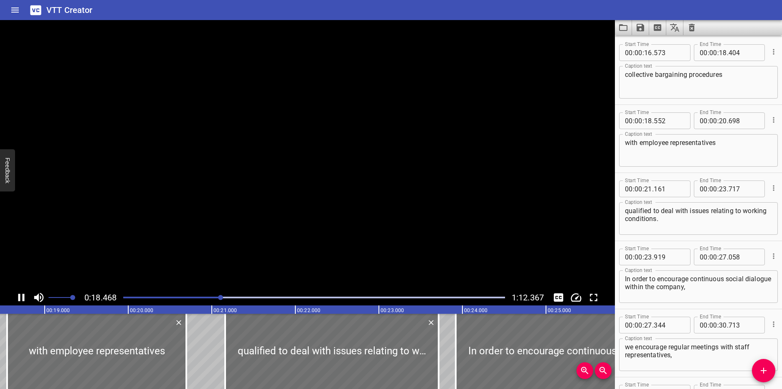
scroll to position [0, 0]
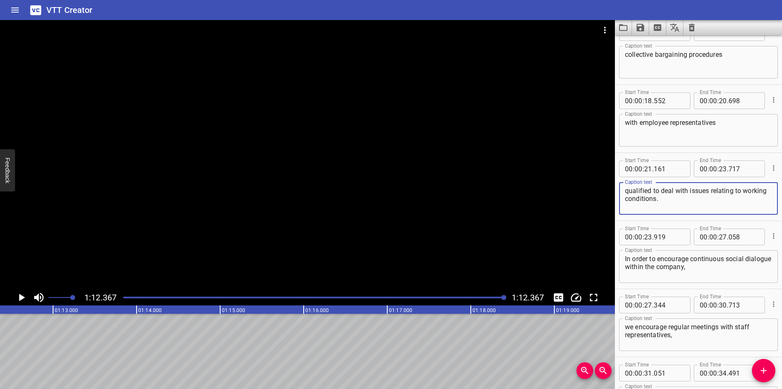
click at [651, 192] on textarea "qualified to deal with issues relating to working conditions." at bounding box center [698, 199] width 147 height 24
type textarea "to deal with issues relating to working conditions."
click at [638, 124] on textarea "with employee representatives" at bounding box center [698, 131] width 147 height 24
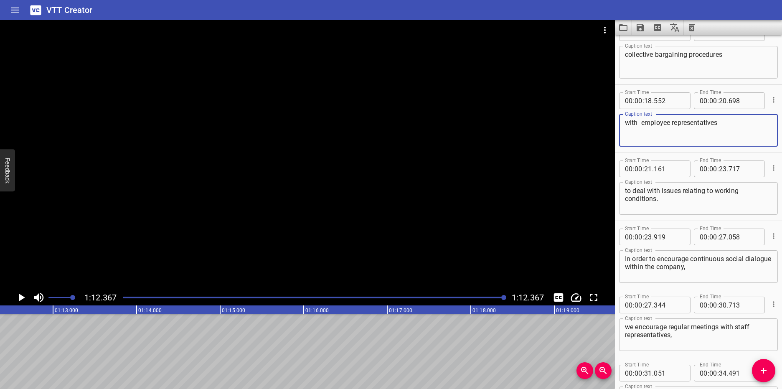
paste textarea "qualified"
type textarea "with qualified employee representatives"
click at [582, 174] on div at bounding box center [307, 154] width 615 height 269
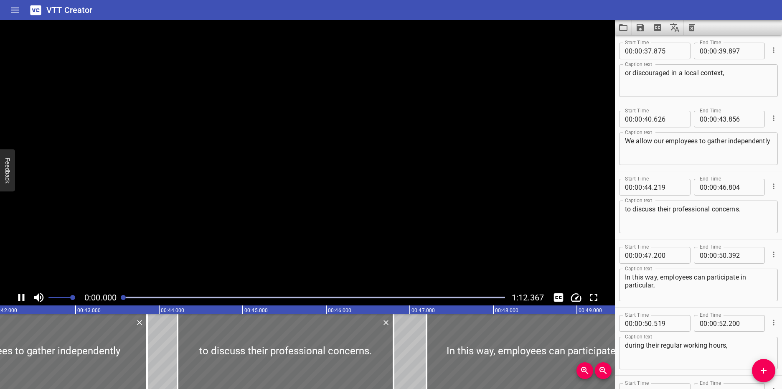
scroll to position [0, 1824]
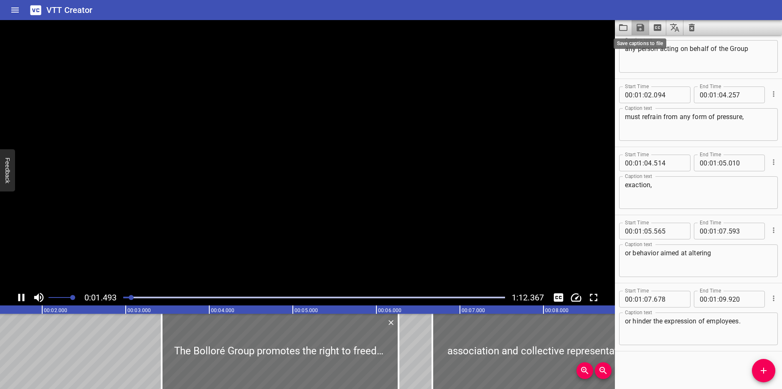
click at [642, 30] on icon "Save captions to file" at bounding box center [640, 28] width 8 height 8
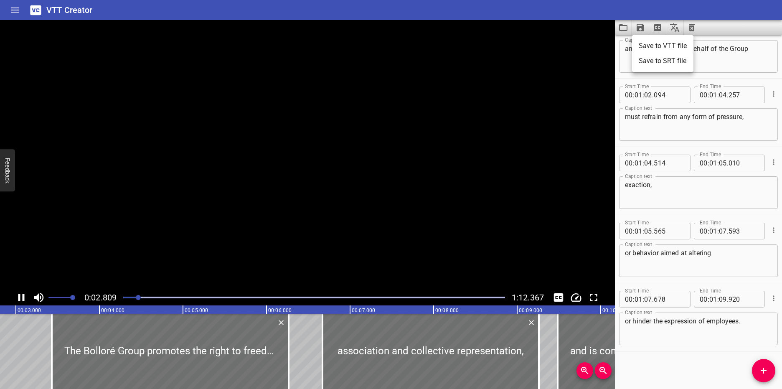
click at [662, 43] on li "Save to VTT file" at bounding box center [662, 45] width 61 height 15
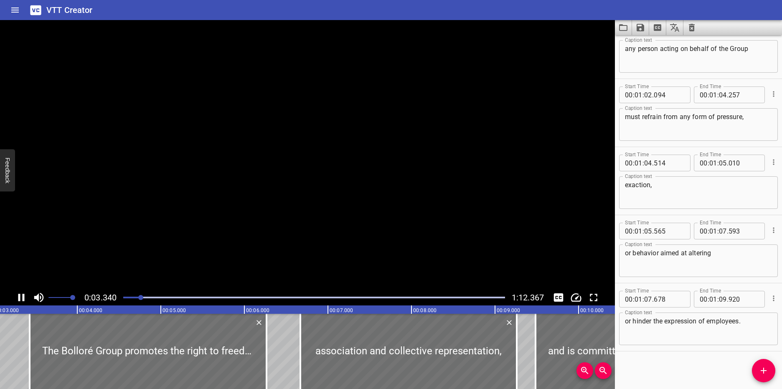
scroll to position [0, 279]
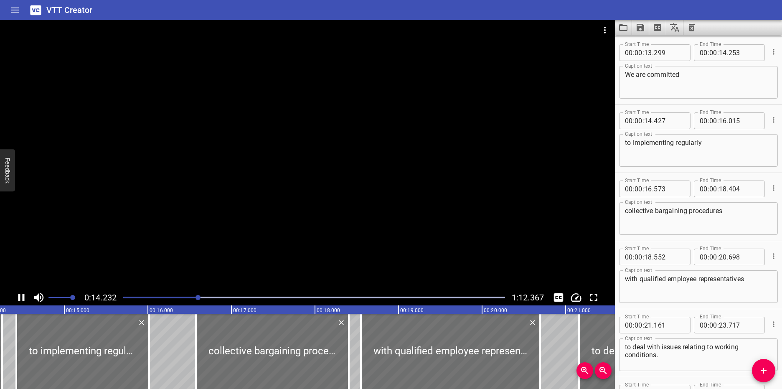
click at [281, 194] on div at bounding box center [307, 154] width 615 height 269
